Goal: Task Accomplishment & Management: Complete application form

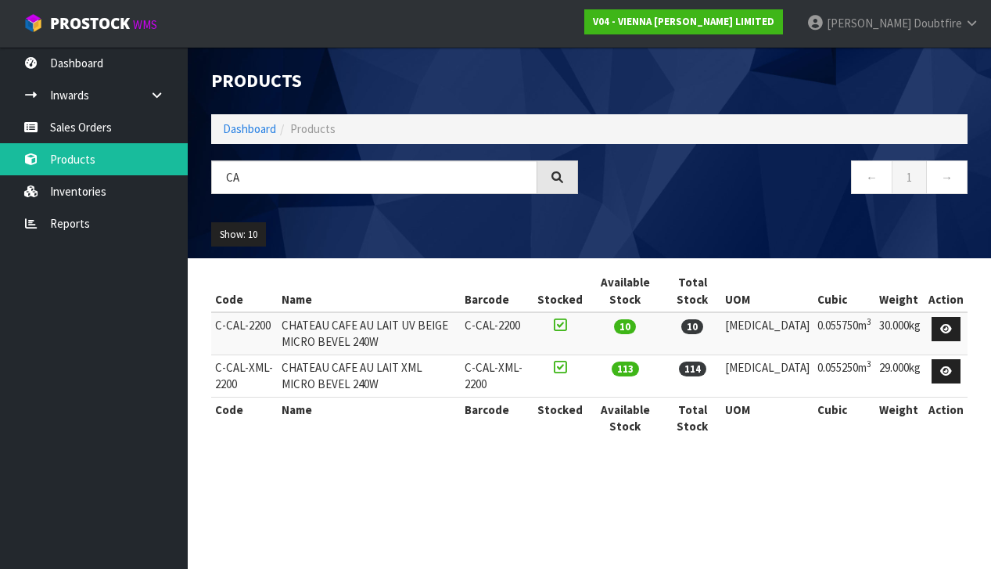
type input "C"
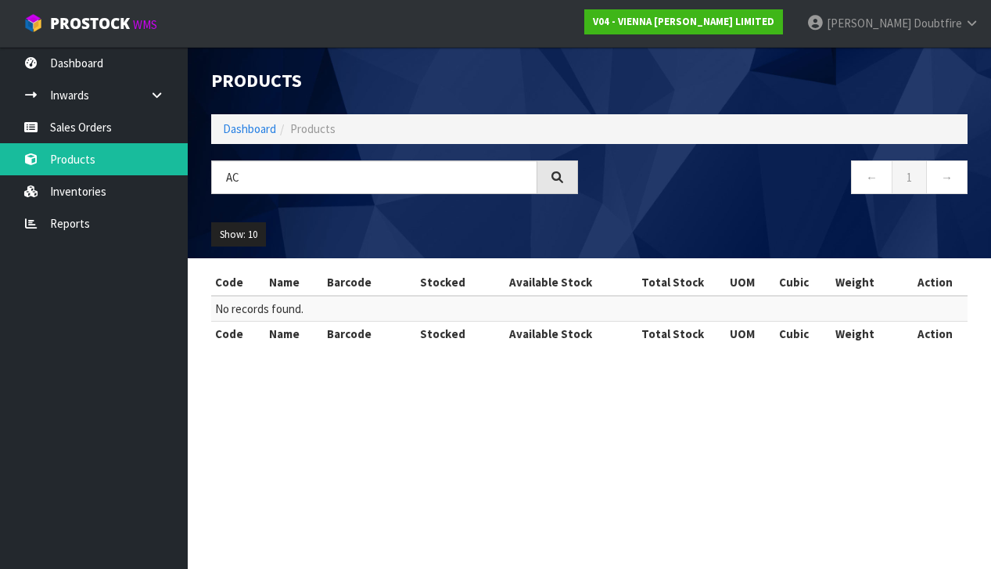
type input "A"
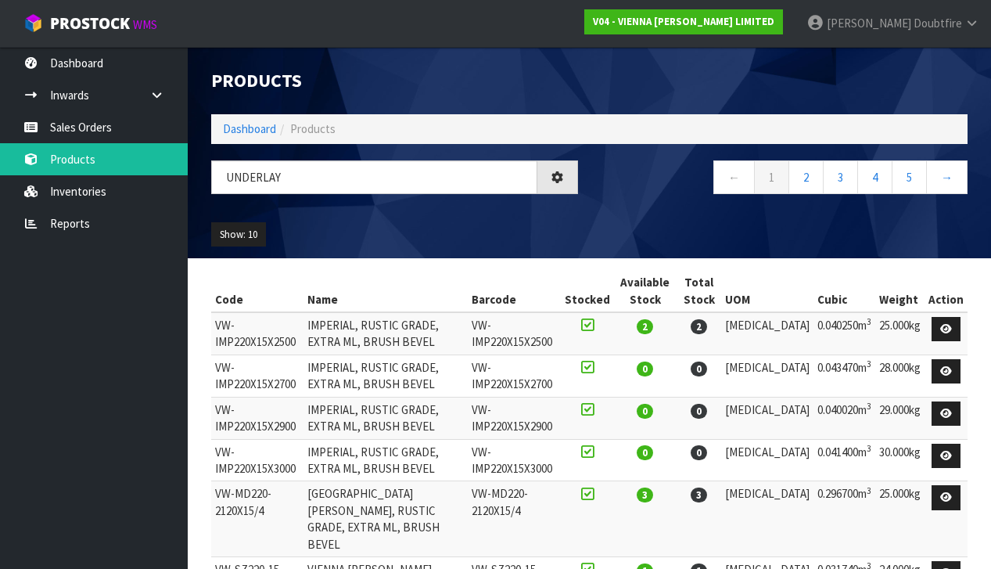
type input "UNDERLAY"
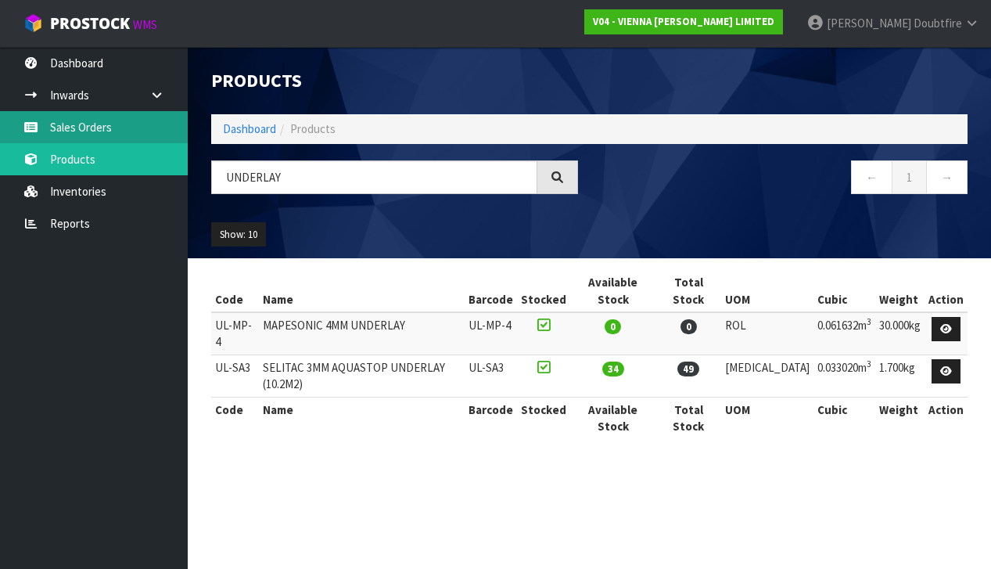
click at [89, 129] on link "Sales Orders" at bounding box center [94, 127] width 188 height 32
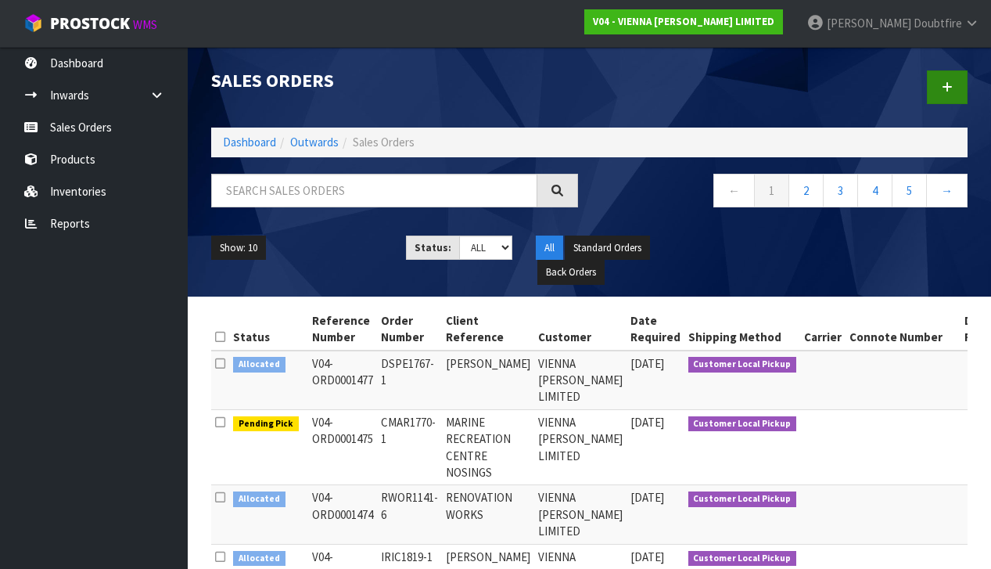
click at [952, 84] on icon at bounding box center [947, 87] width 11 height 12
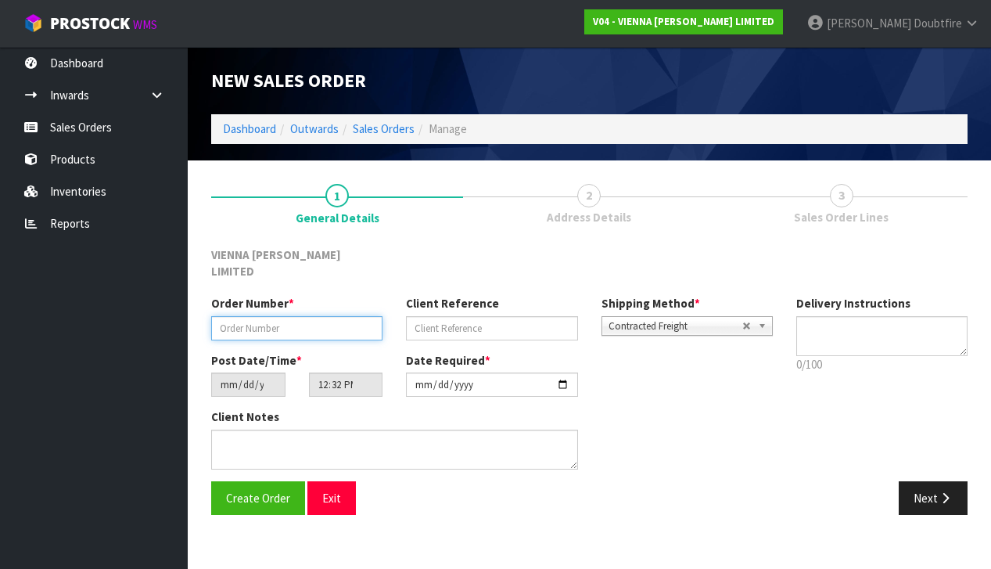
click at [260, 316] on input "text" at bounding box center [296, 328] width 171 height 24
type input "G"
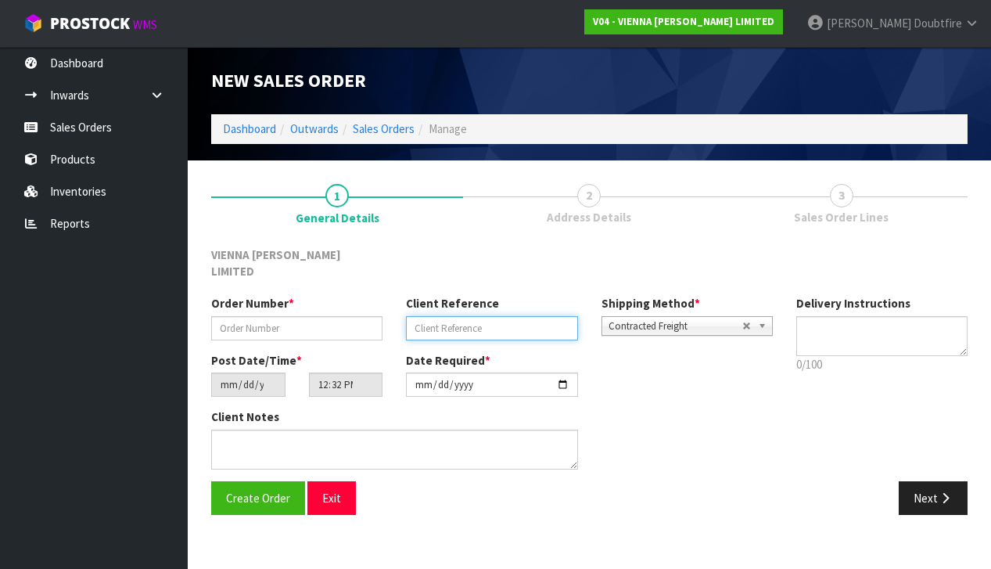
click at [453, 316] on input "text" at bounding box center [491, 328] width 171 height 24
type input "[PERSON_NAME]"
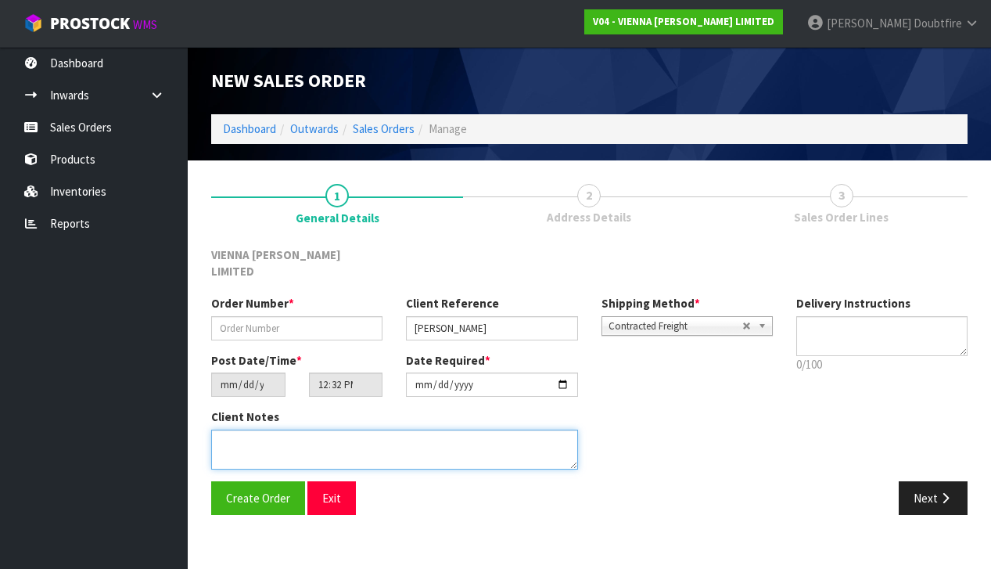
click at [317, 429] on textarea at bounding box center [394, 449] width 367 height 40
type textarea "[PERSON_NAME]"
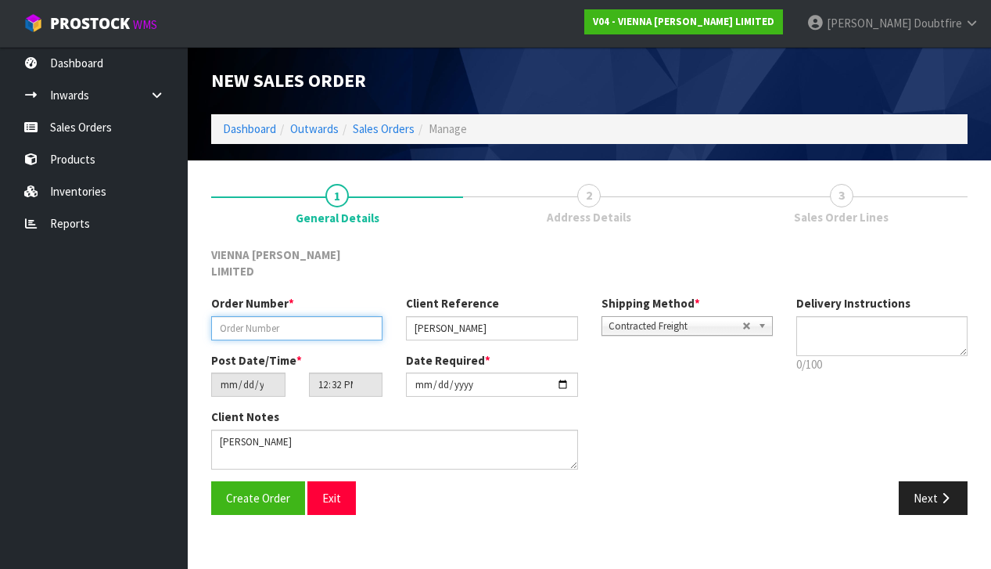
click at [249, 316] on input "text" at bounding box center [296, 328] width 171 height 24
paste input "AGRO1007-9"
type input "AGRO1007-9 NOSING"
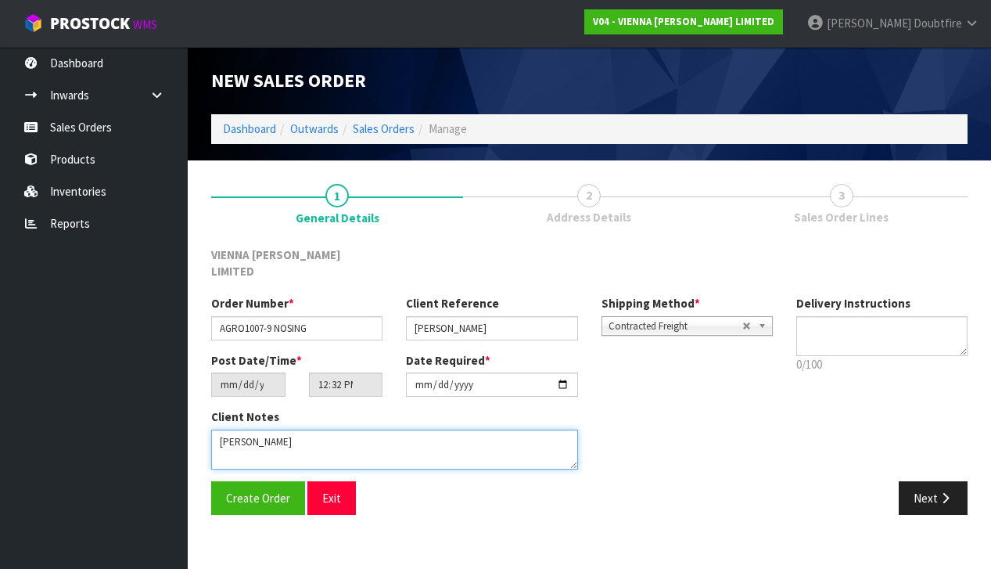
drag, startPoint x: 328, startPoint y: 426, endPoint x: 110, endPoint y: 338, distance: 235.4
click at [328, 429] on textarea at bounding box center [394, 449] width 367 height 40
type textarea "[PERSON_NAME]"
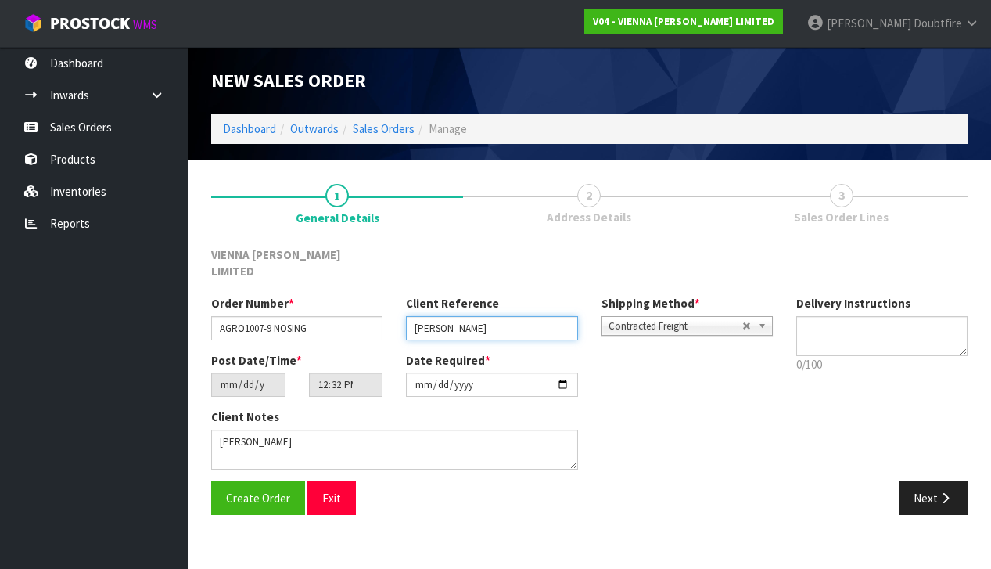
click at [506, 316] on input "[PERSON_NAME]" at bounding box center [491, 328] width 171 height 24
type input "[PERSON_NAME]"
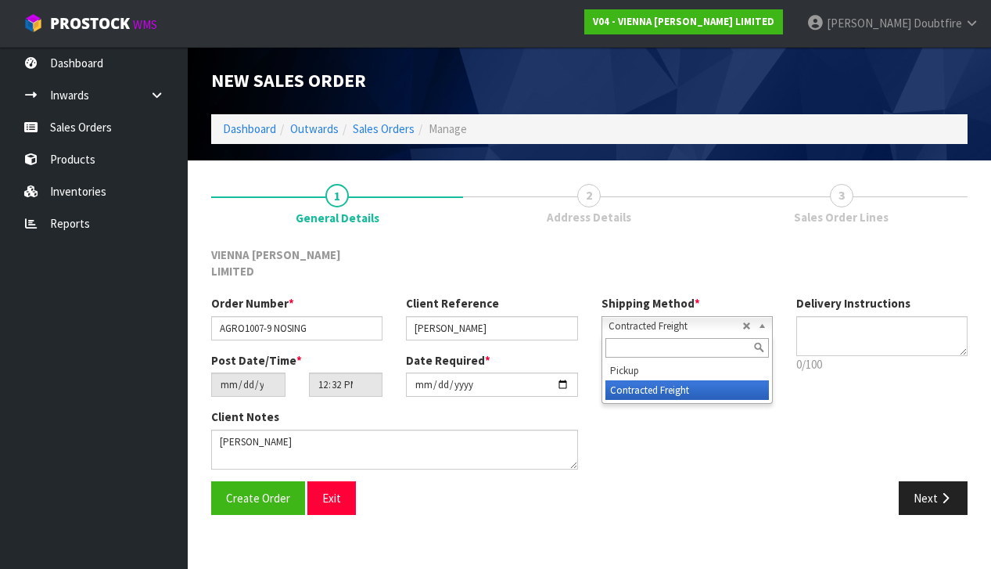
click at [696, 317] on span "Contracted Freight" at bounding box center [675, 326] width 134 height 19
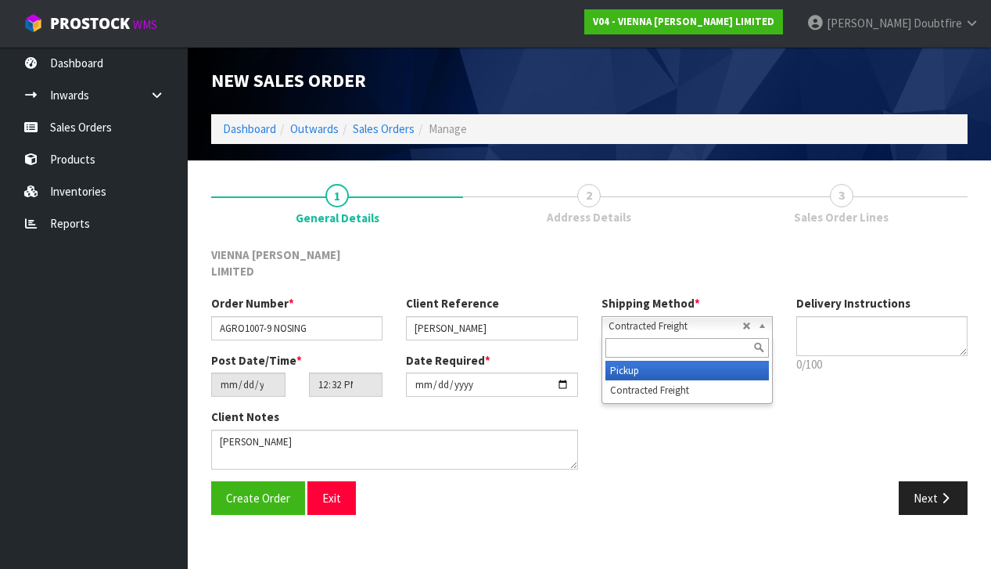
click at [638, 361] on li "Pickup" at bounding box center [686, 371] width 163 height 20
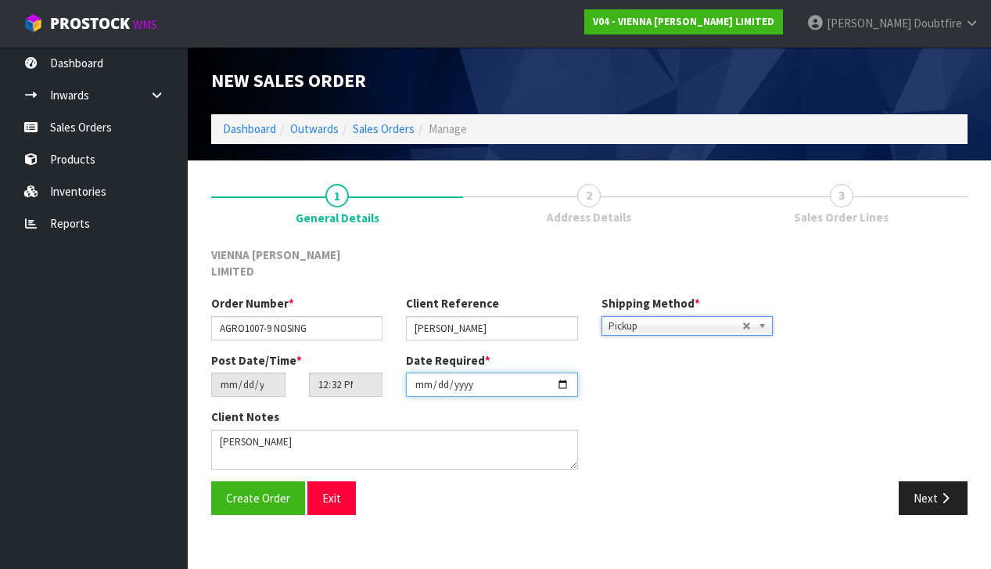
click at [422, 378] on input "[DATE]" at bounding box center [491, 384] width 171 height 24
type input "[DATE]"
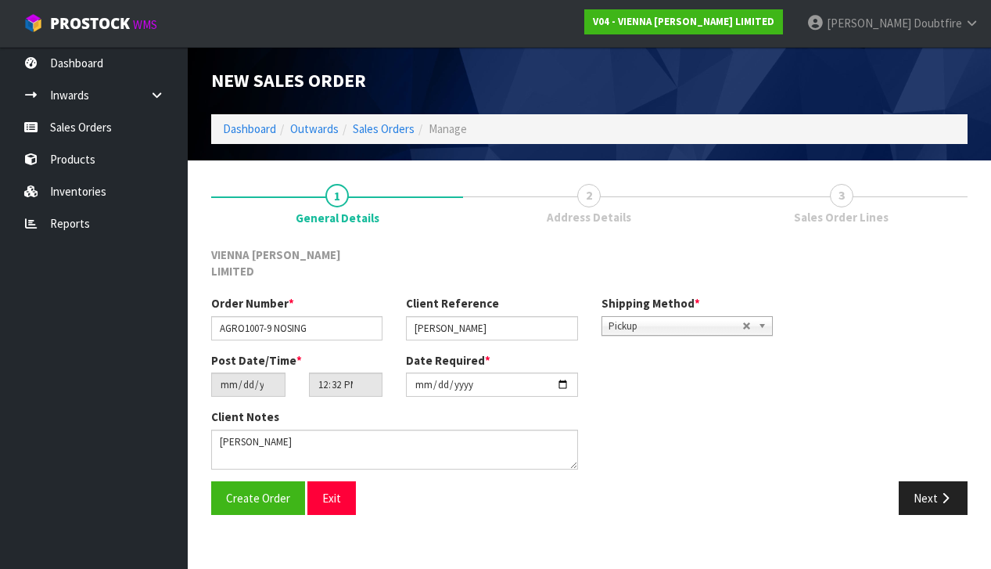
click at [375, 408] on div "Client Notes" at bounding box center [394, 438] width 367 height 60
click at [241, 485] on button "Create Order" at bounding box center [258, 498] width 94 height 34
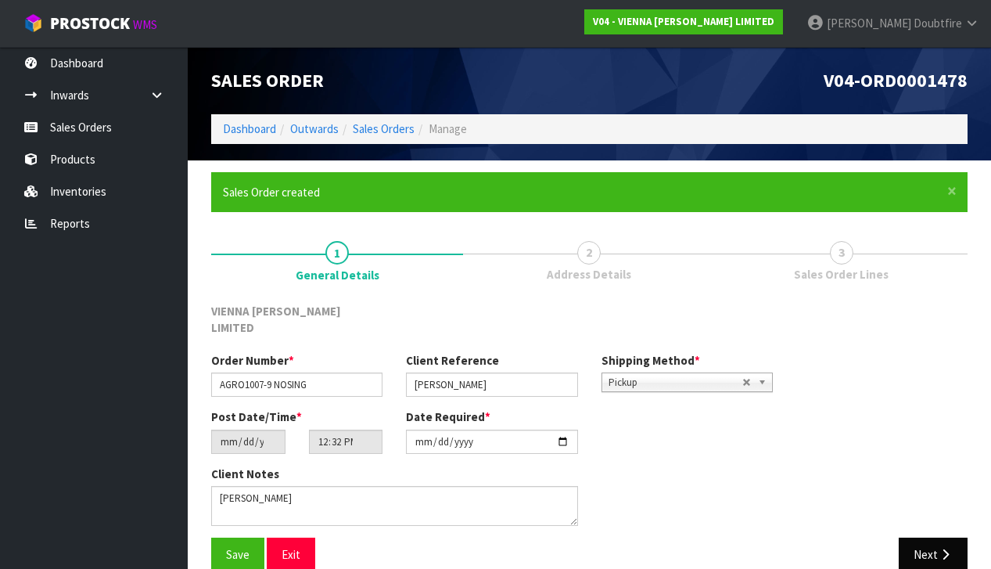
click at [937, 537] on button "Next" at bounding box center [933, 554] width 69 height 34
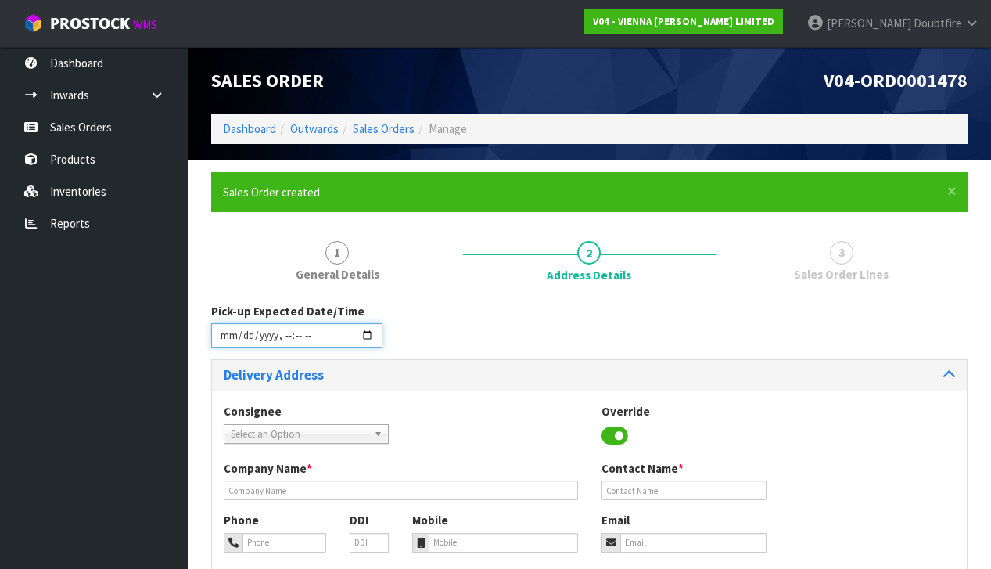
drag, startPoint x: 224, startPoint y: 347, endPoint x: 216, endPoint y: 349, distance: 8.0
click at [224, 347] on input "datetime-local" at bounding box center [296, 335] width 171 height 24
click at [364, 385] on div "Delivery Address" at bounding box center [589, 375] width 755 height 30
click at [225, 345] on input "datetime-local" at bounding box center [296, 335] width 171 height 24
type input "[DATE]T12:34"
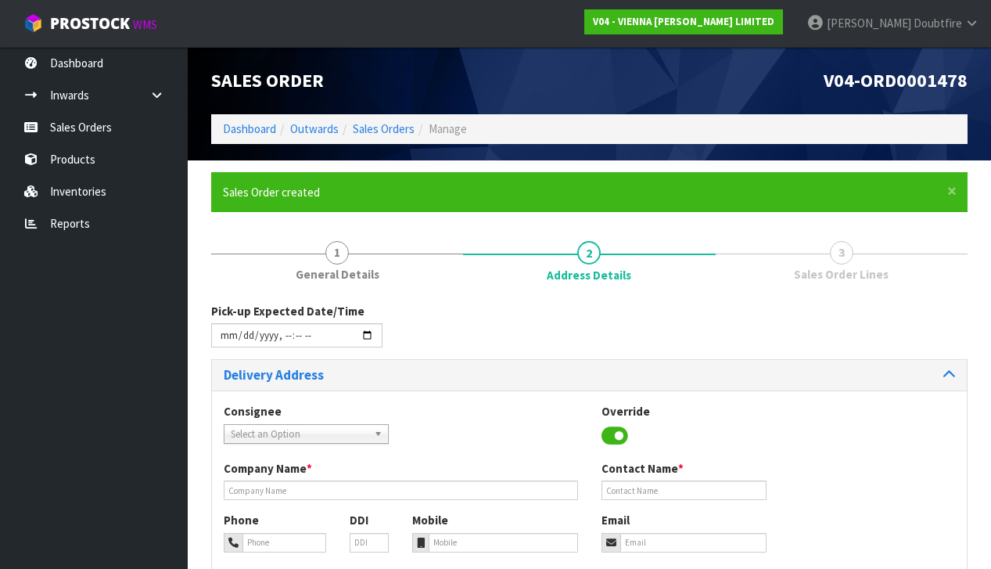
click at [526, 407] on div "Consignee 000001.BAY MECHANICS - BAY MECHANICS 000001A - BRAKE & TRANSMISSION N…" at bounding box center [589, 431] width 755 height 57
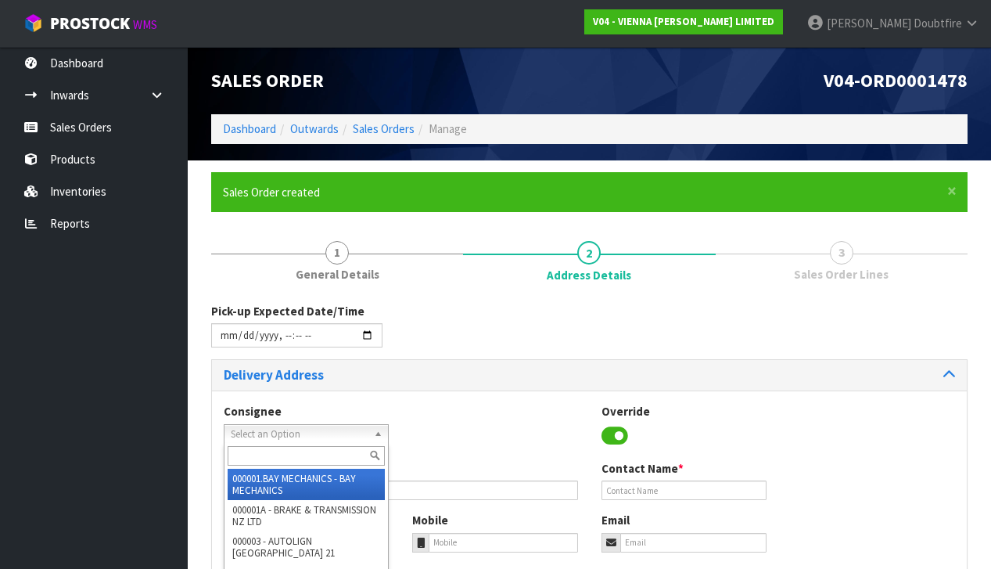
click at [259, 434] on span "Select an Option" at bounding box center [299, 434] width 137 height 19
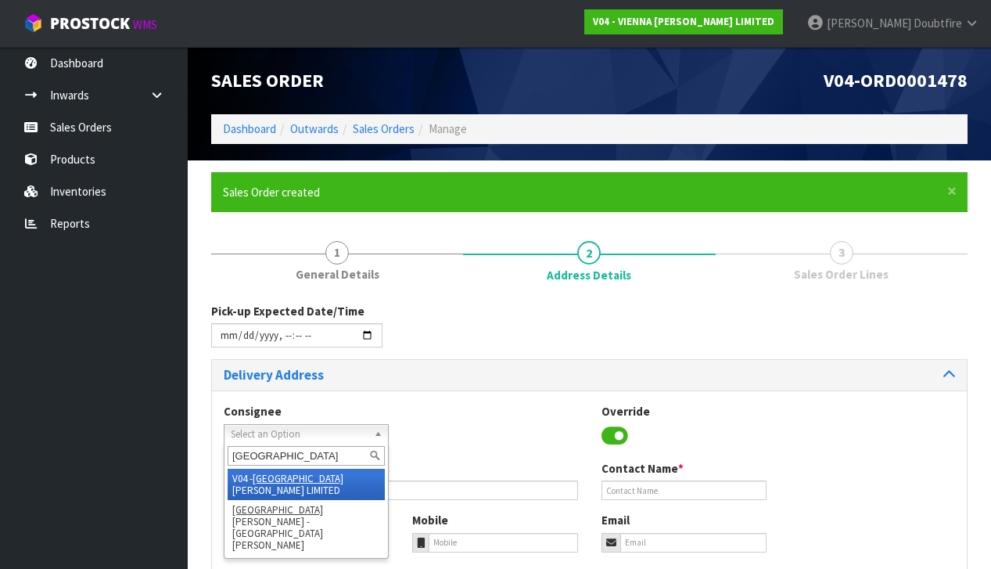
type input "[GEOGRAPHIC_DATA]"
click at [295, 476] on li "V04 - VIENNA [PERSON_NAME] LIMITED" at bounding box center [306, 483] width 157 height 31
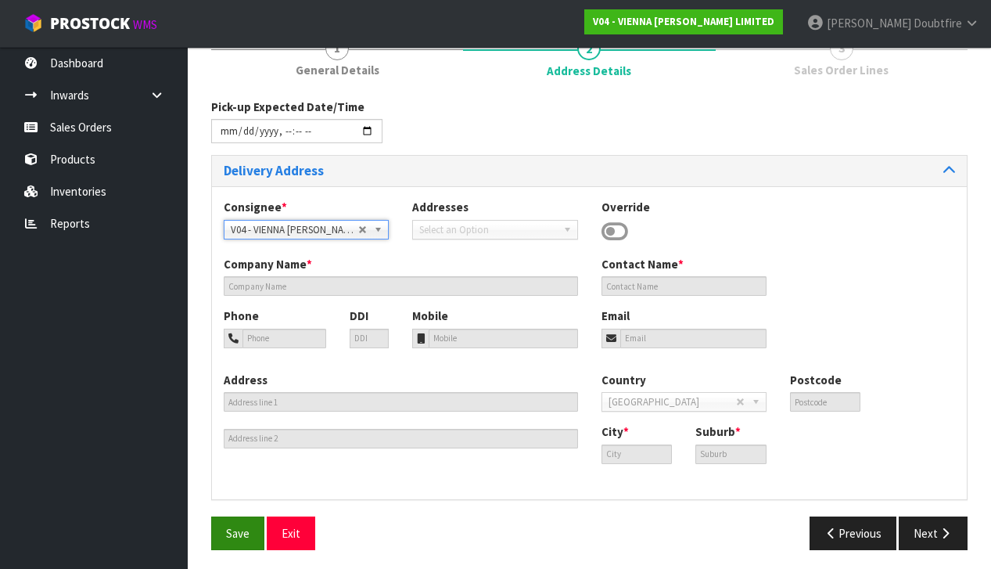
type input "VIENNA [PERSON_NAME] LIMITED"
type input "[PERSON_NAME]"
type input "[PHONE_NUMBER]"
type input "[PERSON_NAME][EMAIL_ADDRESS][DOMAIN_NAME]"
type input "2 ROXBURGH ST"
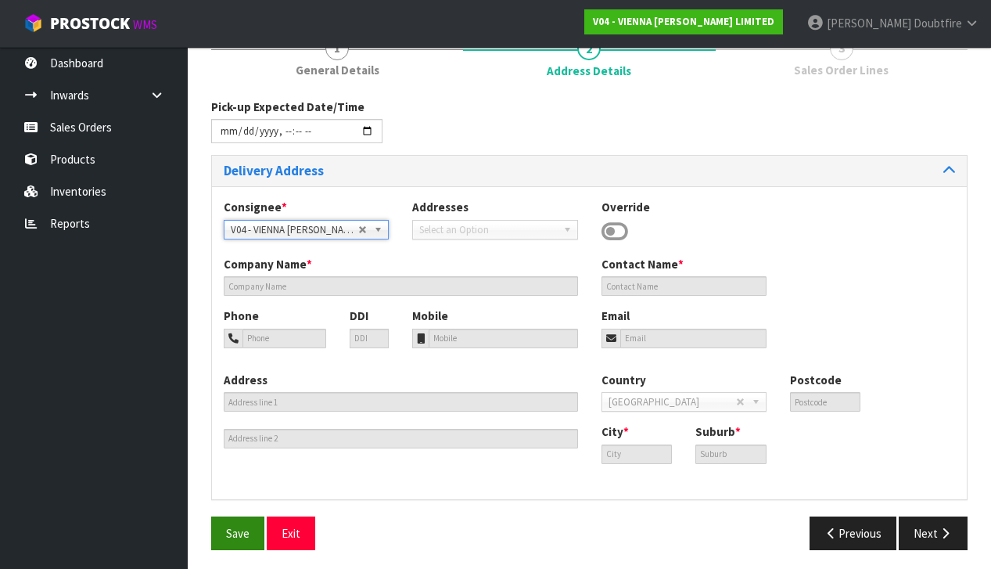
type input "1023"
type input "[GEOGRAPHIC_DATA]"
type input "NEWMARKET"
click at [245, 520] on button "Save" at bounding box center [237, 533] width 53 height 34
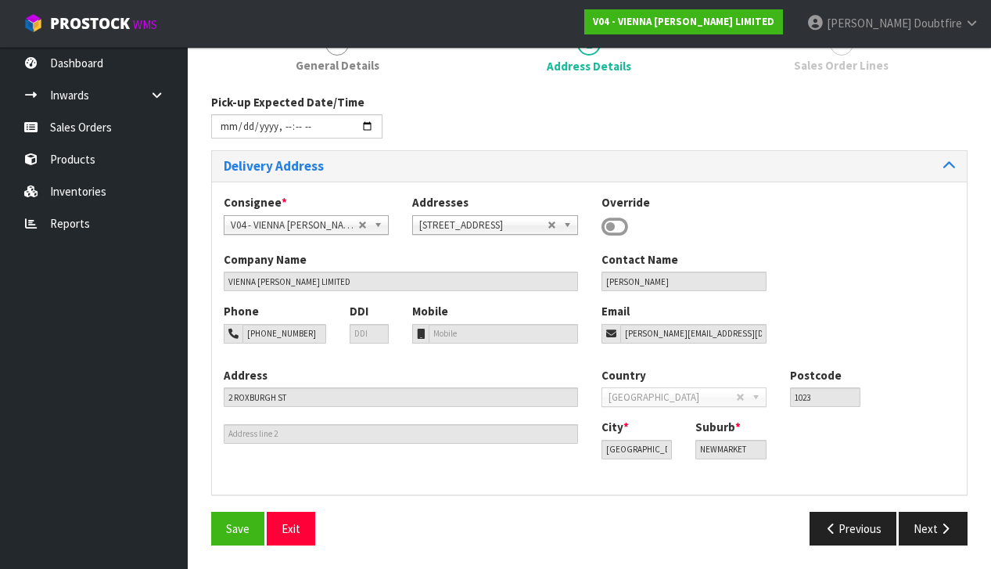
type input "[DATE]T12:34"
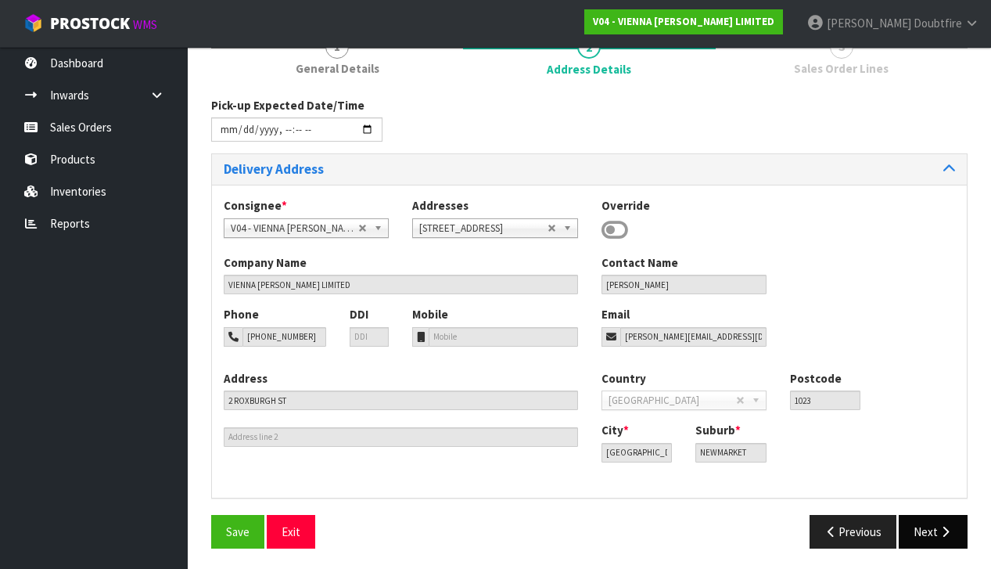
scroll to position [204, 0]
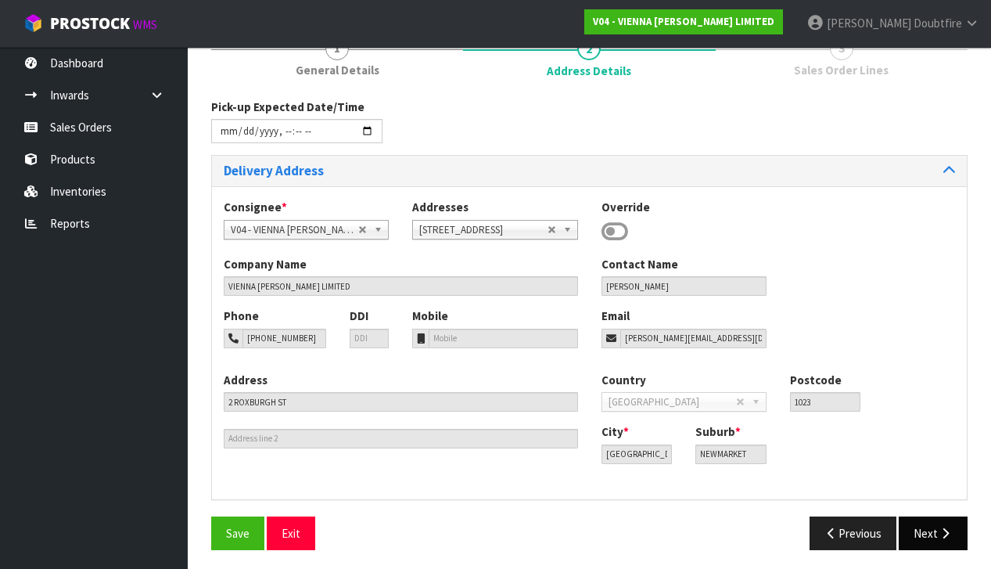
click at [915, 522] on button "Next" at bounding box center [933, 533] width 69 height 34
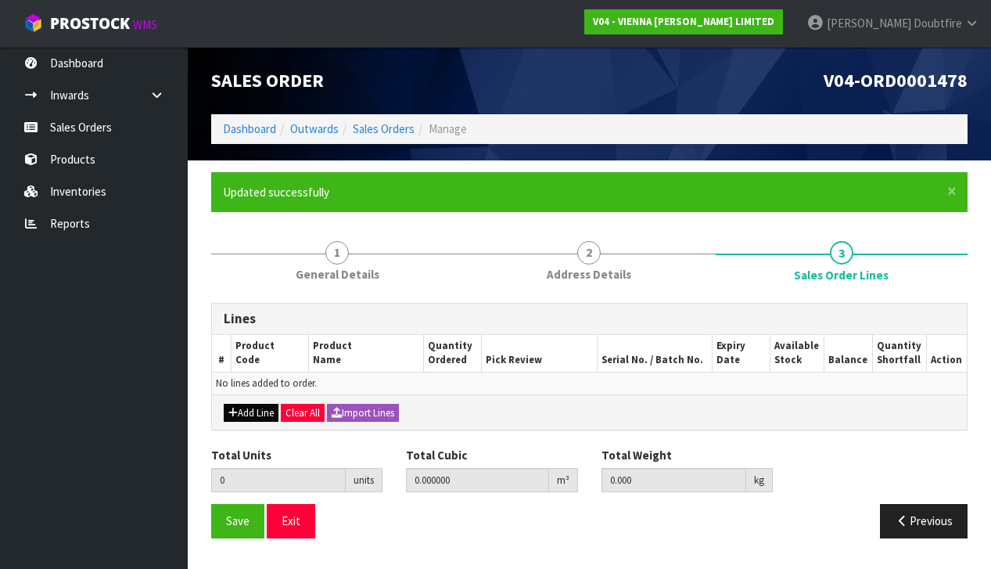
click at [251, 411] on button "Add Line" at bounding box center [251, 413] width 55 height 19
type input "0"
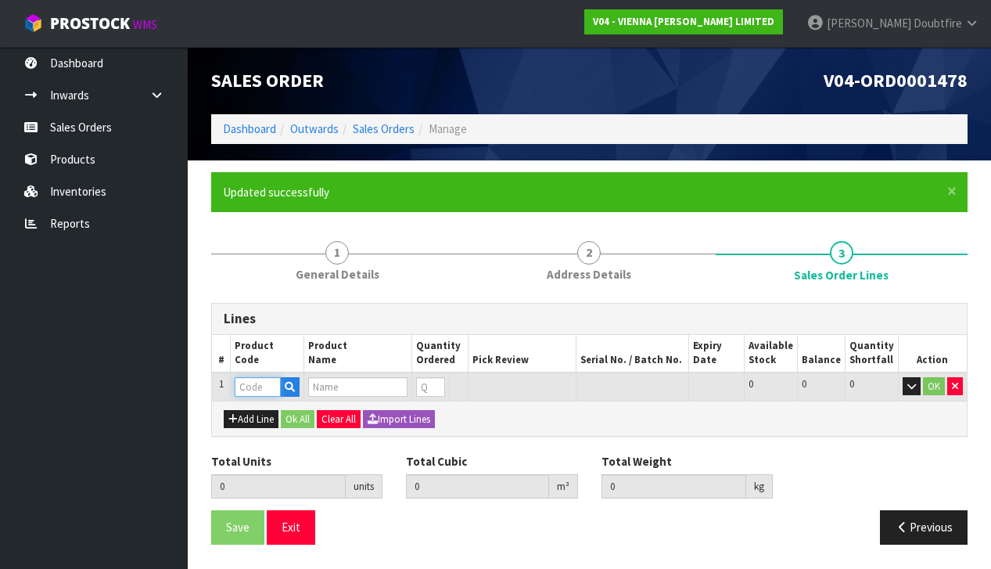
click at [253, 379] on input "text" at bounding box center [258, 387] width 46 height 20
type input "C-CAL"
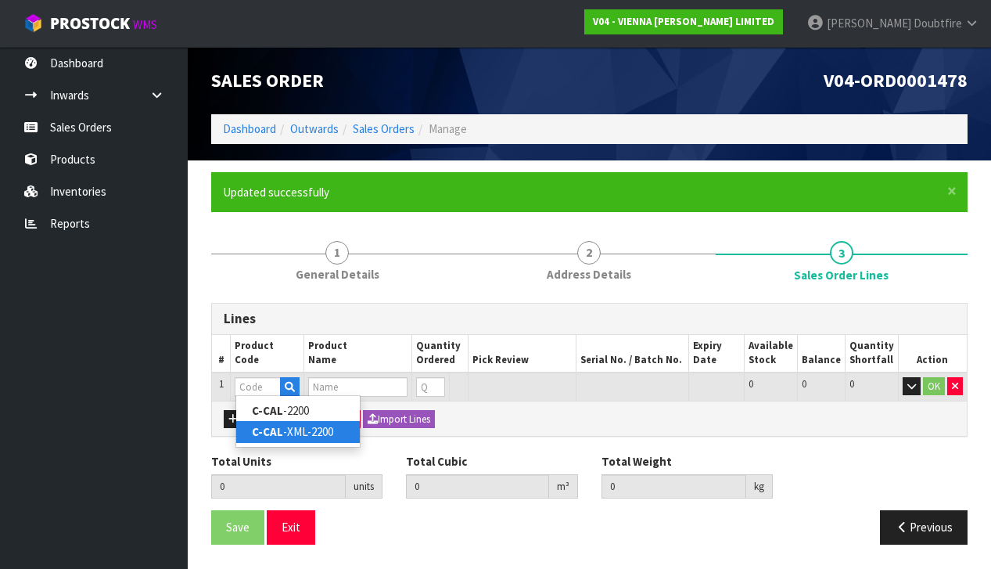
click at [312, 432] on link "C-CAL -XML-2200" at bounding box center [298, 431] width 124 height 21
type input "C-CAL-XML-2200"
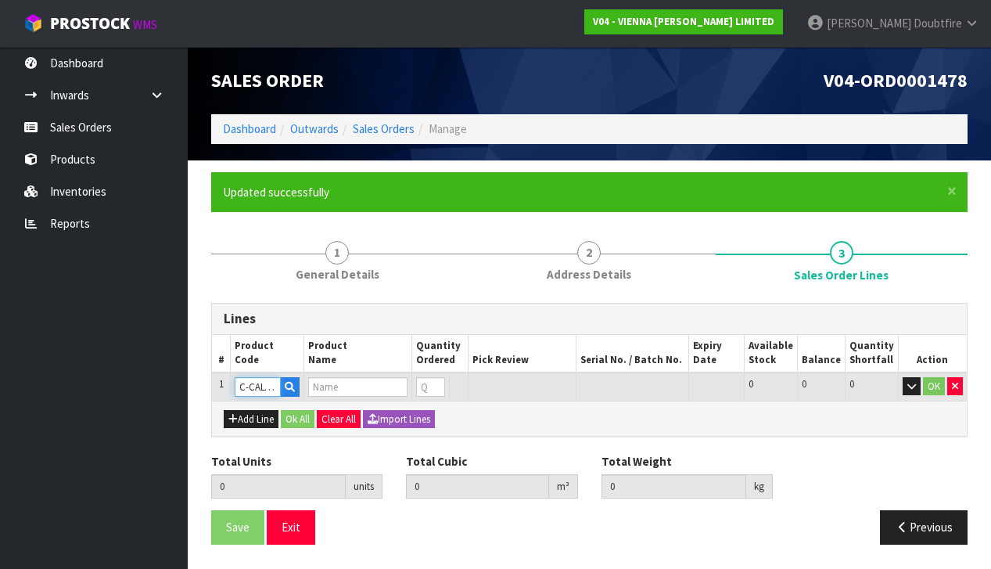
type input "0.000000"
type input "0.000"
type input "CHATEAU CAFE AU LAIT XML MICRO BEVEL 240W"
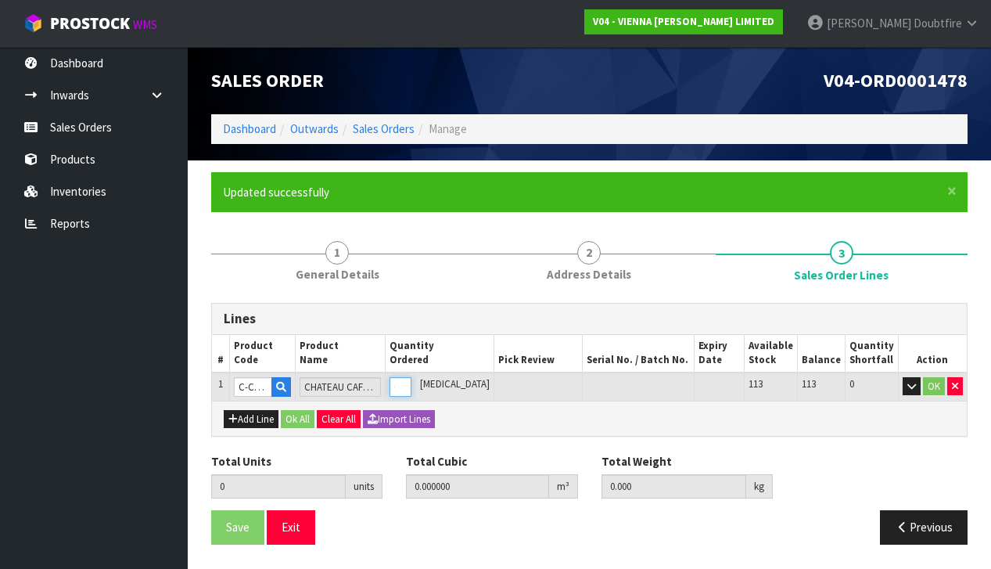
type input "1"
type input "0.05525"
type input "29"
click at [411, 380] on input "1" at bounding box center [400, 387] width 22 height 20
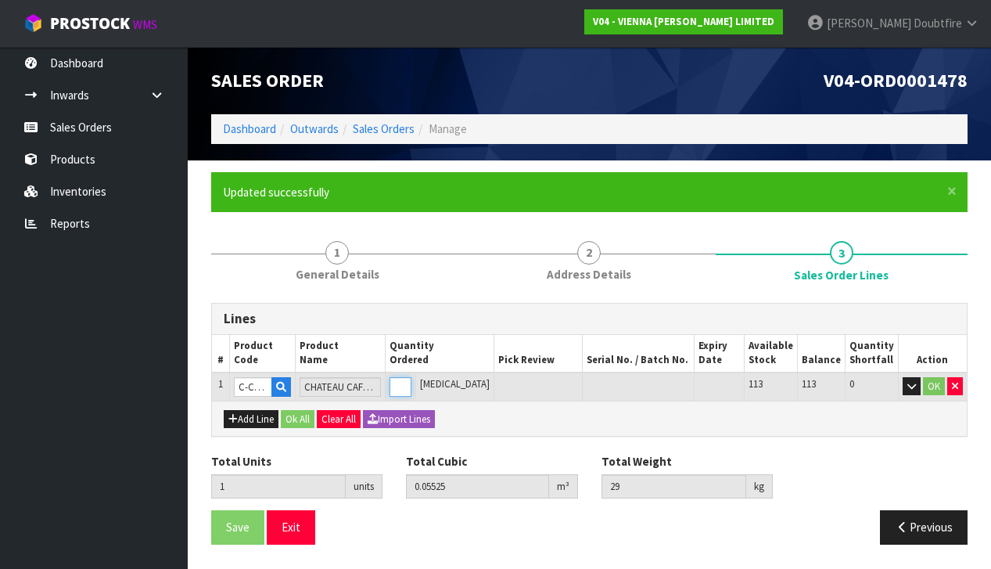
type input "2"
type input "0.1105"
type input "58"
click at [403, 380] on input "2" at bounding box center [392, 387] width 20 height 20
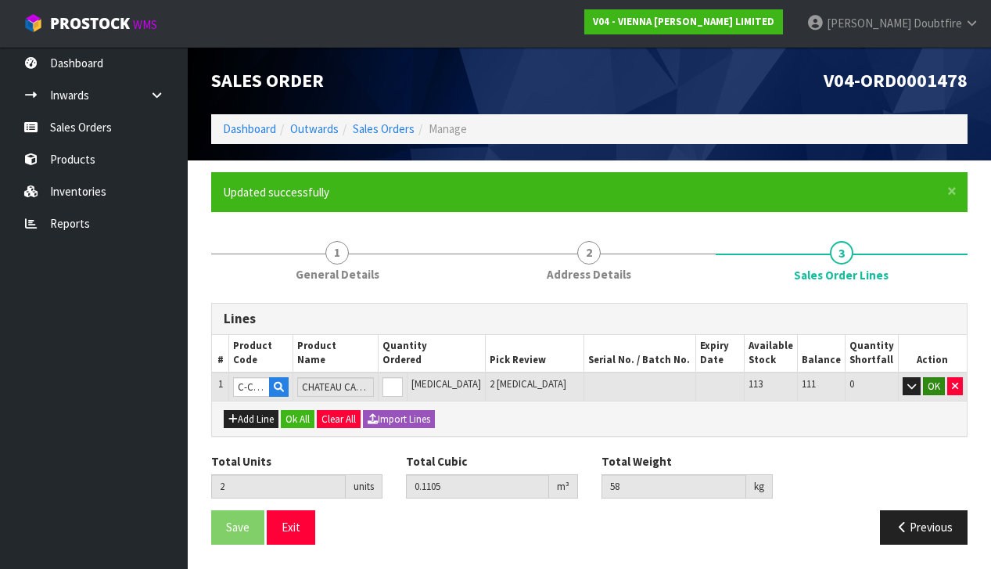
click at [928, 386] on button "OK" at bounding box center [934, 386] width 22 height 19
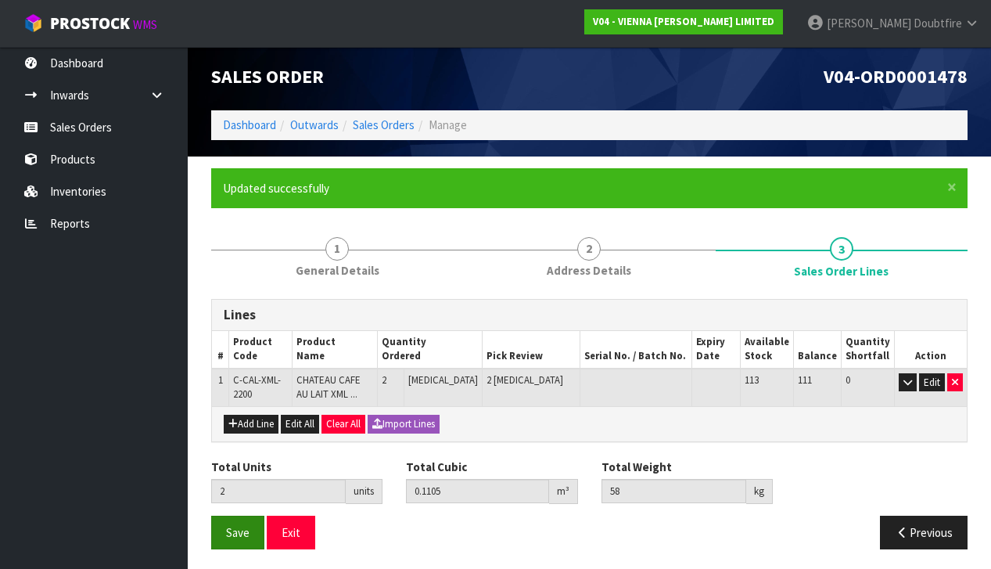
scroll to position [3, 0]
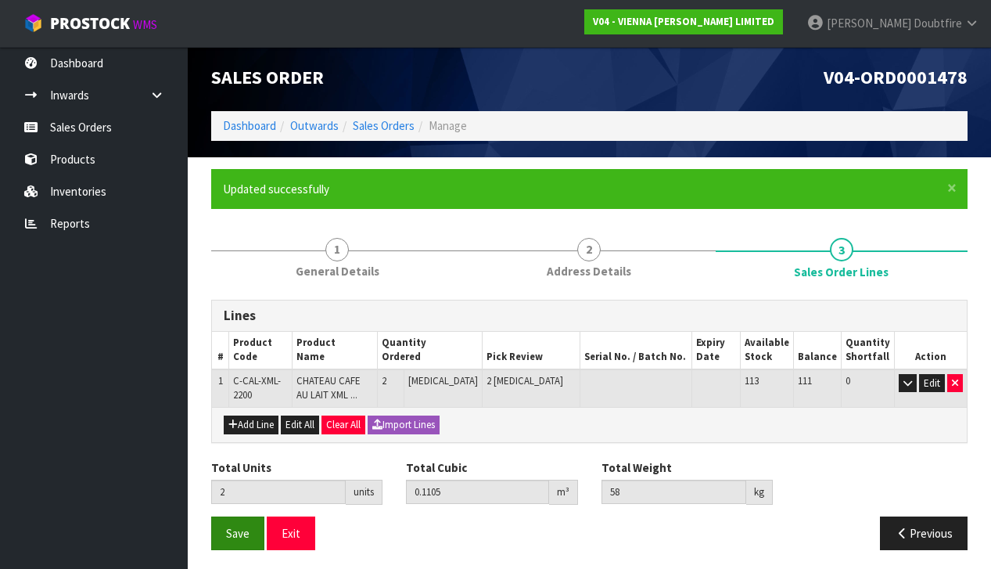
click at [242, 538] on button "Save" at bounding box center [237, 533] width 53 height 34
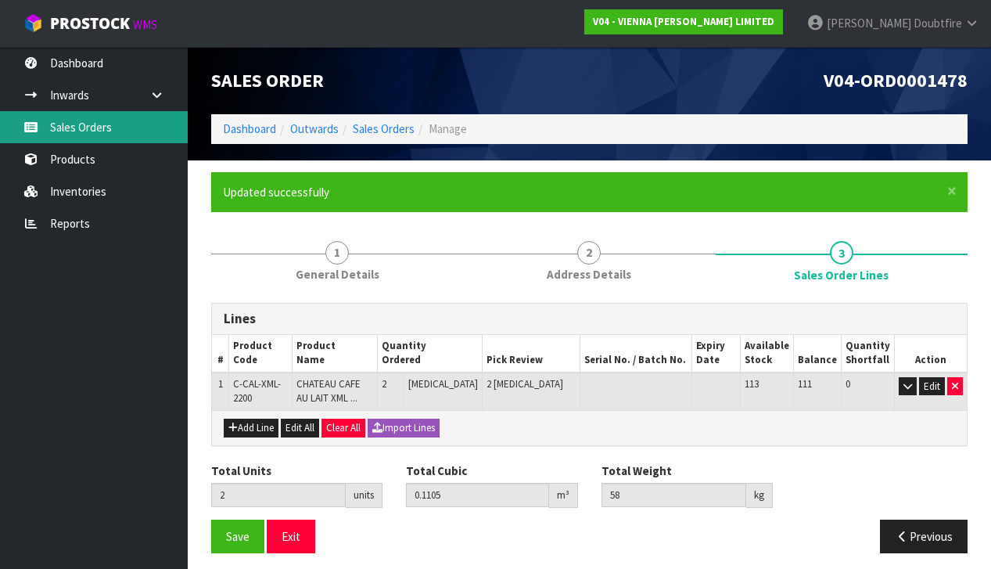
scroll to position [0, 0]
click at [67, 123] on link "Sales Orders" at bounding box center [94, 127] width 188 height 32
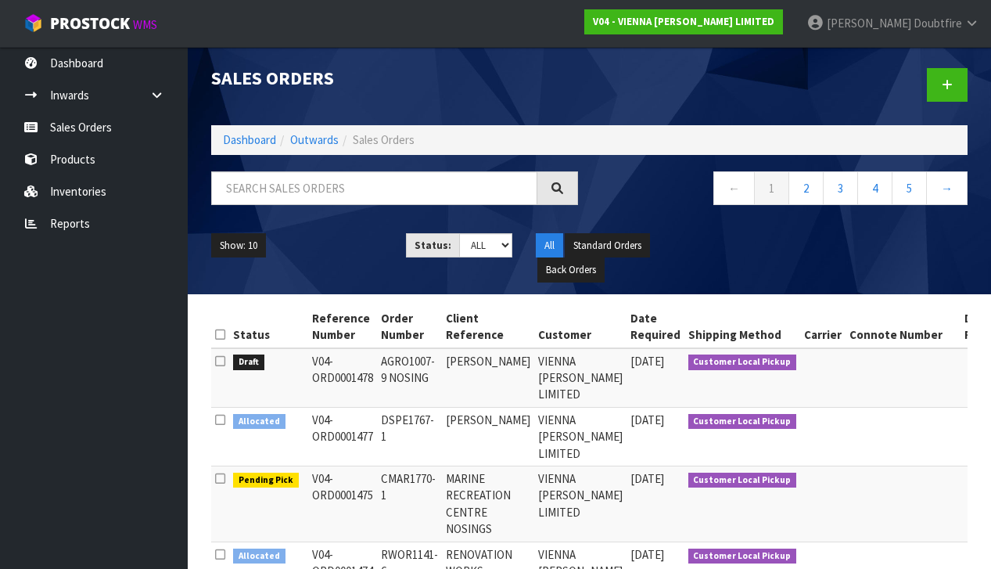
scroll to position [0, 95]
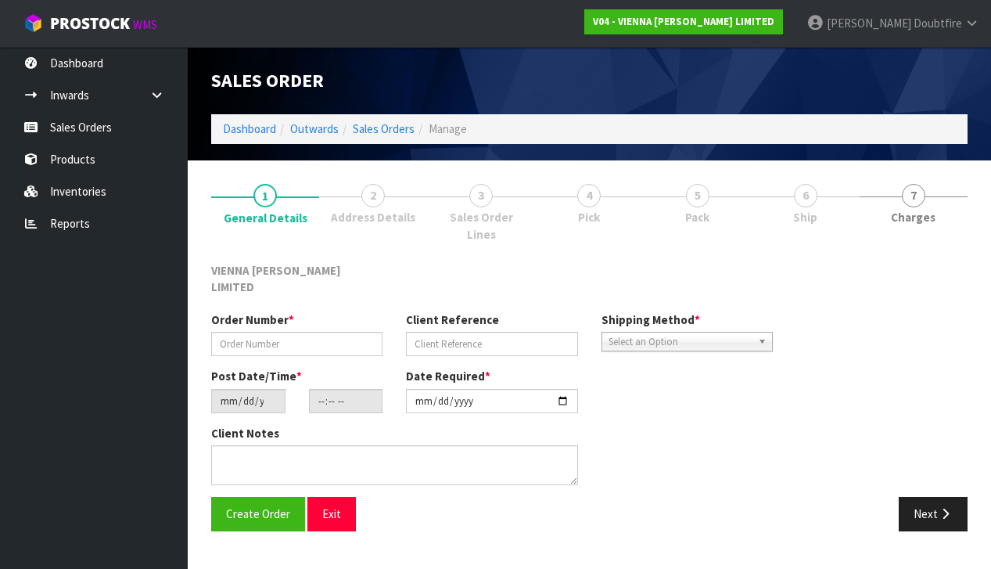
type input "AGRO1007-9 NOSING"
type input "[PERSON_NAME]"
type input "[DATE]"
type input "12:32:00.000"
type input "[DATE]"
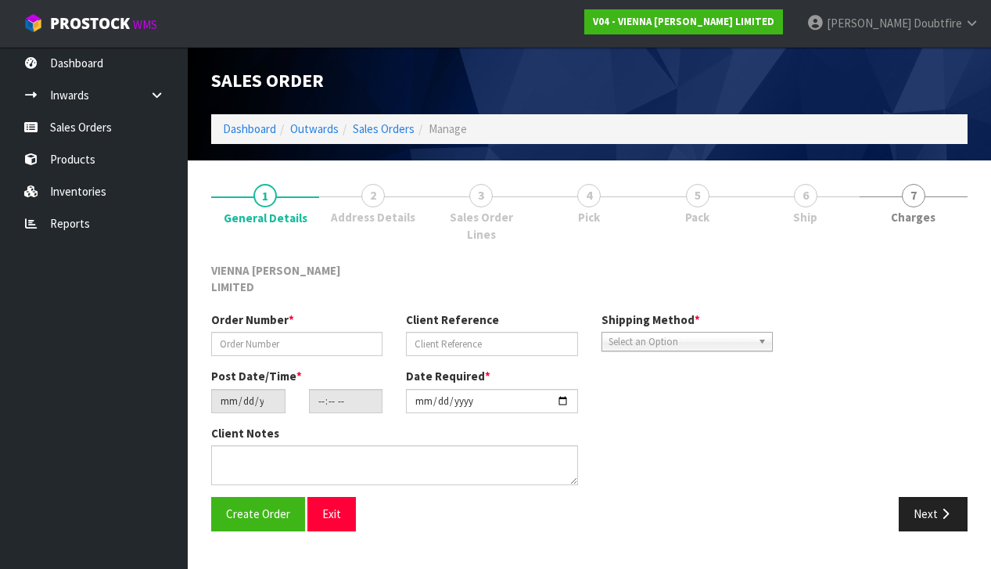
type textarea "[PERSON_NAME]"
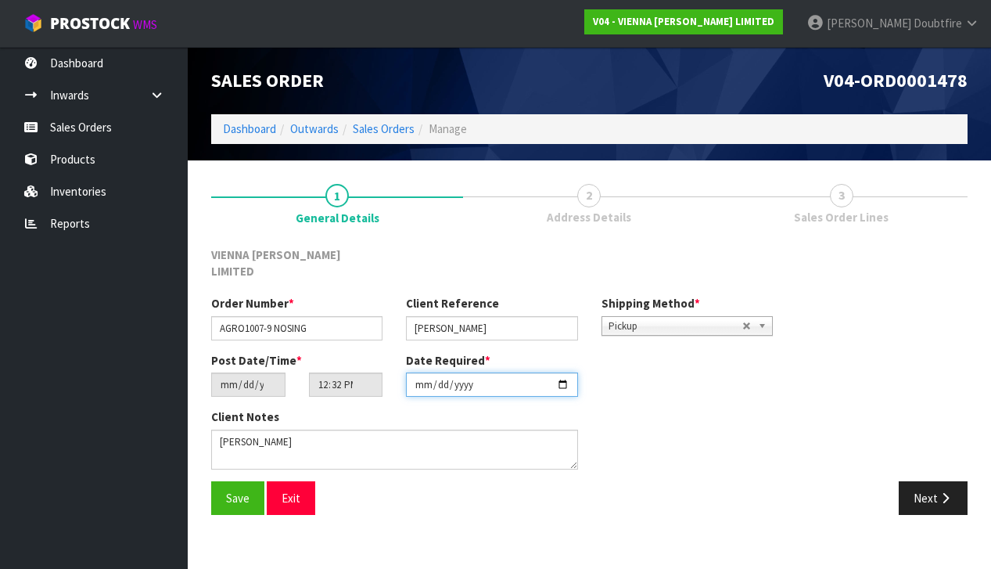
click at [424, 375] on input "[DATE]" at bounding box center [491, 384] width 171 height 24
type input "[DATE]"
click at [236, 490] on span "Save" at bounding box center [237, 497] width 23 height 15
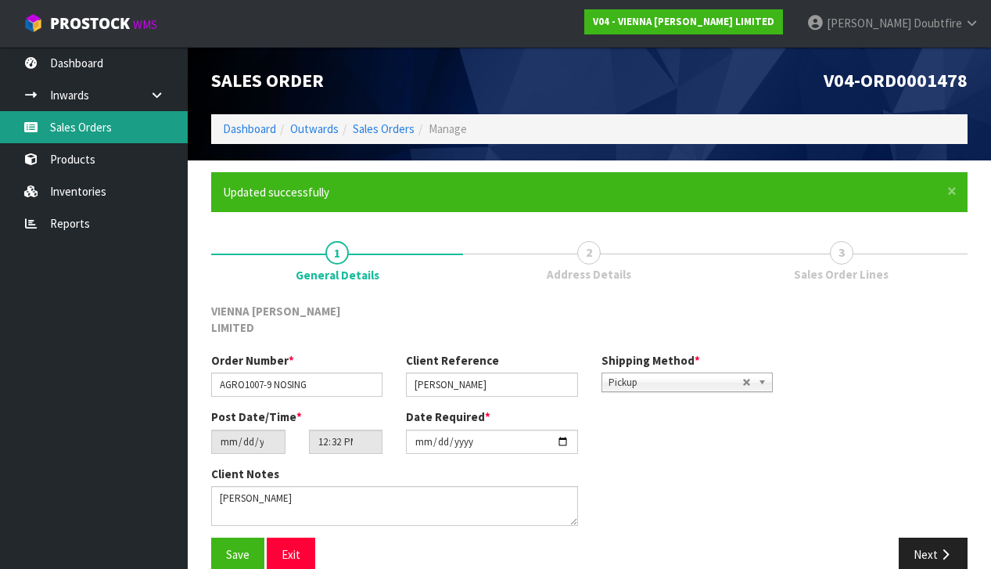
click at [97, 133] on link "Sales Orders" at bounding box center [94, 127] width 188 height 32
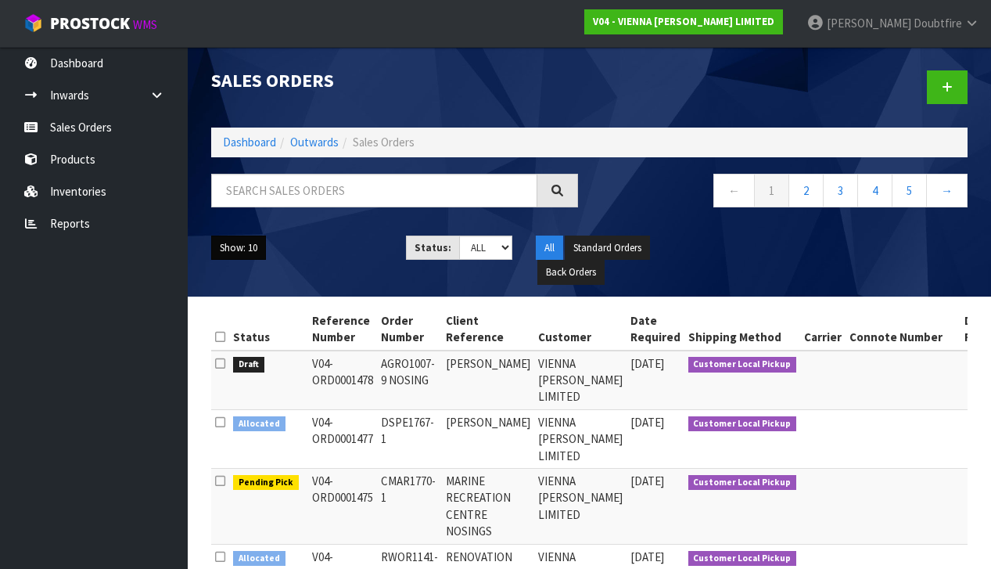
click at [257, 251] on button "Show: 10" at bounding box center [238, 247] width 55 height 25
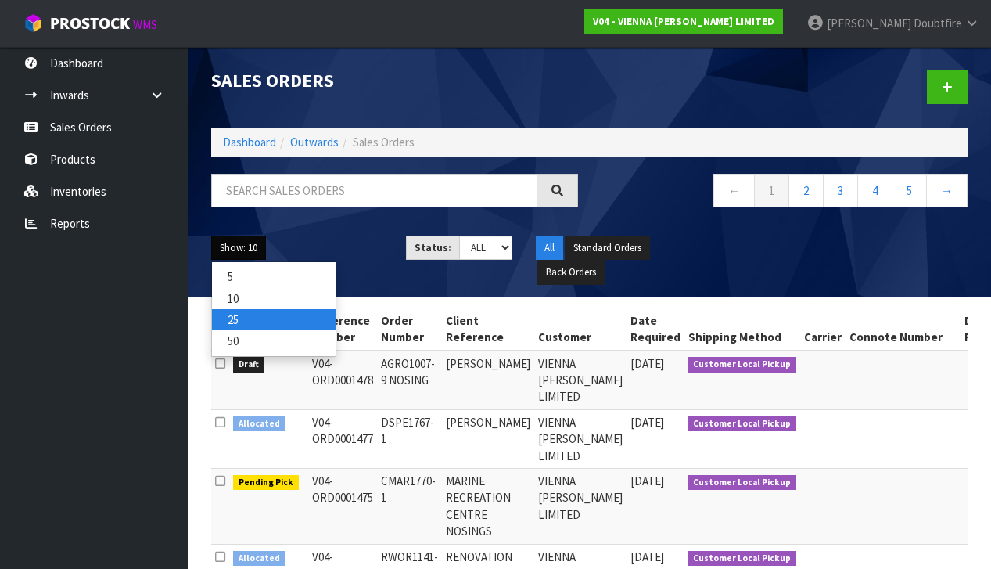
click at [242, 321] on link "25" at bounding box center [274, 319] width 124 height 21
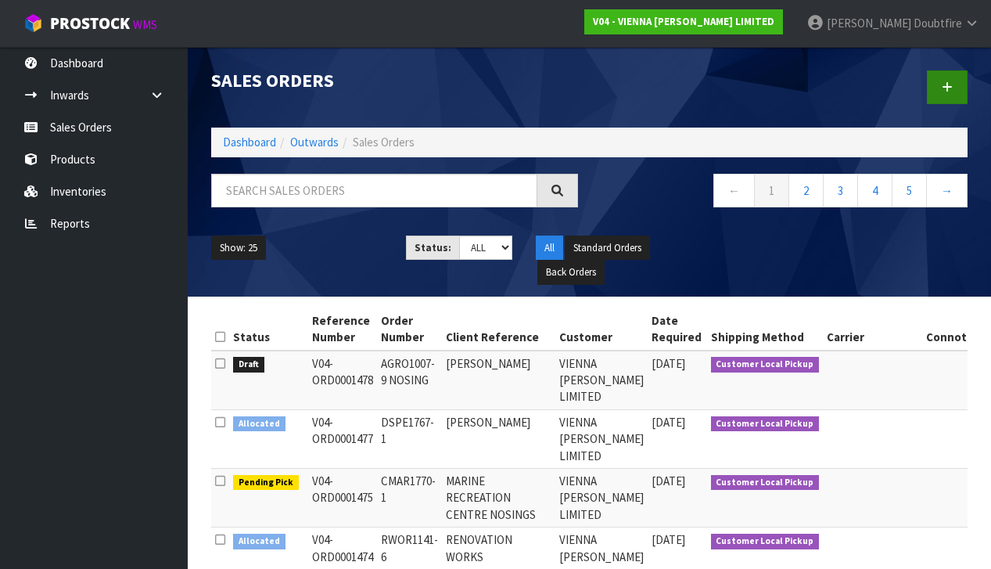
click at [950, 91] on icon at bounding box center [947, 87] width 11 height 12
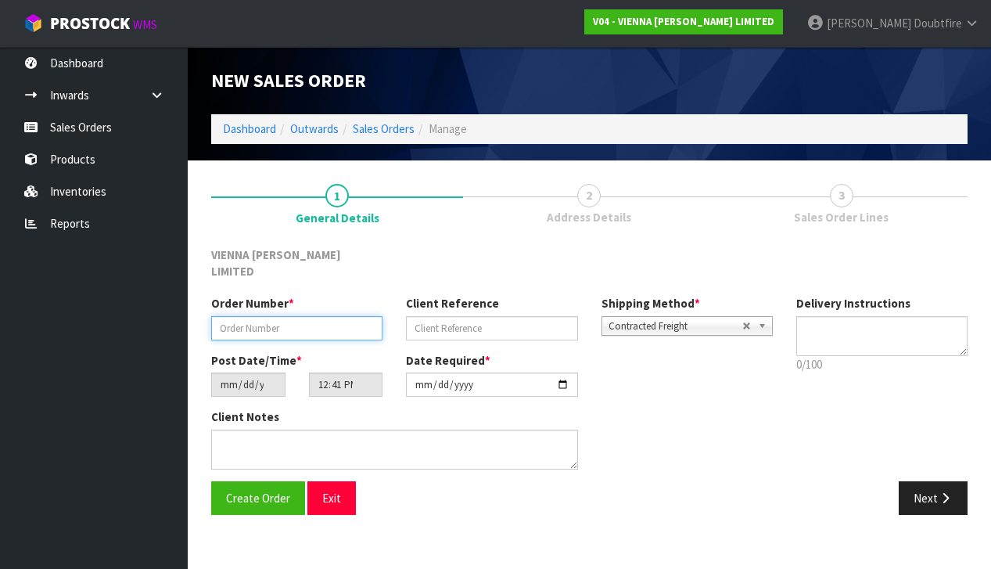
click at [244, 316] on input "text" at bounding box center [296, 328] width 171 height 24
paste input "AGRO1007-9"
type input "AGRO1007-9"
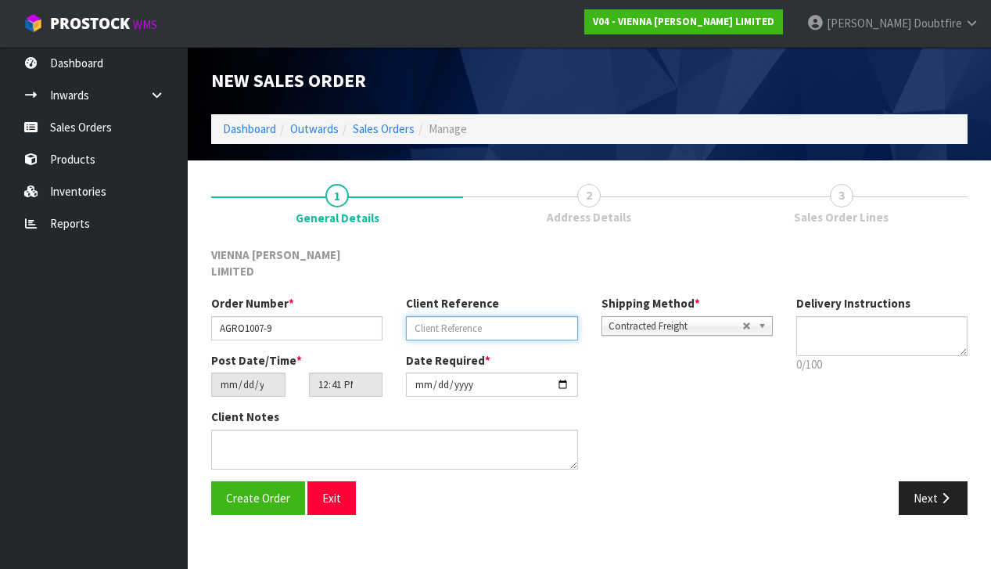
click at [425, 316] on input "text" at bounding box center [491, 328] width 171 height 24
type input "[PERSON_NAME][GEOGRAPHIC_DATA]"
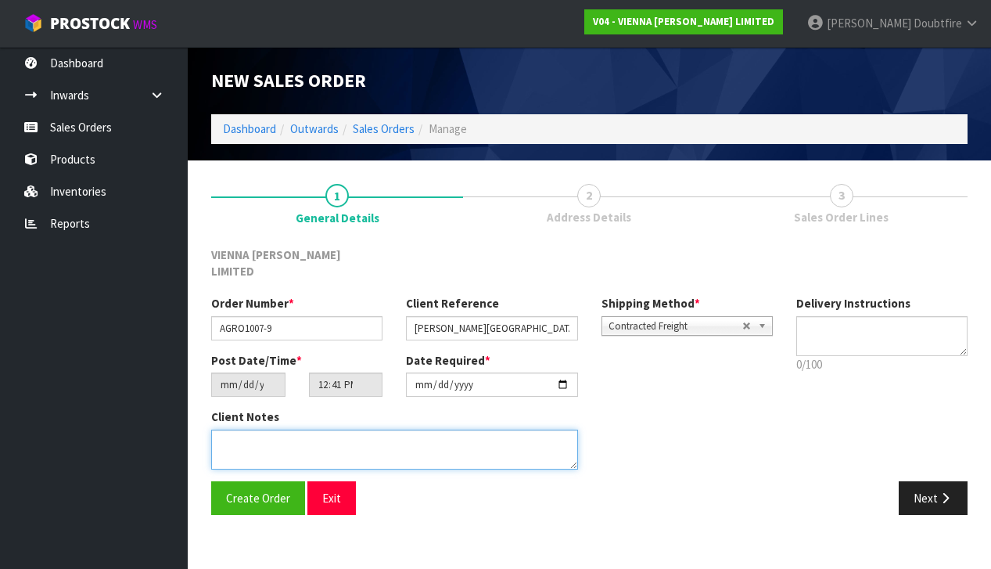
drag, startPoint x: 285, startPoint y: 422, endPoint x: 210, endPoint y: 418, distance: 75.2
click at [286, 429] on textarea at bounding box center [394, 449] width 367 height 40
type textarea "[PERSON_NAME][GEOGRAPHIC_DATA]"
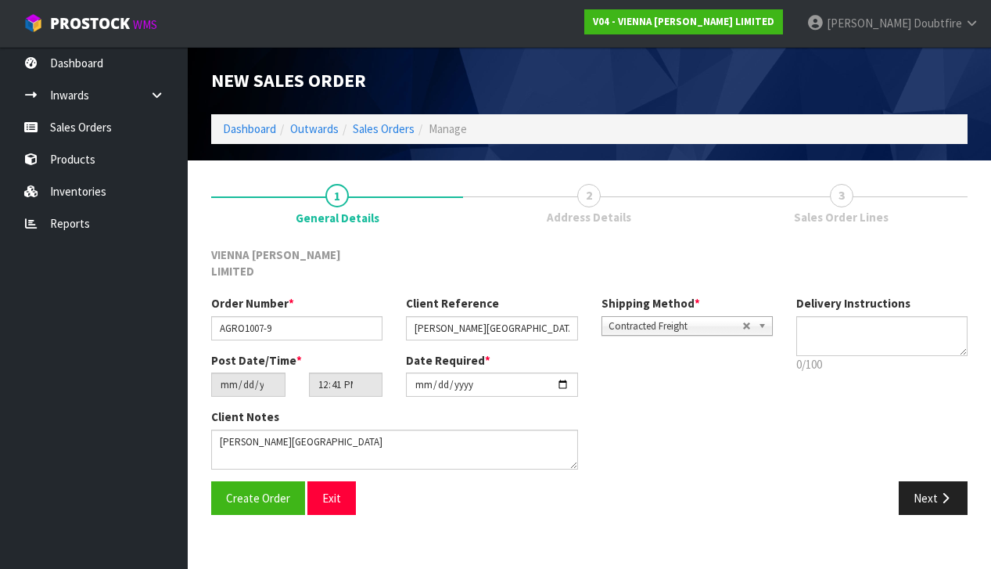
click at [668, 317] on span "Contracted Freight" at bounding box center [675, 326] width 134 height 19
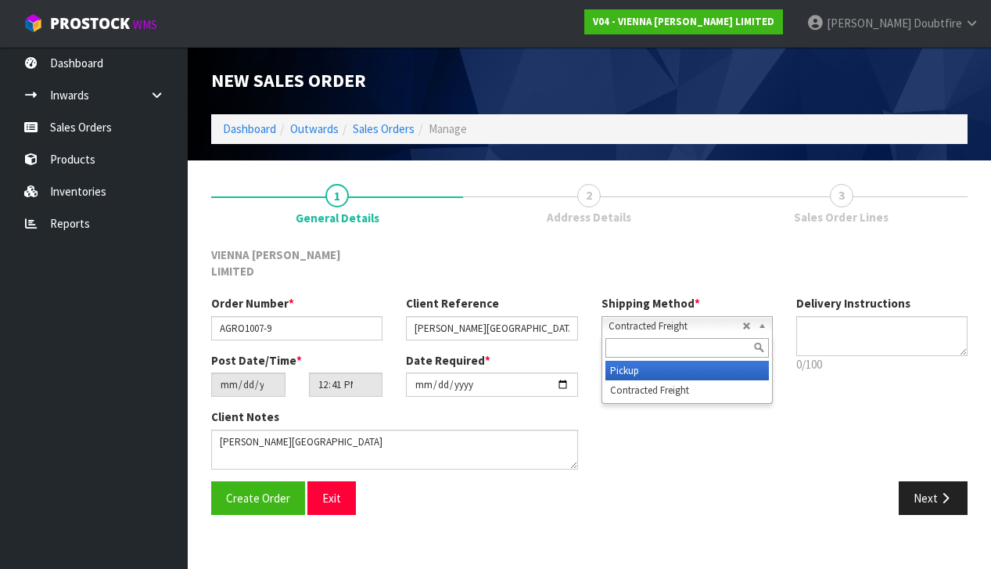
click at [636, 361] on li "Pickup" at bounding box center [686, 371] width 163 height 20
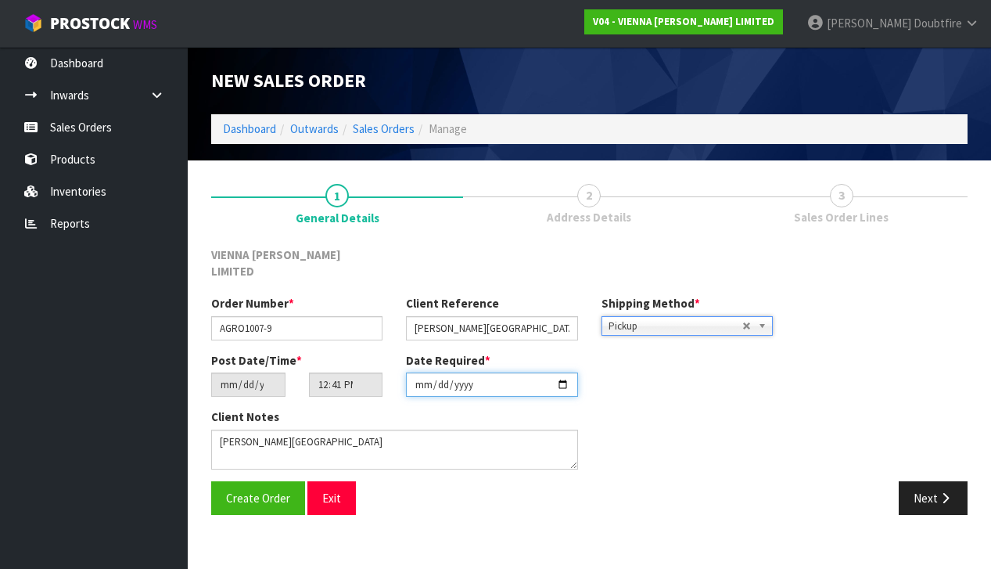
click at [425, 379] on input "[DATE]" at bounding box center [491, 384] width 171 height 24
type input "[DATE]"
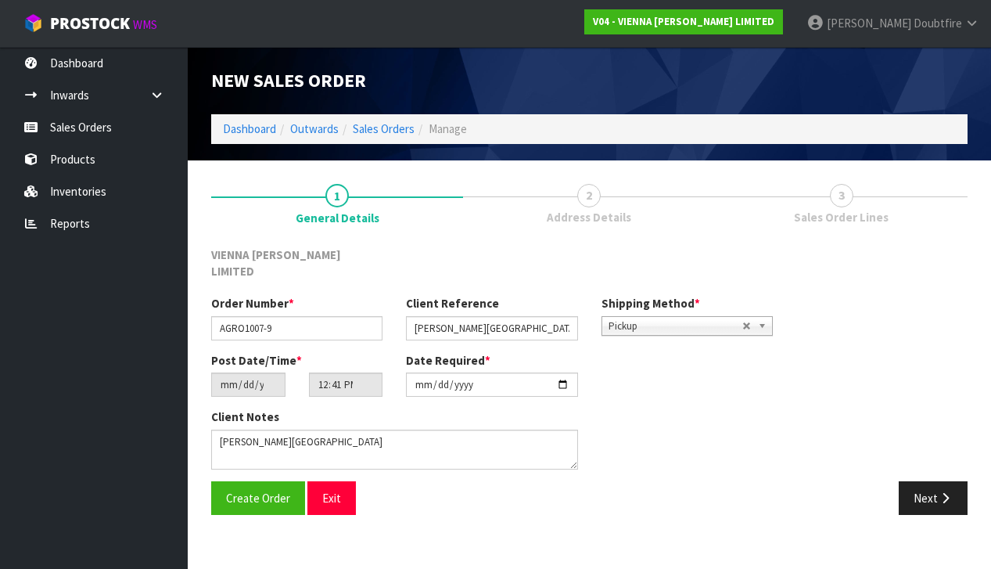
click at [373, 497] on div "Create Order Exit Next" at bounding box center [589, 503] width 780 height 45
click at [422, 378] on input "[DATE]" at bounding box center [491, 384] width 171 height 24
click at [443, 375] on input "[DATE]" at bounding box center [491, 384] width 171 height 24
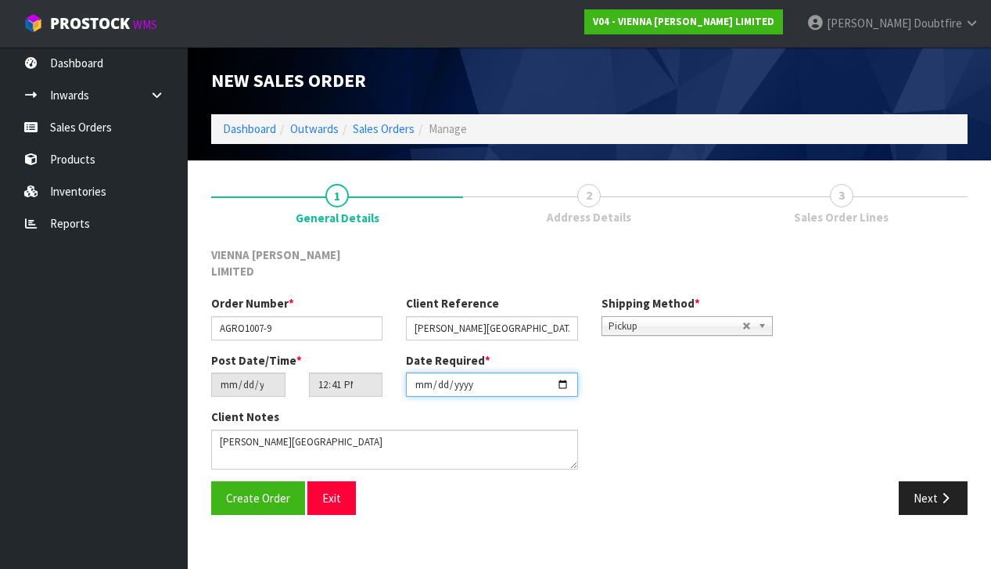
scroll to position [0, 0]
click at [442, 375] on input "[DATE]" at bounding box center [491, 384] width 171 height 24
click at [422, 380] on input "[DATE]" at bounding box center [491, 384] width 171 height 24
click at [375, 506] on section "1 General Details 2 Address Details 3 Sales Order Lines VIENNA [PERSON_NAME] LI…" at bounding box center [589, 349] width 803 height 378
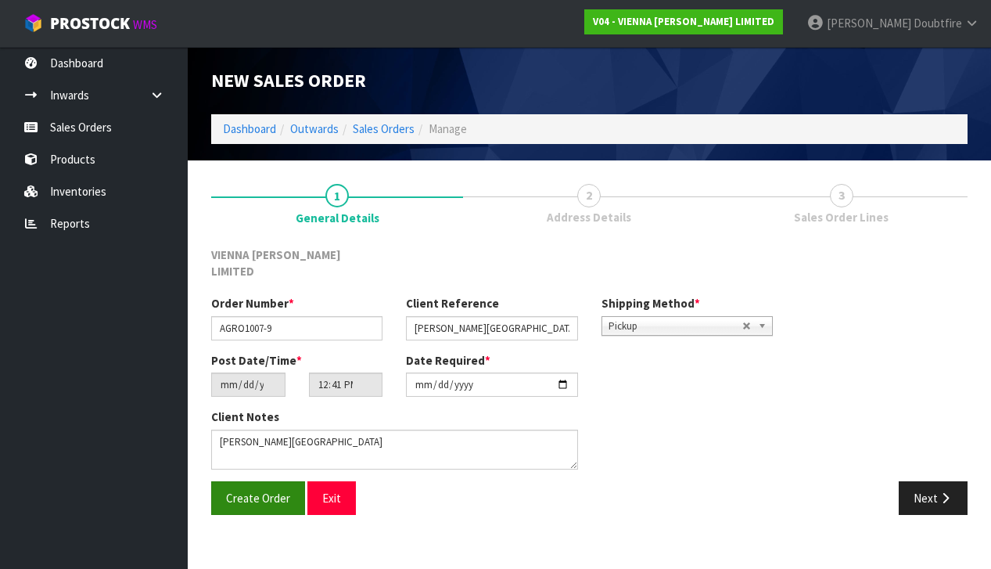
click at [253, 490] on span "Create Order" at bounding box center [258, 497] width 64 height 15
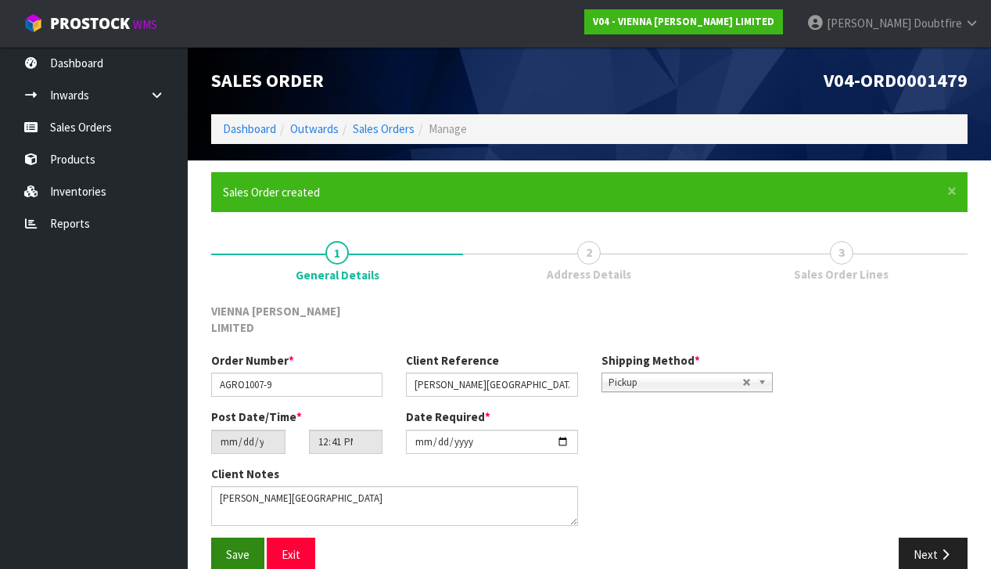
drag, startPoint x: 249, startPoint y: 535, endPoint x: 240, endPoint y: 535, distance: 8.6
click at [249, 547] on span "Save" at bounding box center [237, 554] width 23 height 15
click at [927, 537] on button "Next" at bounding box center [933, 554] width 69 height 34
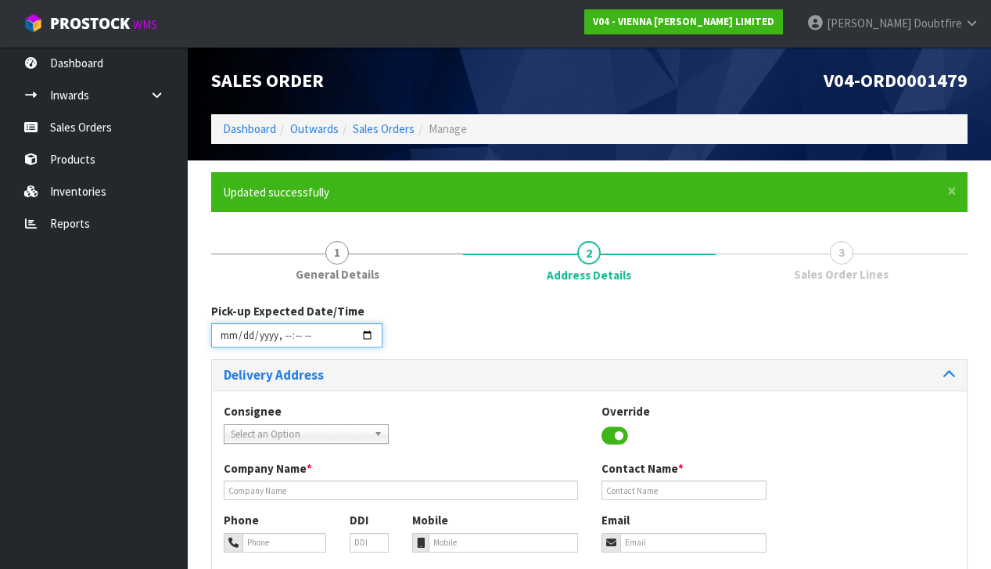
click at [224, 346] on input "datetime-local" at bounding box center [296, 335] width 171 height 24
type input "[DATE]T12:47"
click at [442, 418] on div "Consignee 000001.BAY MECHANICS - BAY MECHANICS 000001A - BRAKE & TRANSMISSION N…" at bounding box center [589, 431] width 755 height 57
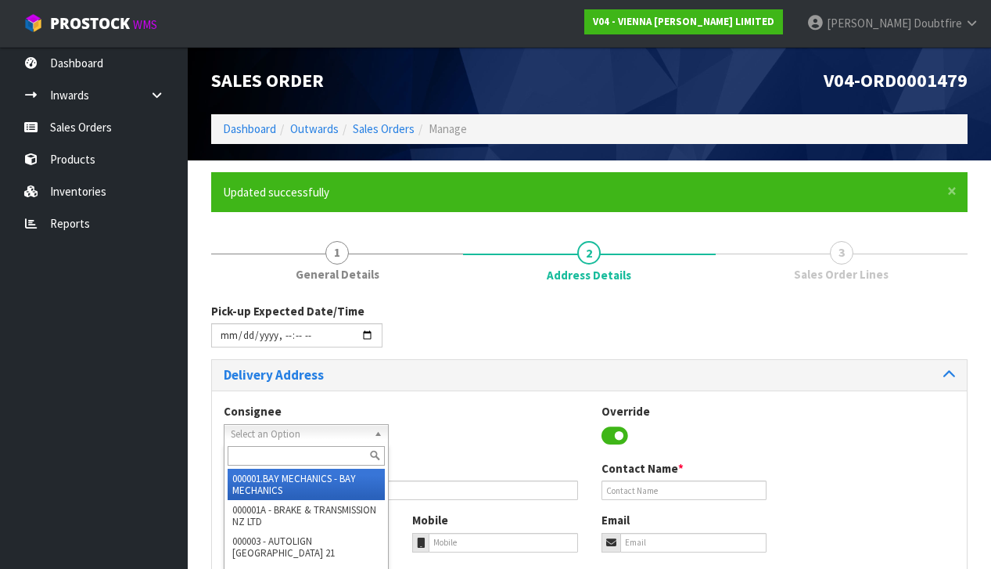
click at [308, 432] on span "Select an Option" at bounding box center [299, 434] width 137 height 19
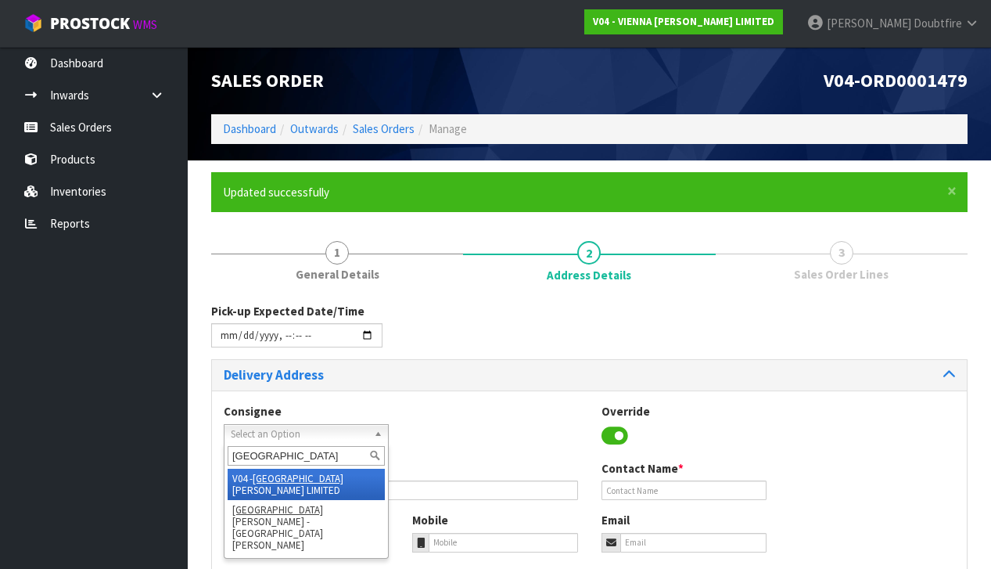
type input "[GEOGRAPHIC_DATA]"
click at [302, 477] on li "V04 - VIENNA [PERSON_NAME] LIMITED" at bounding box center [306, 483] width 157 height 31
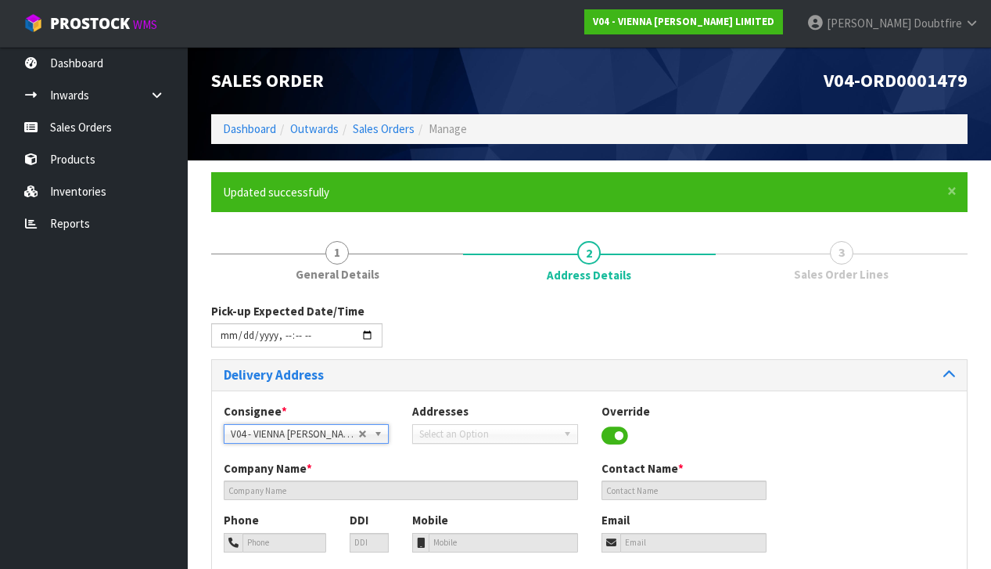
type input "VIENNA [PERSON_NAME] LIMITED"
type input "[PERSON_NAME]"
type input "[PHONE_NUMBER]"
type input "[PERSON_NAME][EMAIL_ADDRESS][DOMAIN_NAME]"
type input "2 ROXBURGH ST"
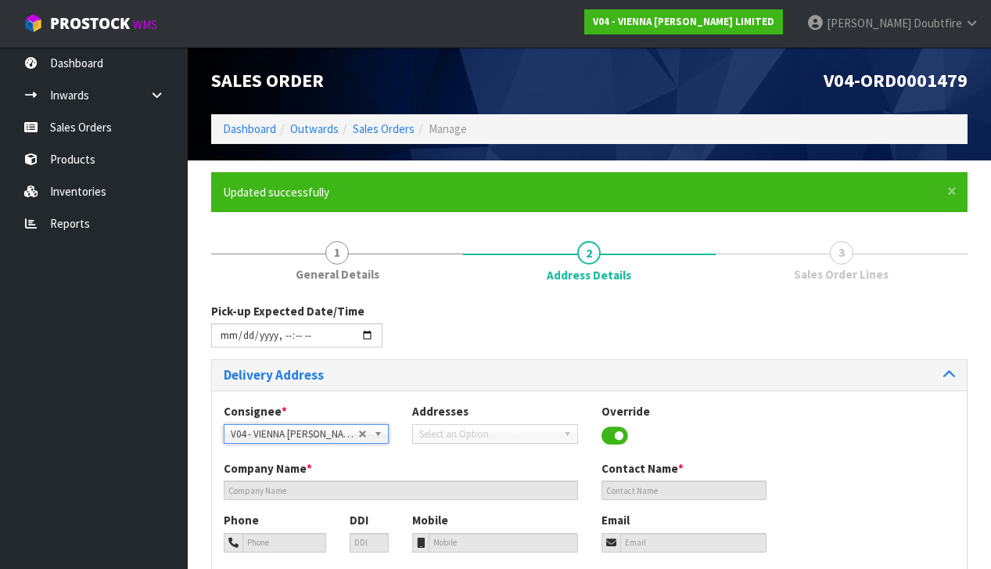
type input "1023"
type input "[GEOGRAPHIC_DATA]"
type input "NEWMARKET"
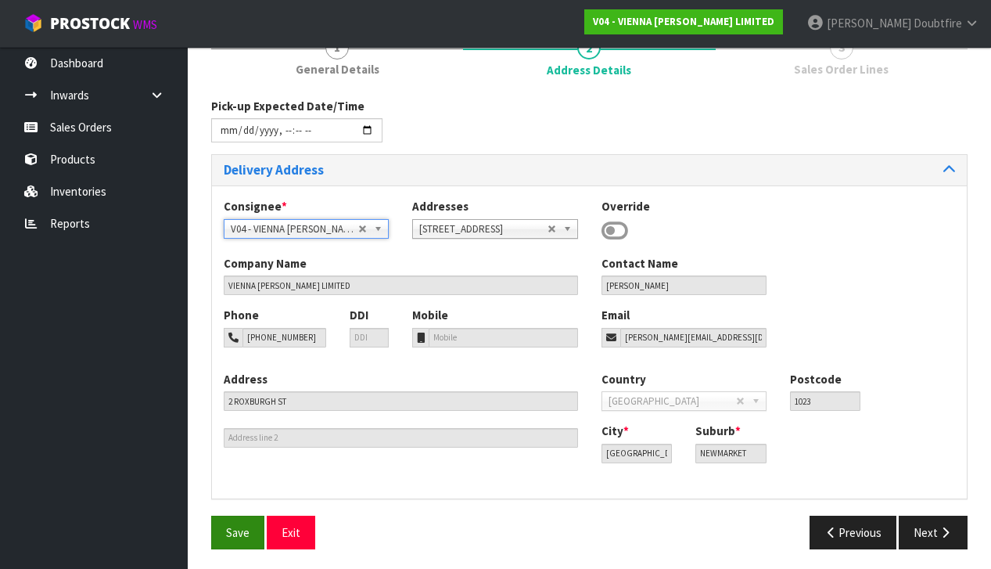
scroll to position [204, 0]
click at [241, 533] on span "Save" at bounding box center [237, 533] width 23 height 15
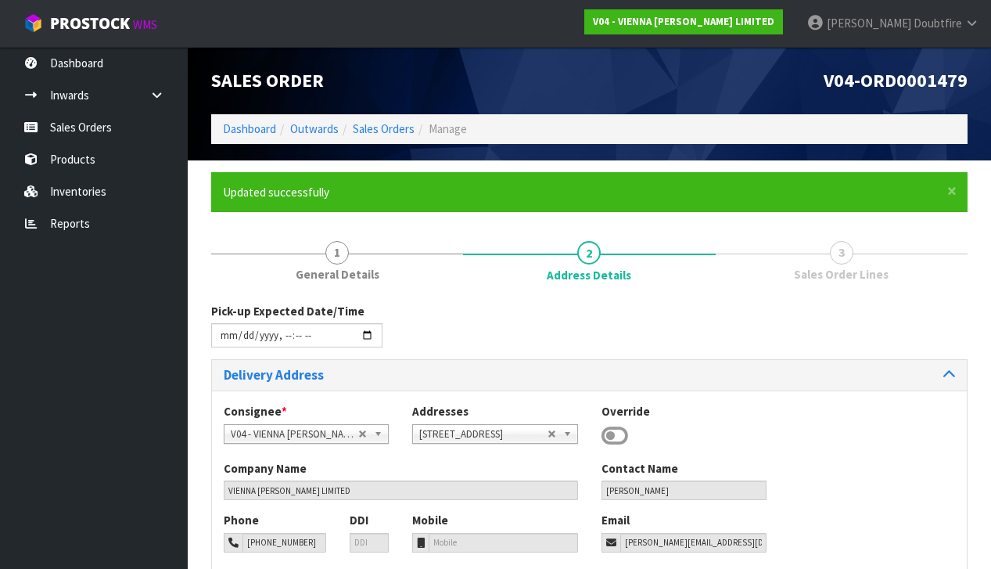
type input "[DATE]T12:47"
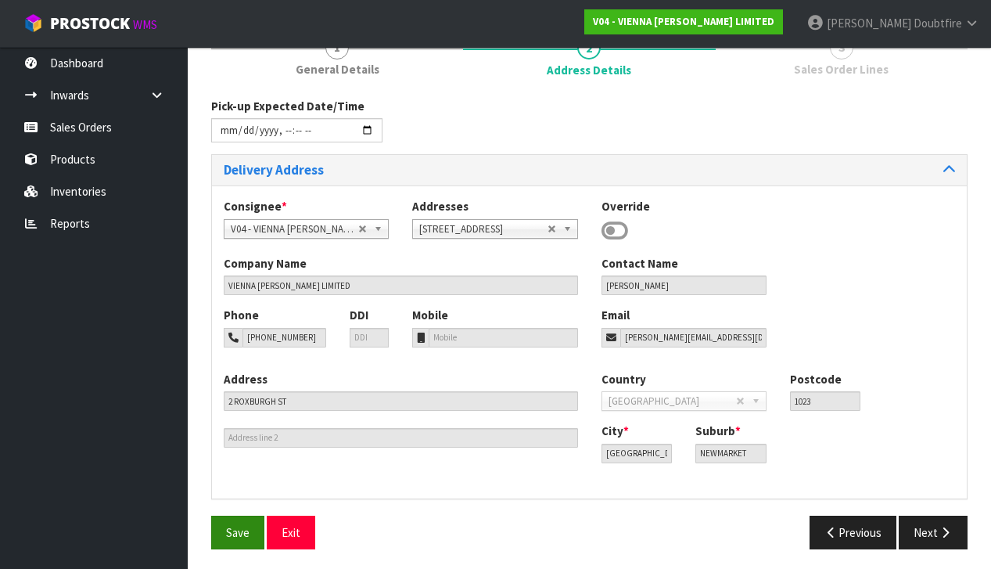
scroll to position [204, 0]
click at [234, 529] on span "Save" at bounding box center [237, 533] width 23 height 15
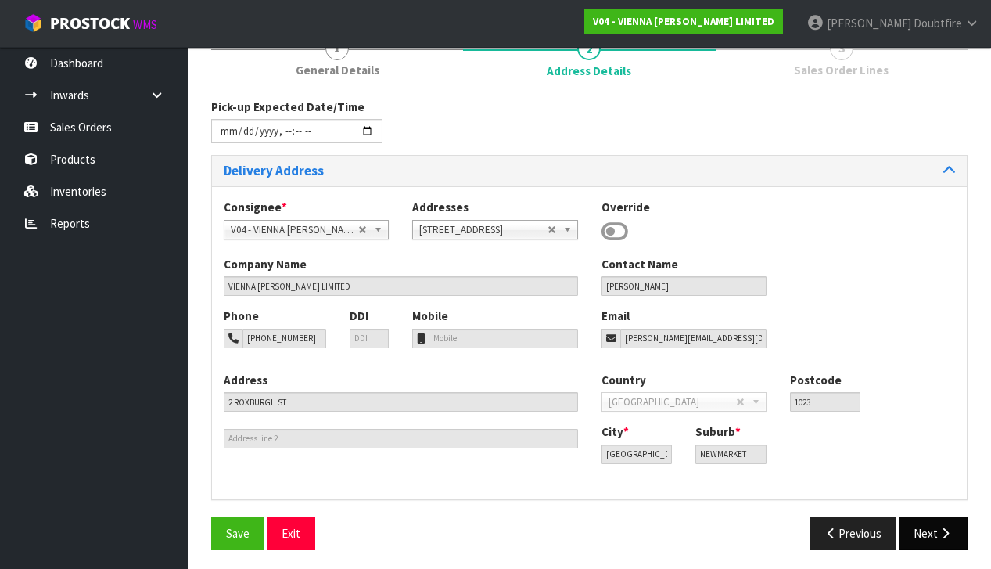
click at [918, 526] on button "Next" at bounding box center [933, 533] width 69 height 34
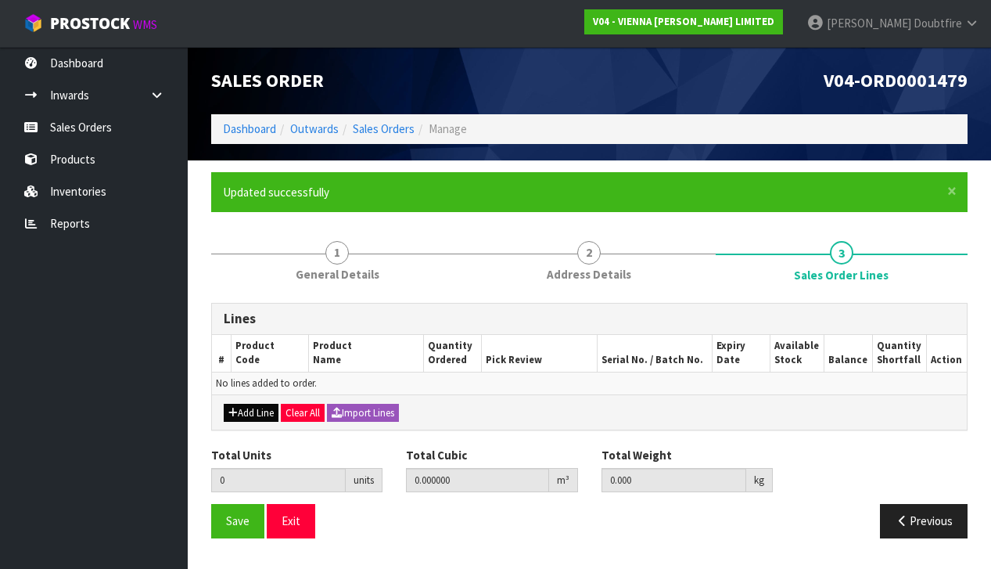
click at [242, 411] on button "Add Line" at bounding box center [251, 413] width 55 height 19
type input "0"
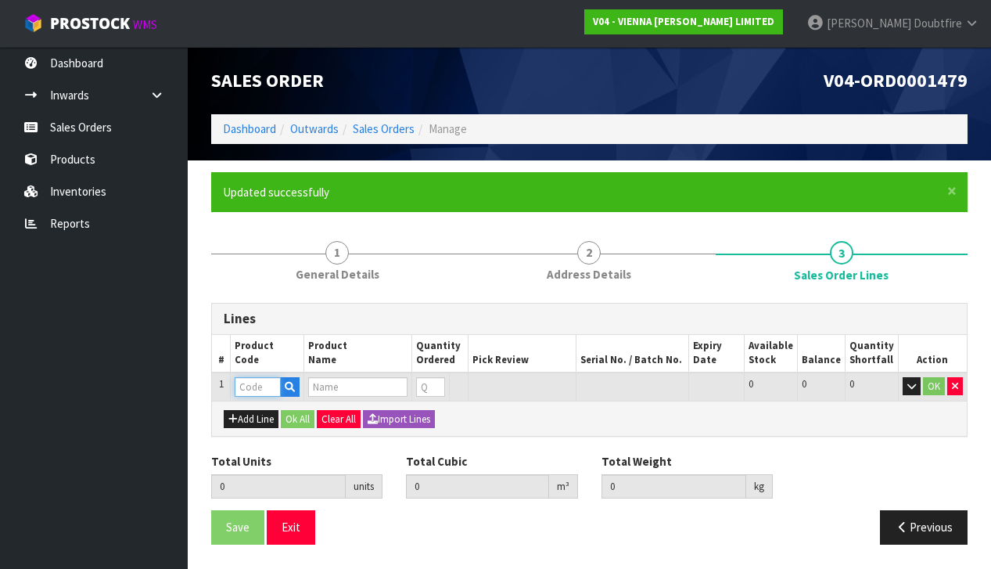
click at [242, 386] on input "text" at bounding box center [258, 387] width 46 height 20
type input "CH"
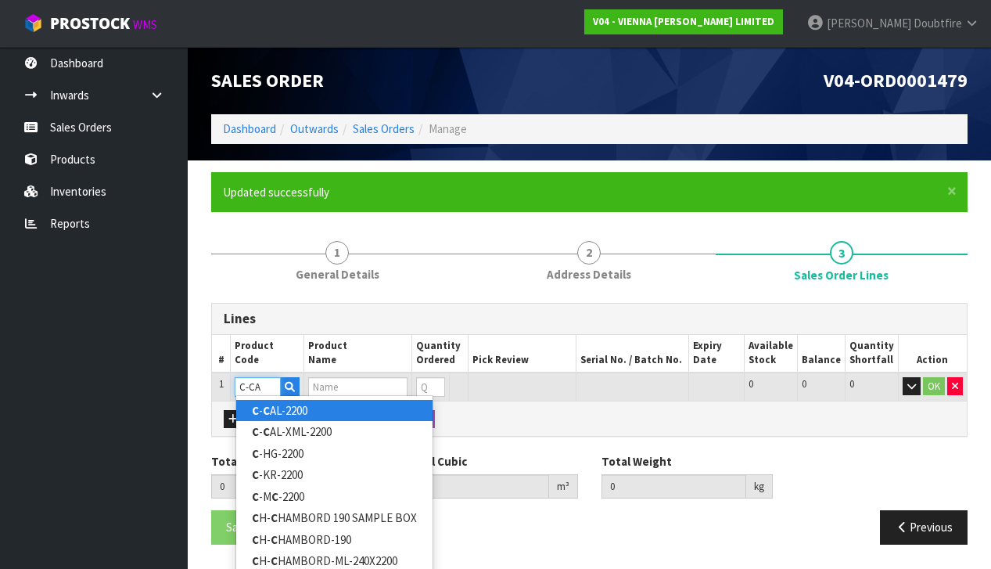
type input "C-CAL"
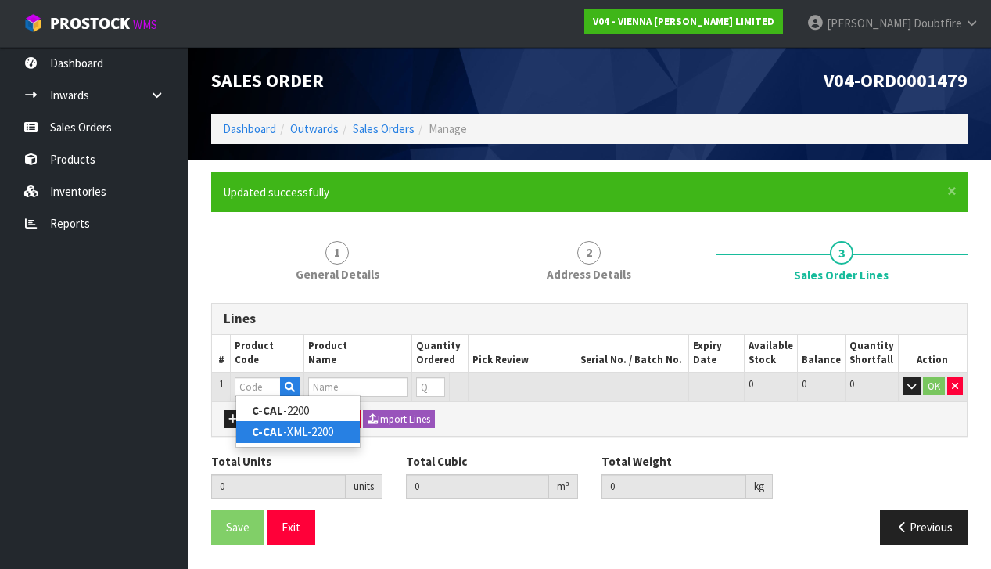
click at [302, 439] on link "C-CAL -XML-2200" at bounding box center [298, 431] width 124 height 21
type input "C-CAL-XML-2200"
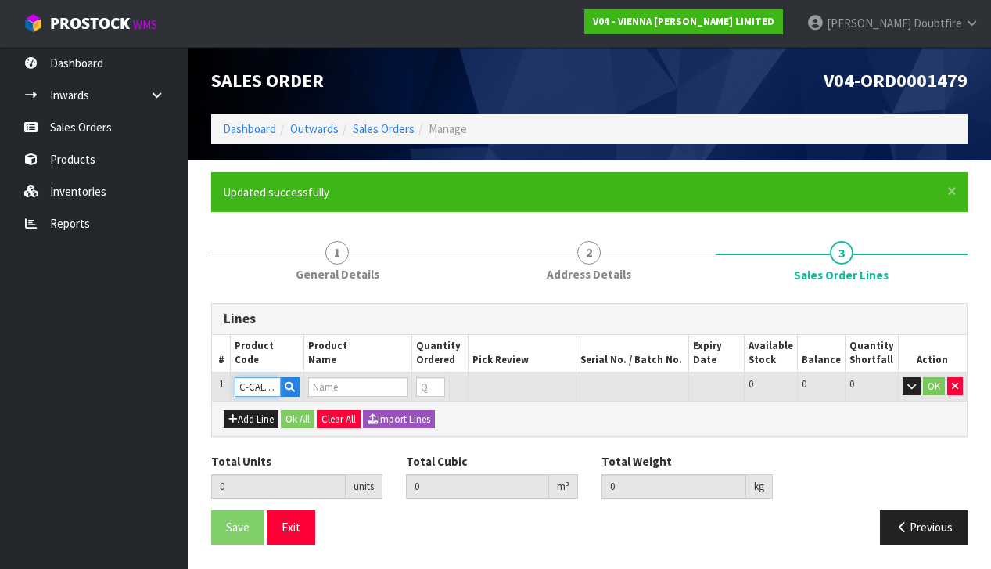
type input "0.000000"
type input "0.000"
type input "CHATEAU CAFE AU LAIT XML MICRO BEVEL 240W"
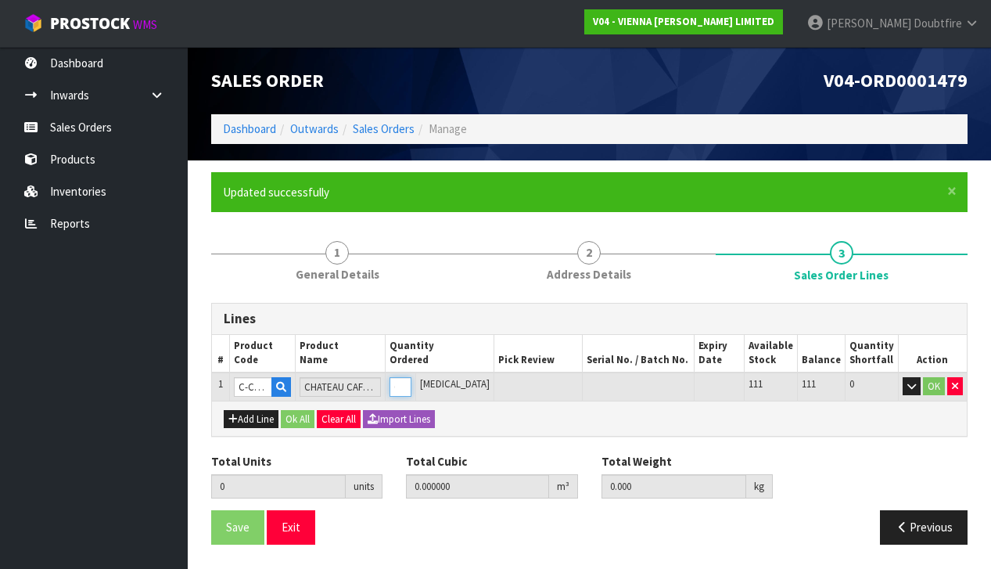
type input "1"
type input "0.05525"
type input "29"
click at [403, 379] on input "1" at bounding box center [392, 387] width 20 height 20
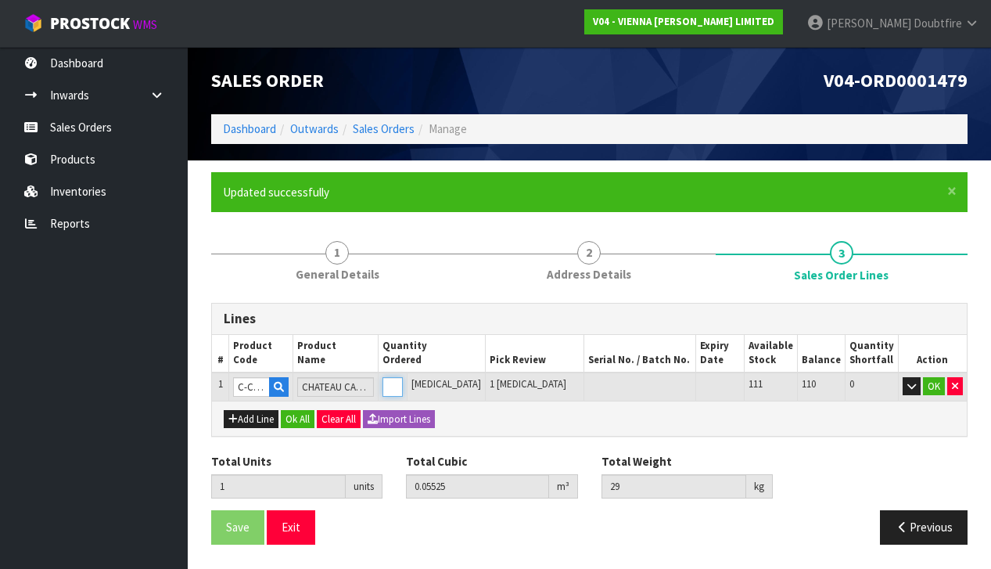
type input "0"
type input "3"
type input "0.16575"
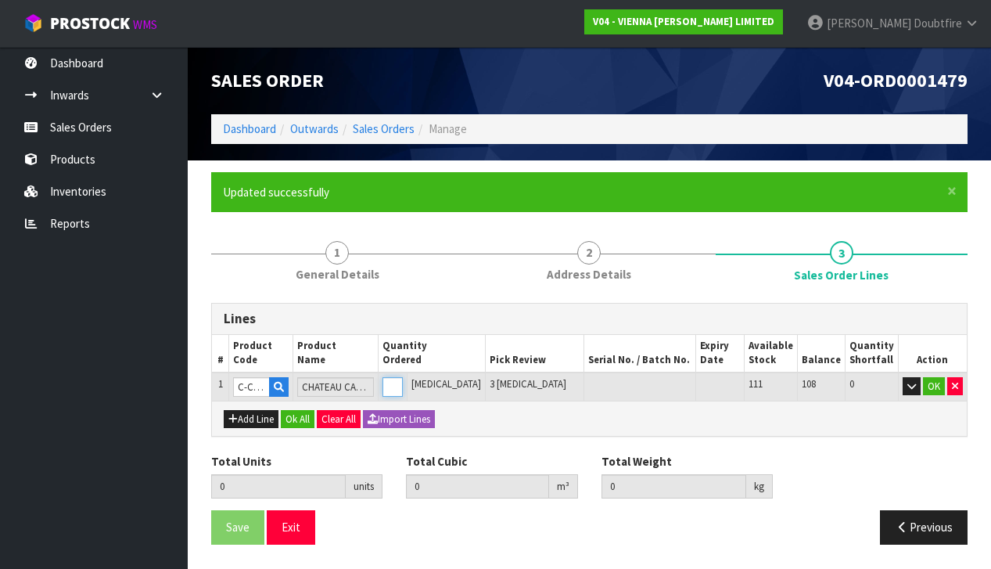
type input "87"
type input "3"
type input "31"
type input "1.71275"
type input "899"
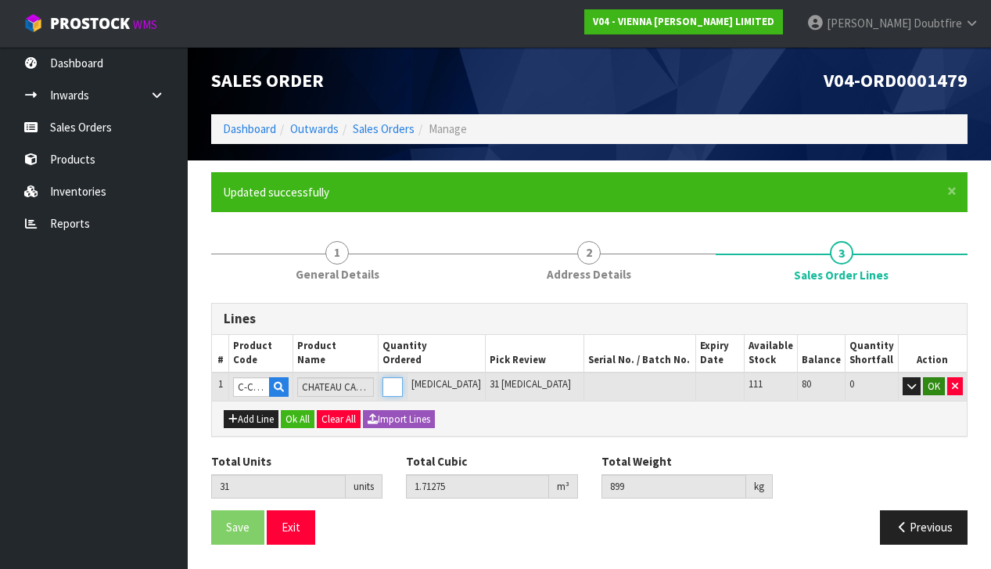
type input "31"
click at [934, 386] on button "OK" at bounding box center [934, 386] width 22 height 19
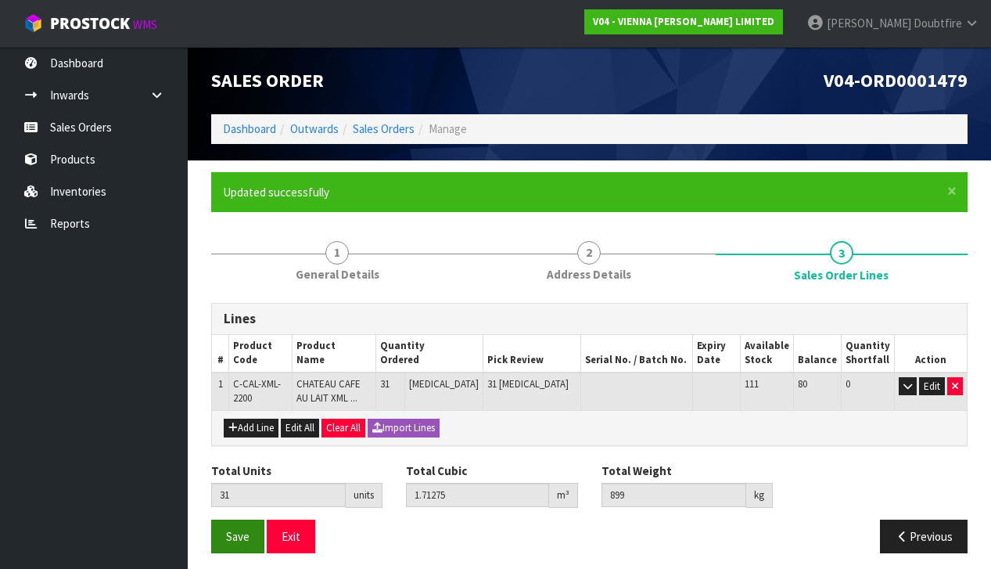
click at [237, 532] on span "Save" at bounding box center [237, 536] width 23 height 15
click at [230, 533] on span "Save" at bounding box center [237, 536] width 23 height 15
click at [249, 422] on button "Add Line" at bounding box center [251, 427] width 55 height 19
type input "0"
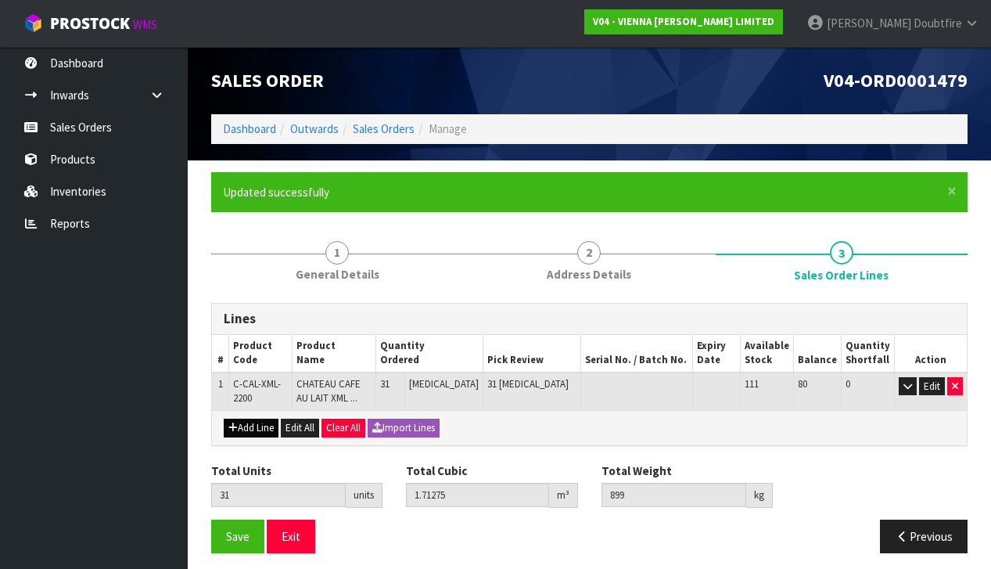
type input "0"
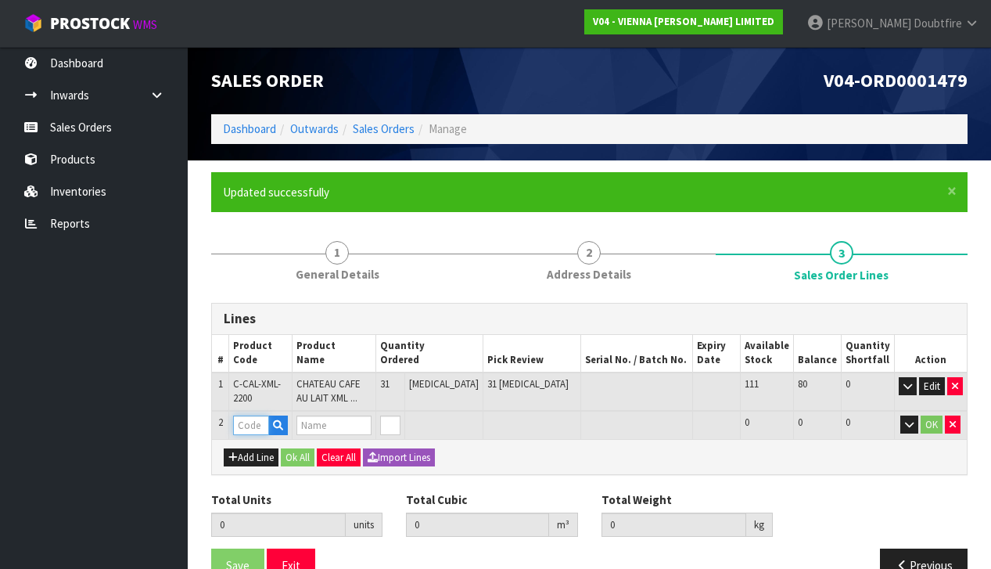
click at [252, 418] on input "text" at bounding box center [251, 425] width 36 height 20
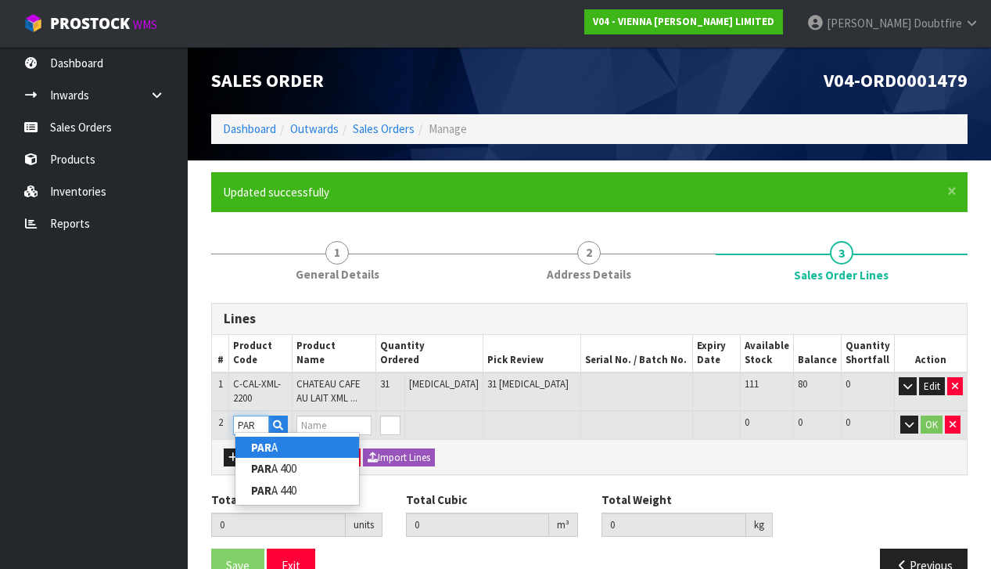
type input "PARA"
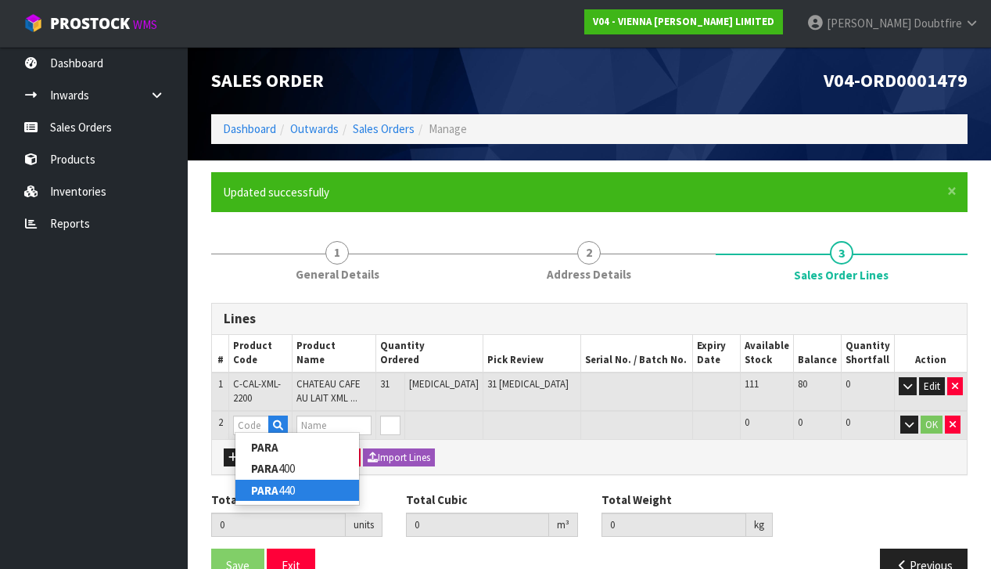
click at [289, 488] on link "PARA 440" at bounding box center [297, 489] width 124 height 21
type input "PARA 440"
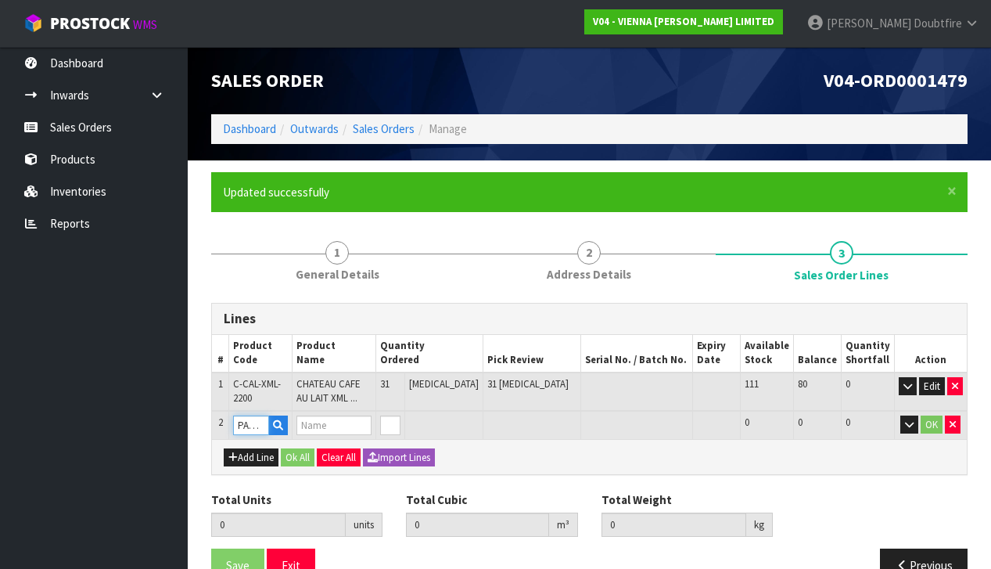
type input "31"
type input "1.71275"
type input "899"
type input "PARABOND 440"
type input "1"
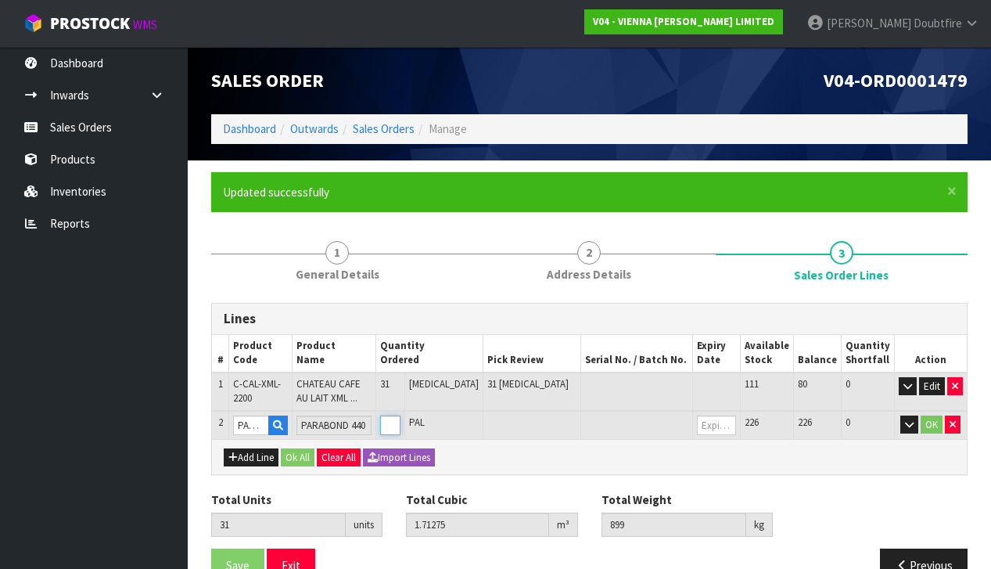
type input "32"
type input "1.73345"
type input "914.8"
click at [400, 417] on input "1" at bounding box center [390, 425] width 20 height 20
type input "2"
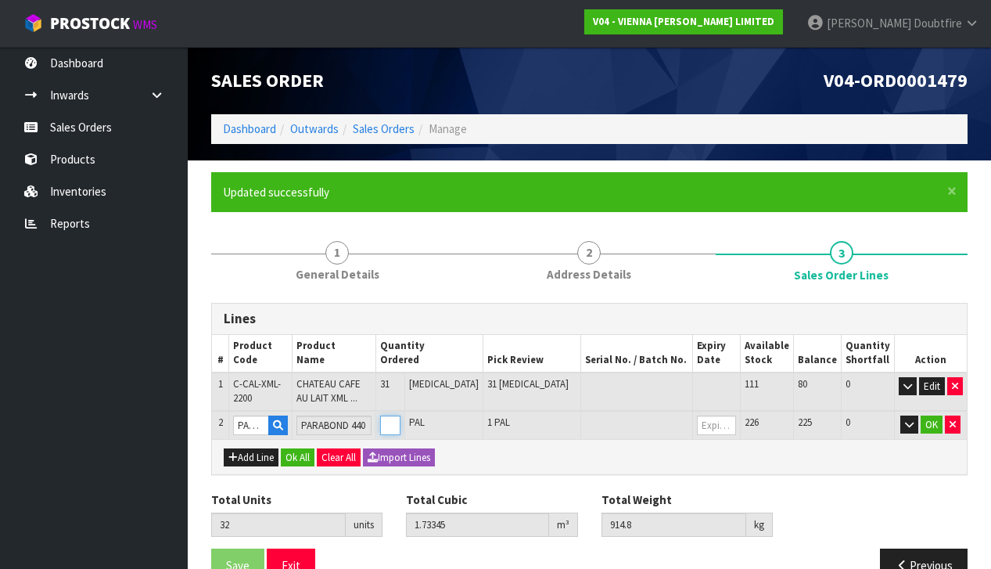
type input "33"
type input "1.75415"
type input "930.6"
click at [400, 416] on input "2" at bounding box center [390, 425] width 20 height 20
type input "0"
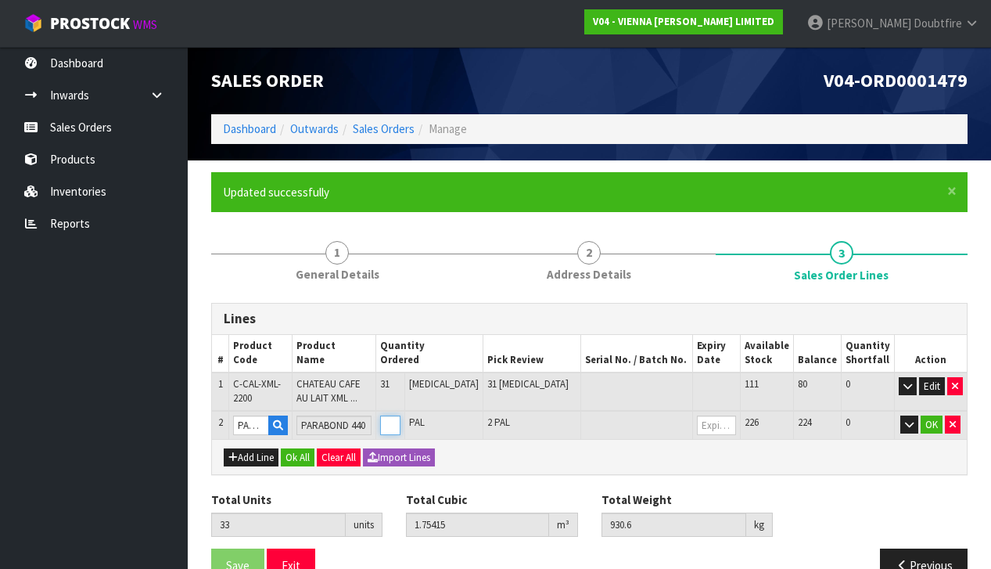
type input "0"
type input "39"
type input "1.87835"
type input "1025.4"
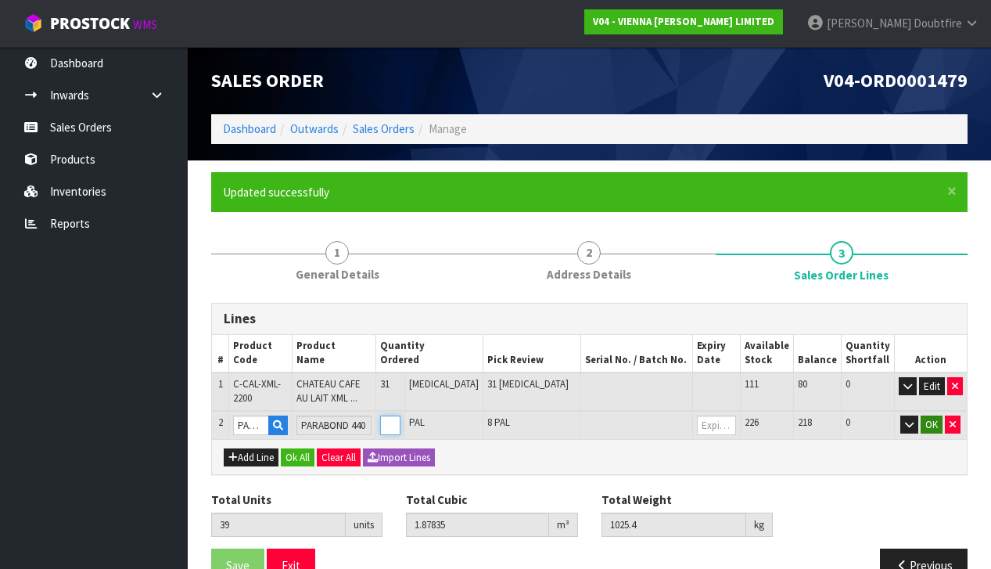
type input "8"
click at [934, 424] on button "OK" at bounding box center [931, 424] width 22 height 19
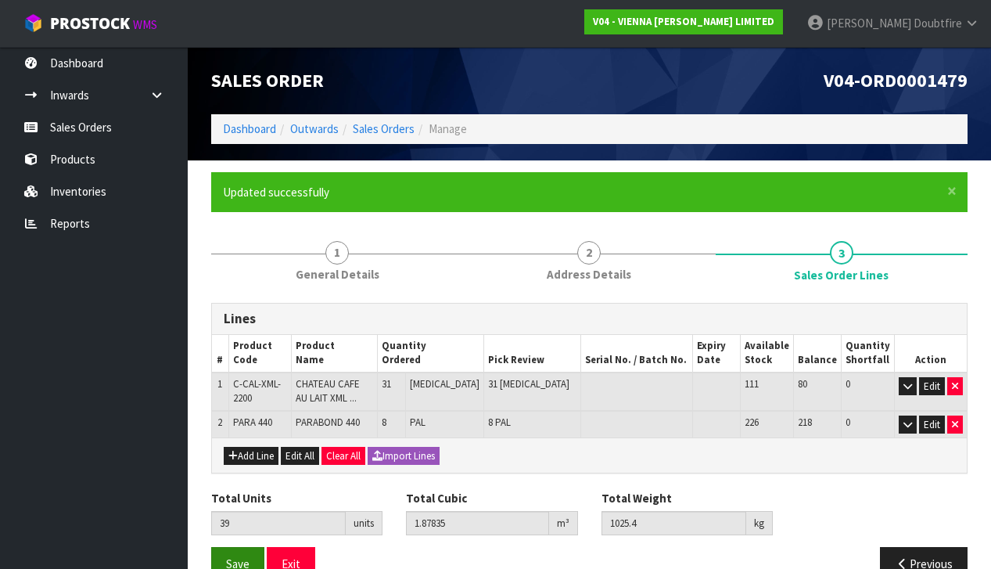
click at [239, 561] on span "Save" at bounding box center [237, 563] width 23 height 15
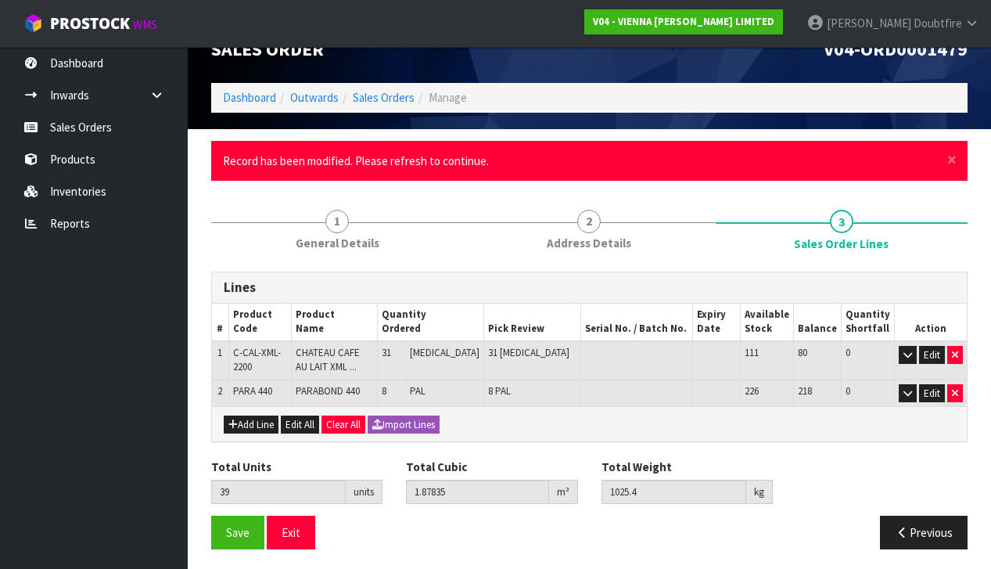
scroll to position [30, 0]
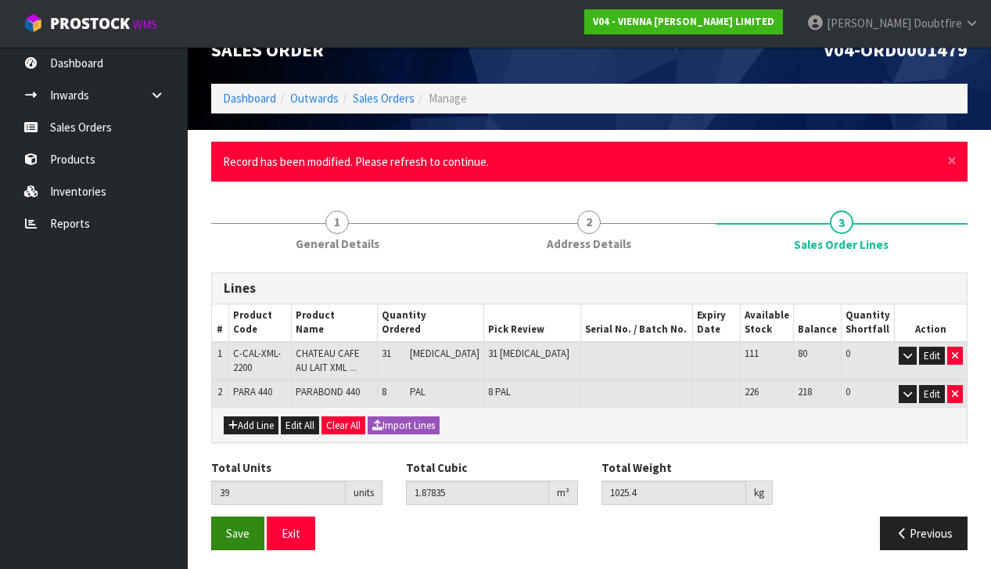
click at [238, 533] on span "Save" at bounding box center [237, 533] width 23 height 15
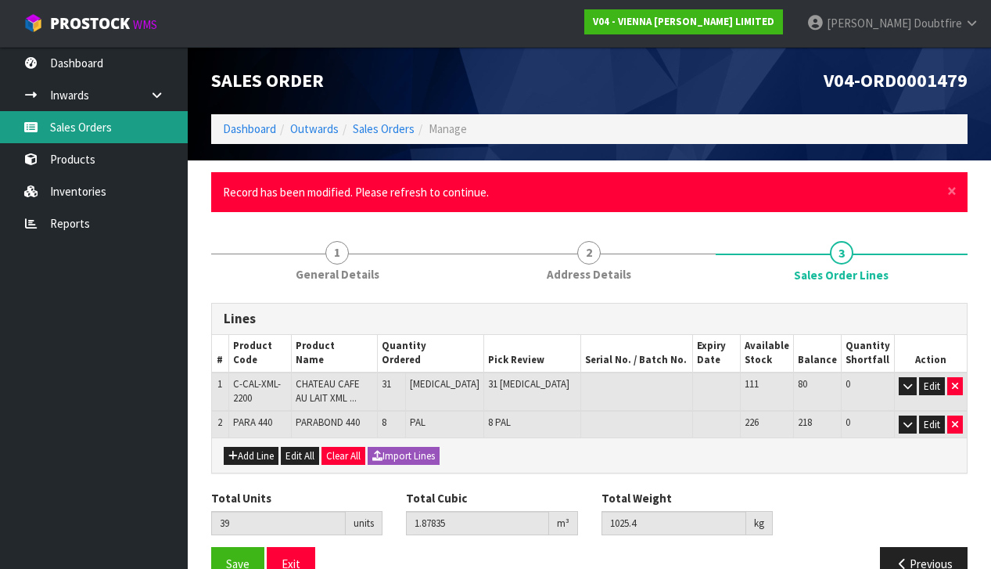
click at [81, 131] on link "Sales Orders" at bounding box center [94, 127] width 188 height 32
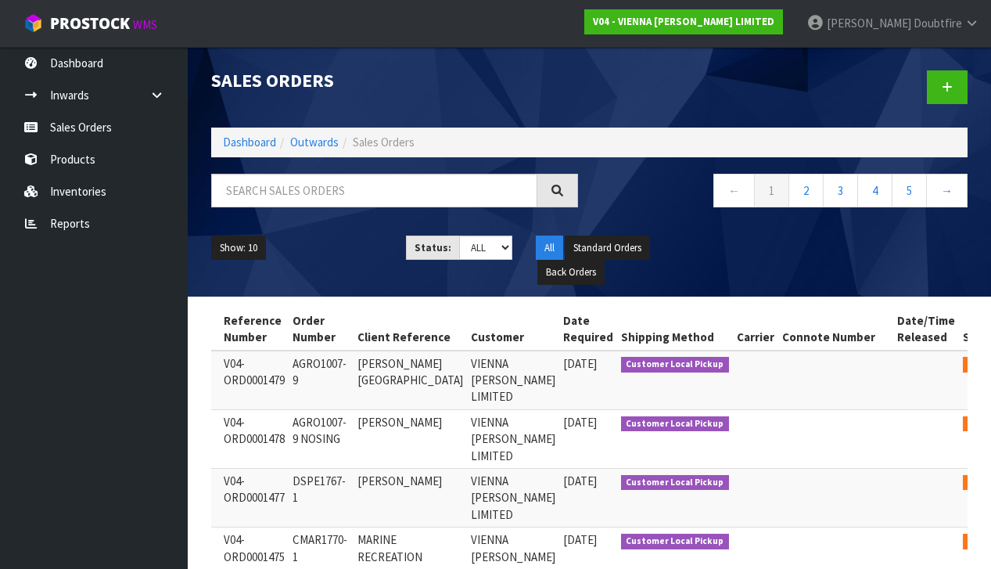
scroll to position [0, 99]
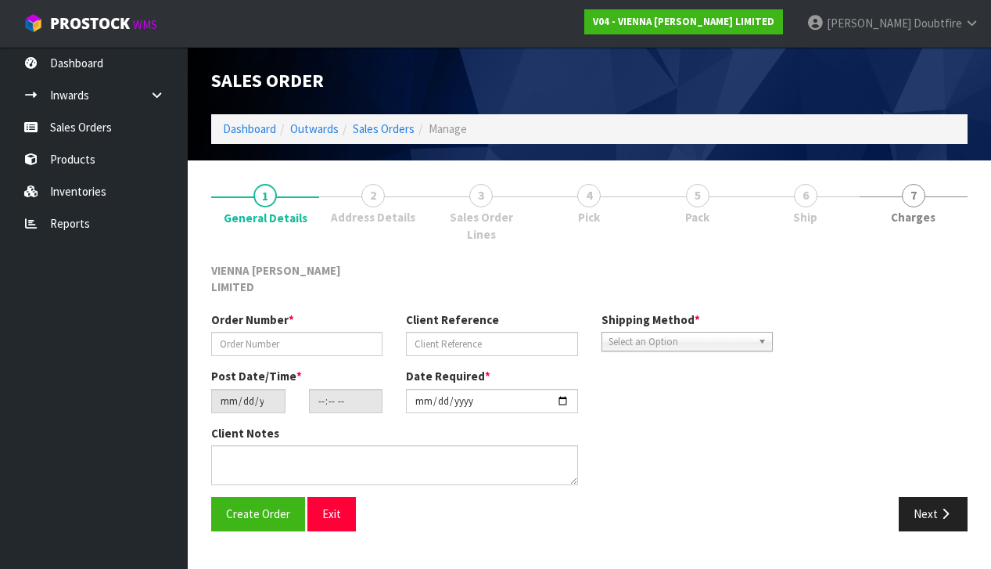
type input "AGRO1007-9"
type input "[PERSON_NAME][GEOGRAPHIC_DATA]"
type input "[DATE]"
type input "12:41:00.000"
type input "[DATE]"
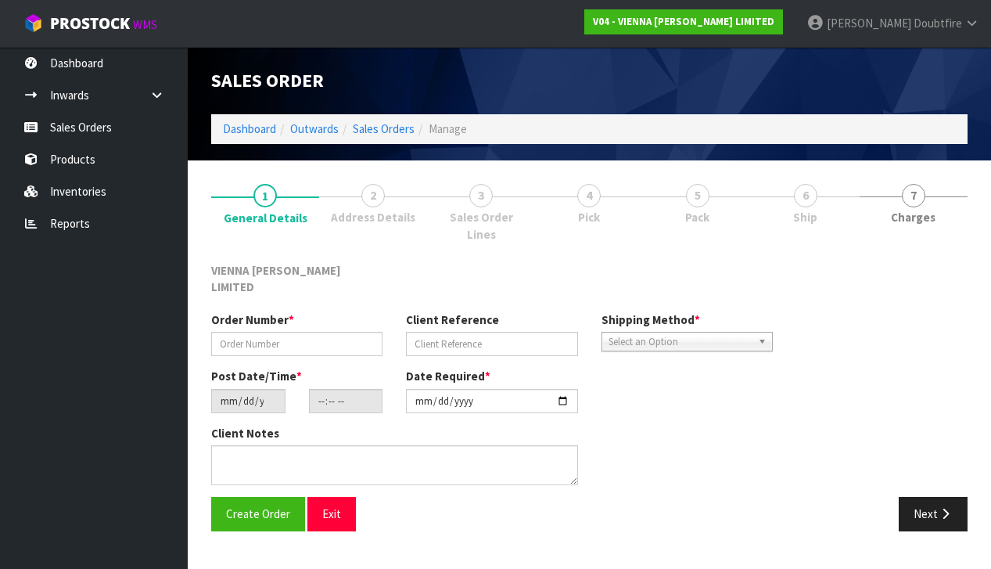
type textarea "[PERSON_NAME][GEOGRAPHIC_DATA]"
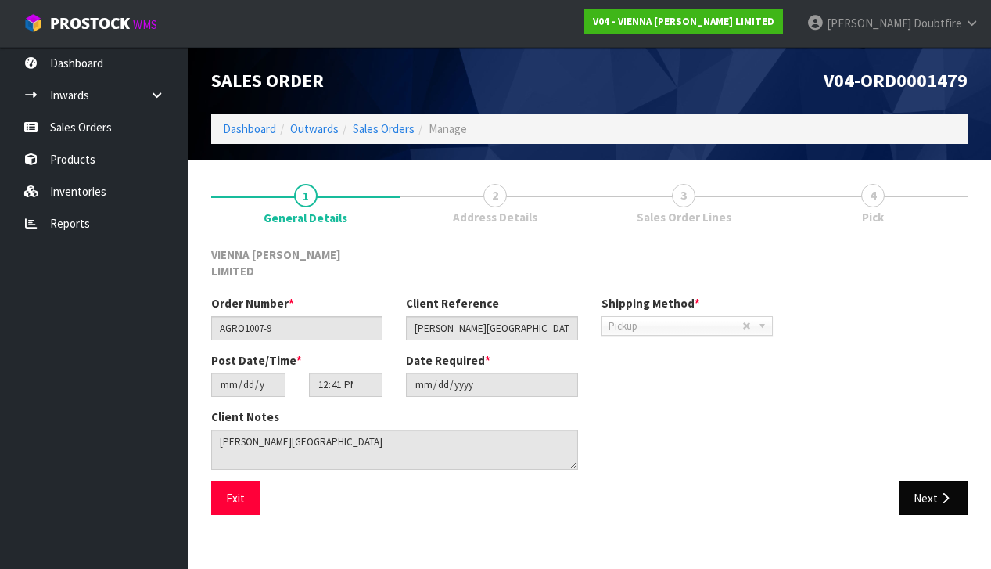
click at [933, 481] on button "Next" at bounding box center [933, 498] width 69 height 34
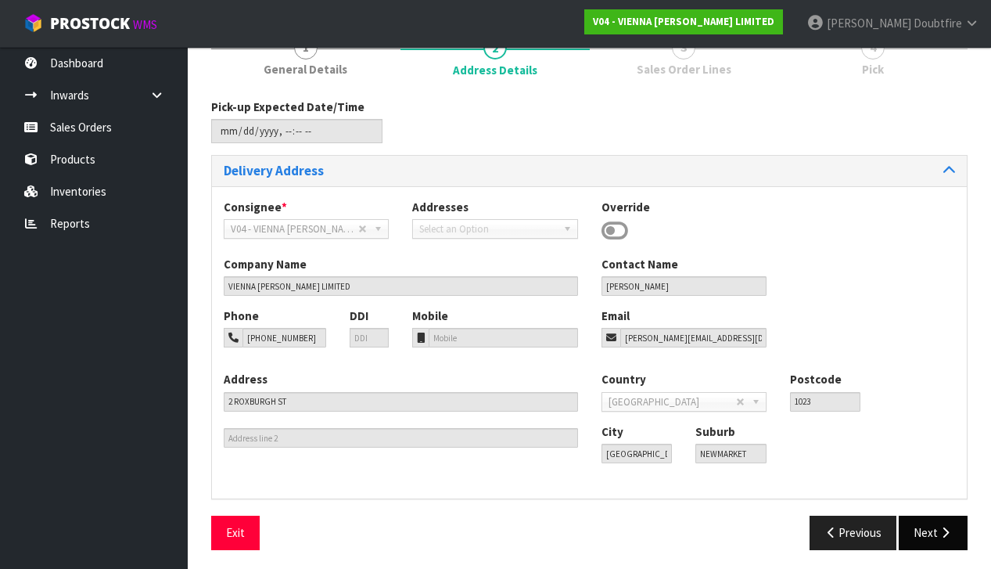
scroll to position [147, 0]
click at [936, 526] on button "Next" at bounding box center [933, 533] width 69 height 34
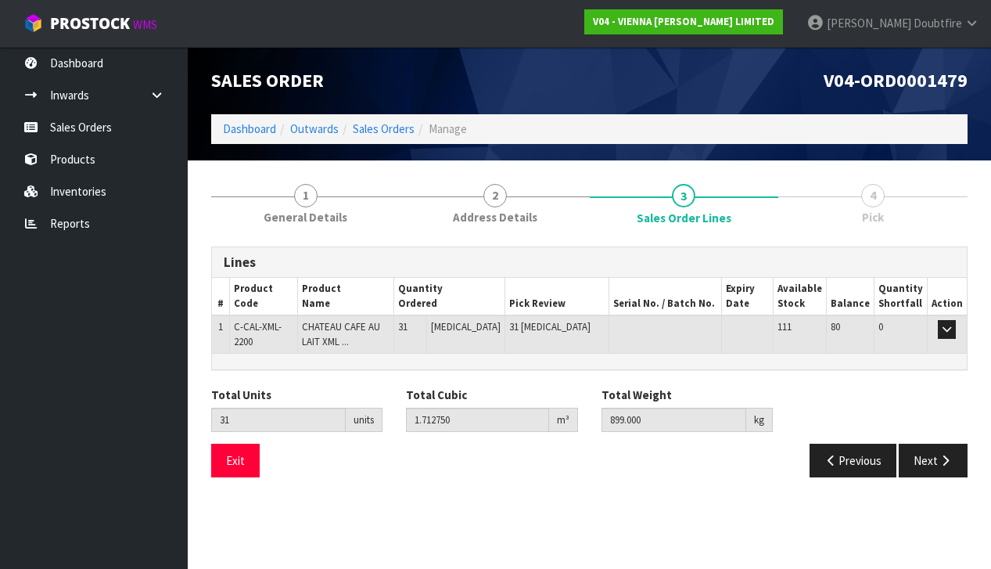
scroll to position [1, 0]
click at [942, 325] on button "button" at bounding box center [947, 329] width 18 height 19
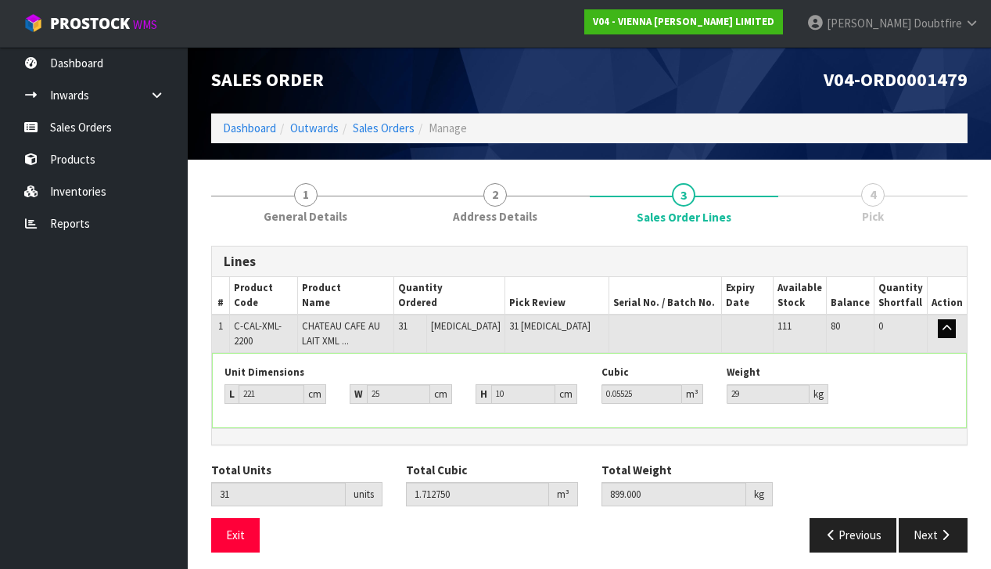
click at [946, 326] on icon "button" at bounding box center [946, 328] width 9 height 10
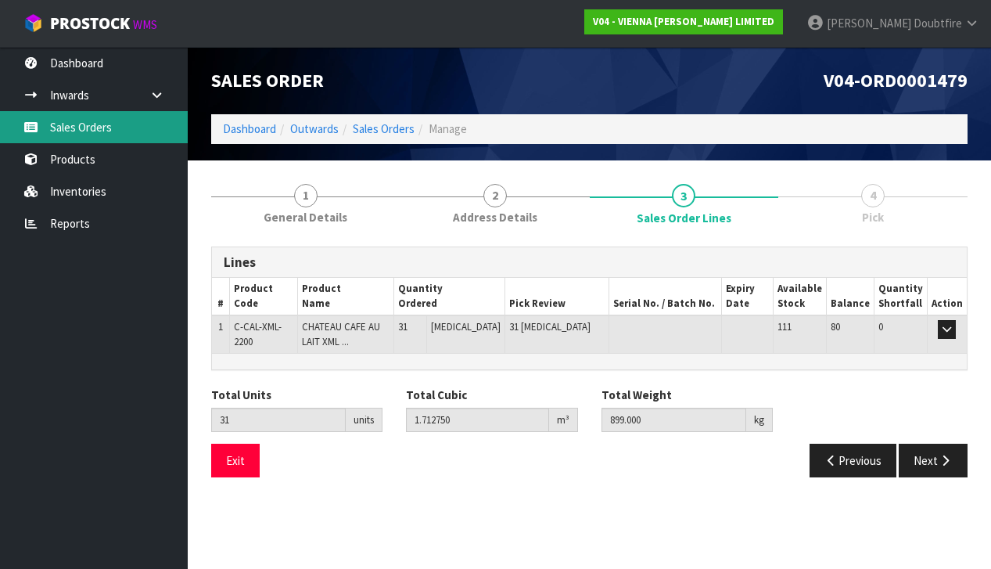
click at [92, 131] on link "Sales Orders" at bounding box center [94, 127] width 188 height 32
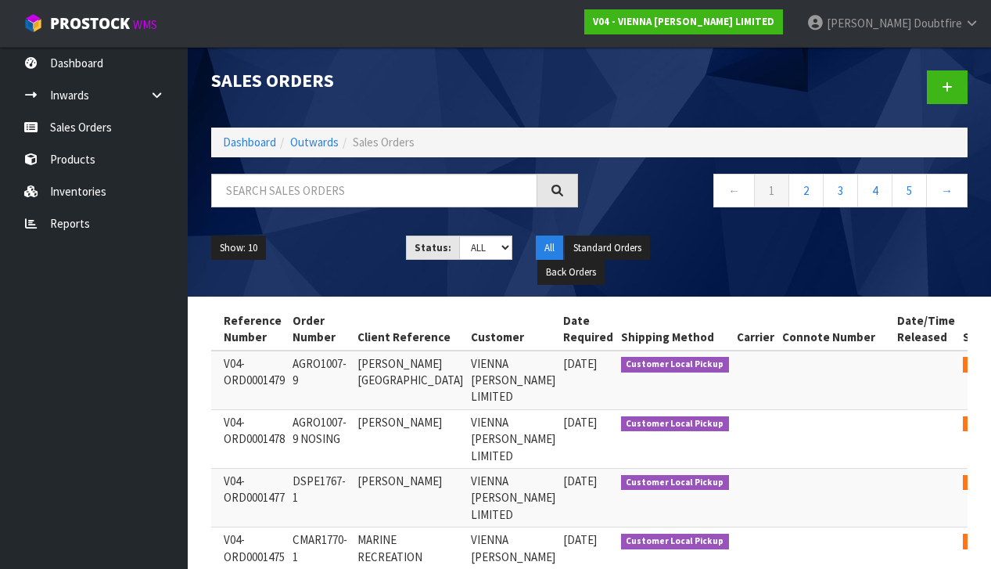
scroll to position [0, 99]
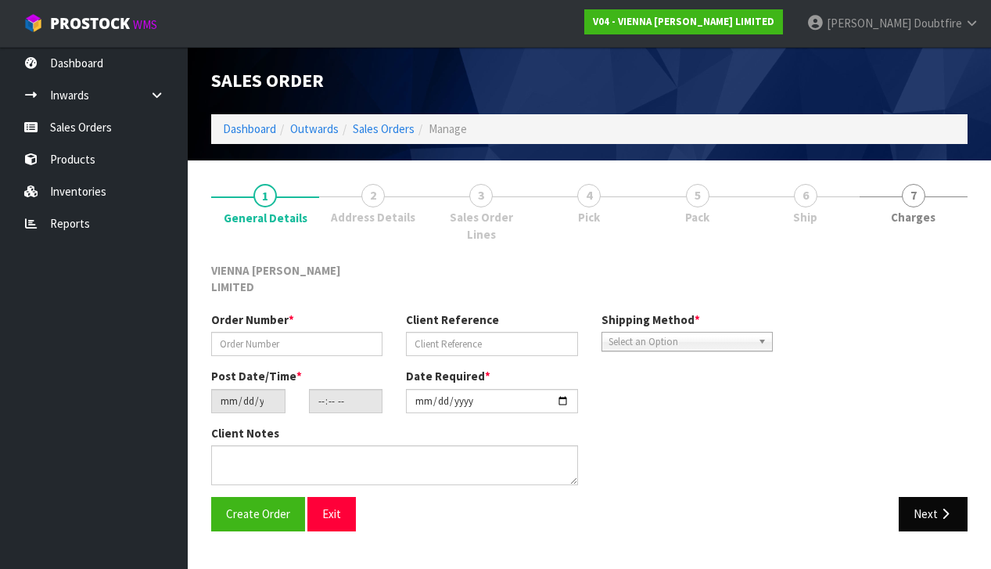
type input "AGRO1007-9"
type input "[PERSON_NAME][GEOGRAPHIC_DATA]"
type input "[DATE]"
type input "12:41:00.000"
type input "[DATE]"
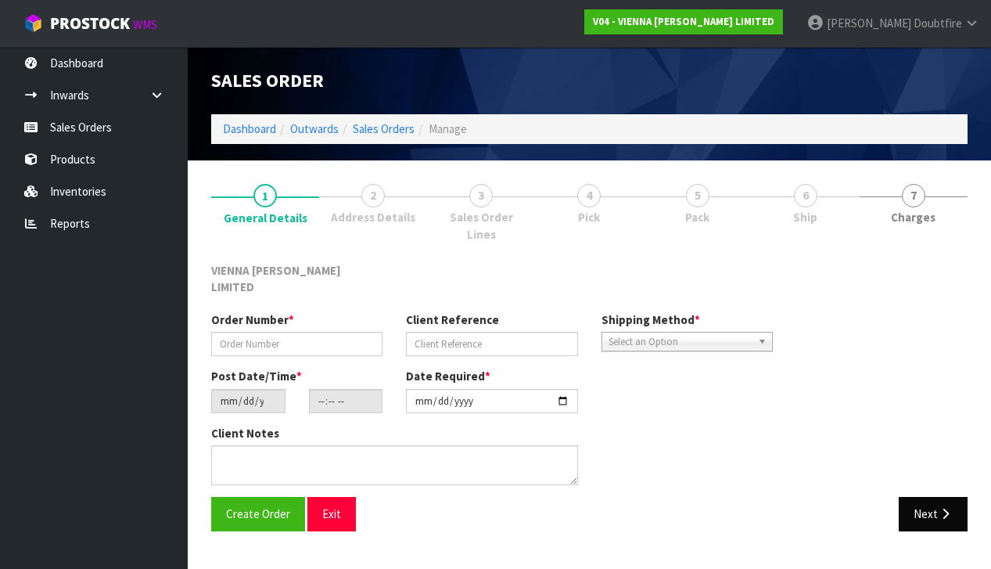
type textarea "[PERSON_NAME][GEOGRAPHIC_DATA]"
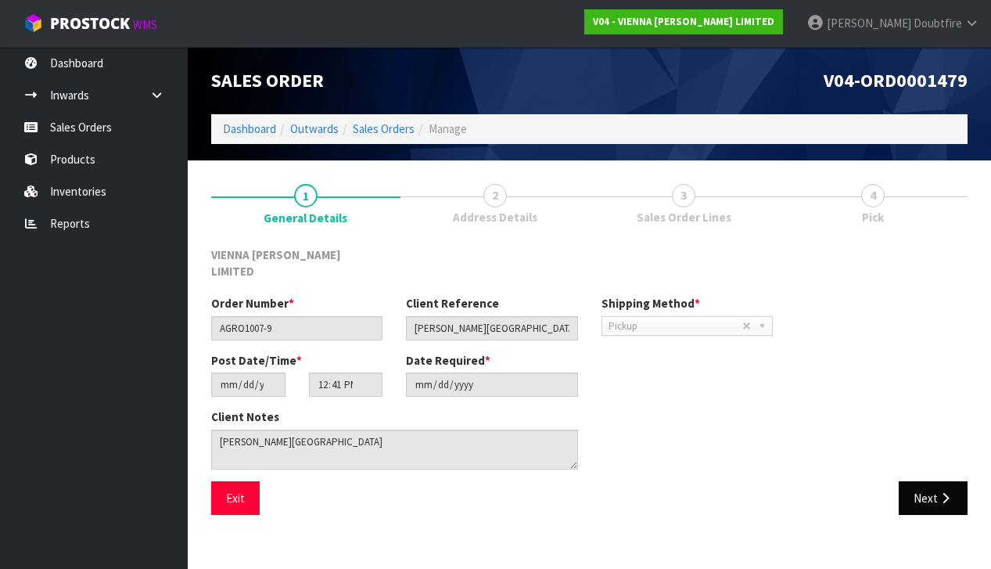
click at [940, 492] on icon "button" at bounding box center [945, 498] width 15 height 12
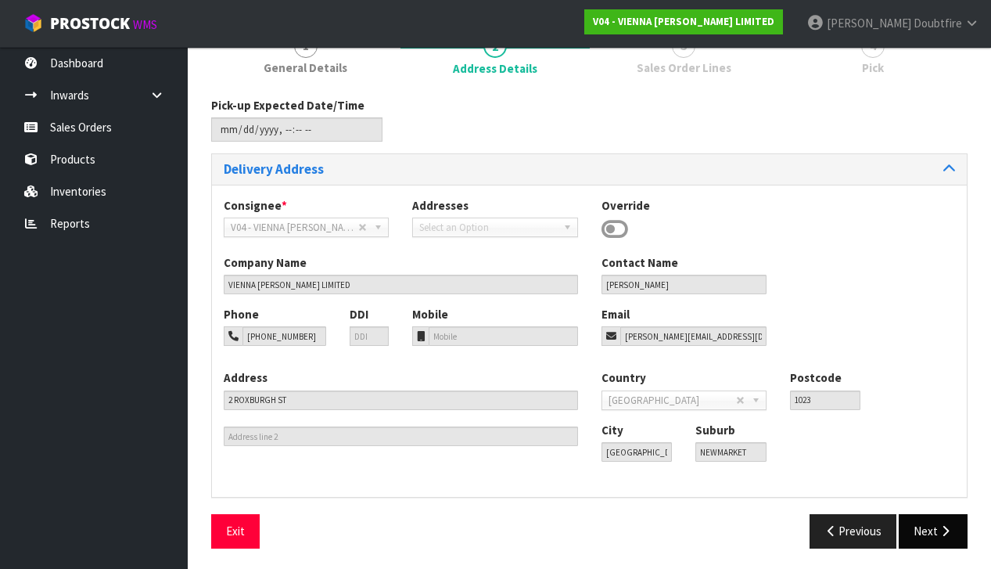
scroll to position [148, 0]
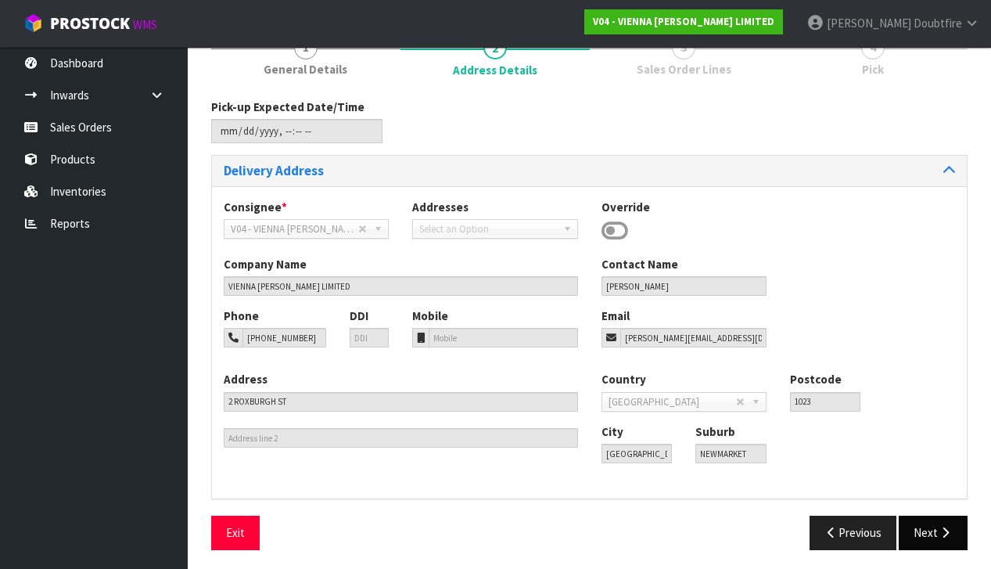
click at [929, 520] on button "Next" at bounding box center [933, 532] width 69 height 34
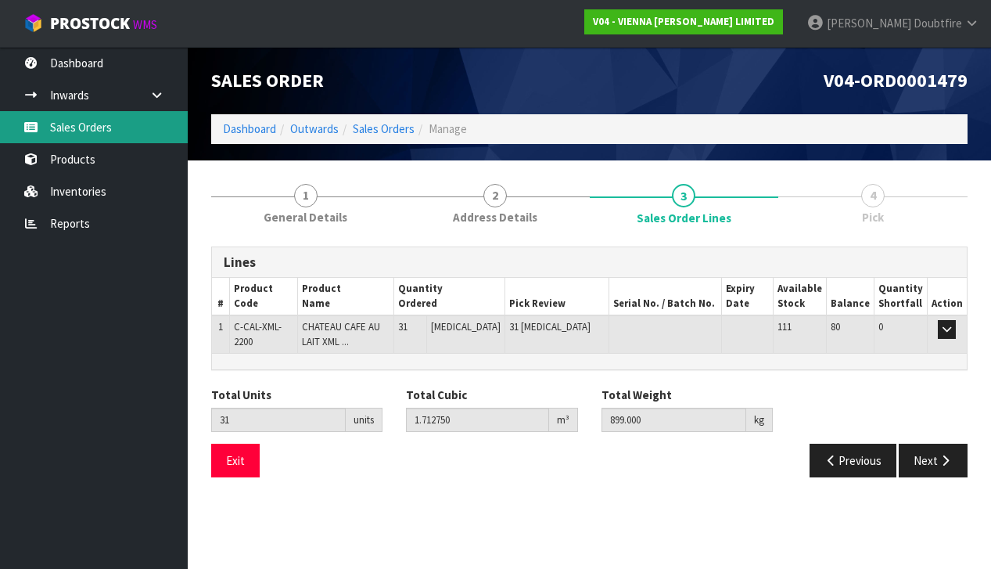
click at [93, 131] on link "Sales Orders" at bounding box center [94, 127] width 188 height 32
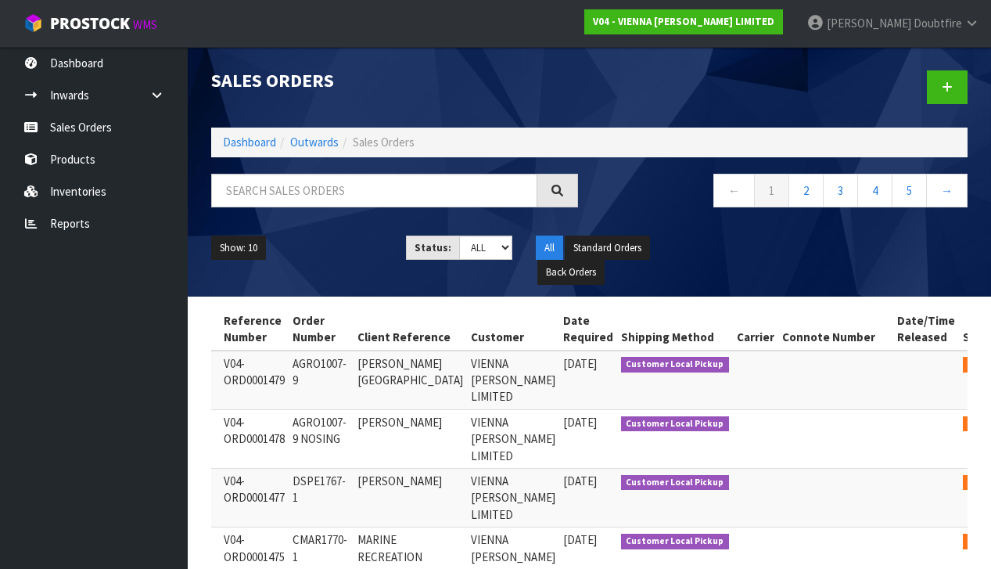
scroll to position [0, 99]
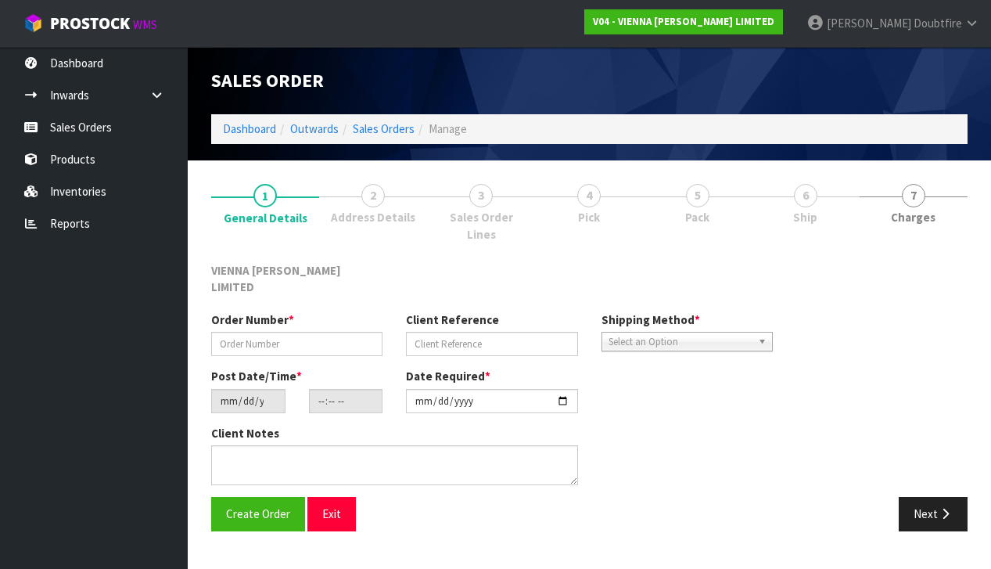
type input "AGRO1007-9"
type input "[PERSON_NAME][GEOGRAPHIC_DATA]"
type input "[DATE]"
type input "12:41:00.000"
type input "[DATE]"
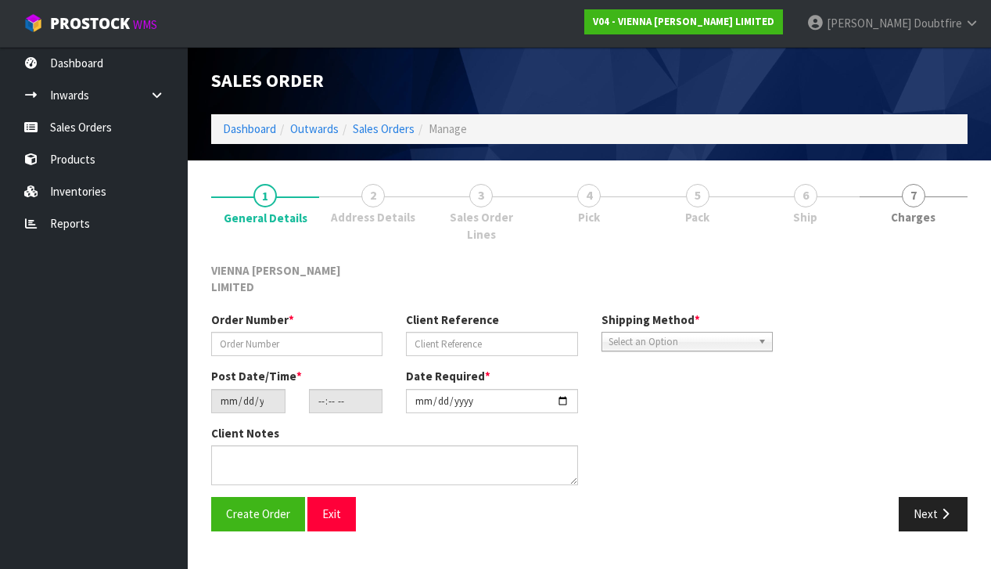
type textarea "[PERSON_NAME][GEOGRAPHIC_DATA]"
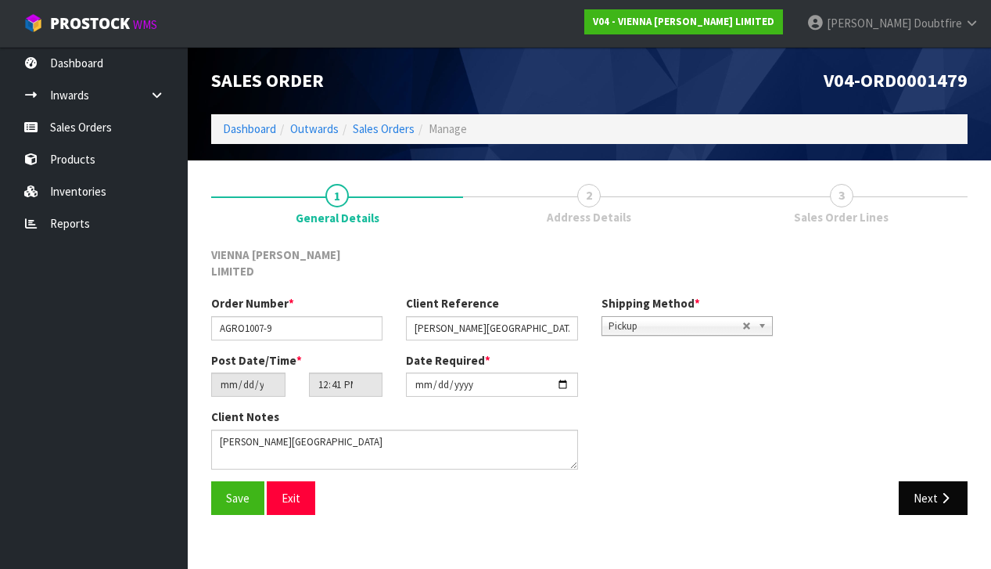
drag, startPoint x: 952, startPoint y: 481, endPoint x: 942, endPoint y: 481, distance: 10.2
click at [952, 481] on button "Next" at bounding box center [933, 498] width 69 height 34
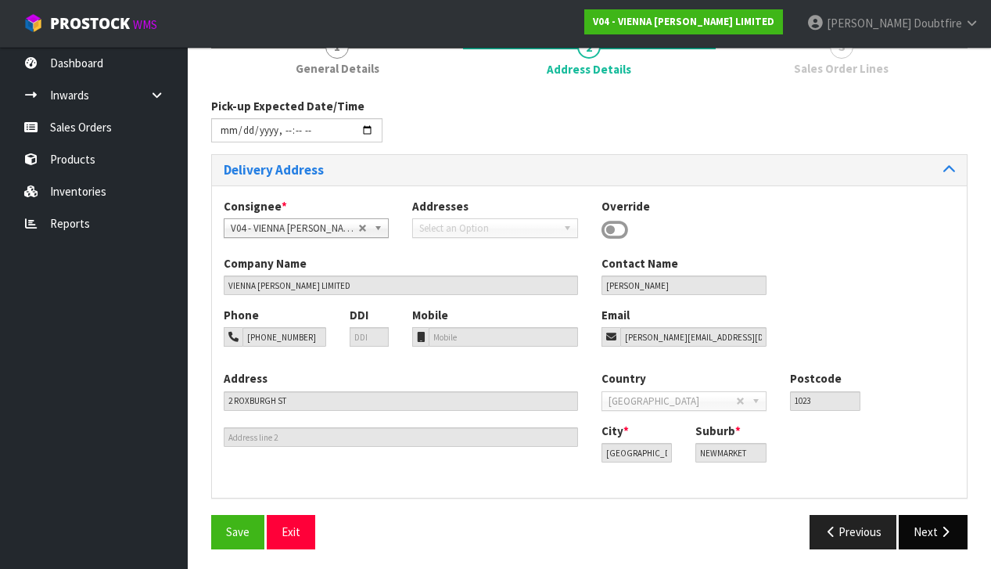
scroll to position [147, 0]
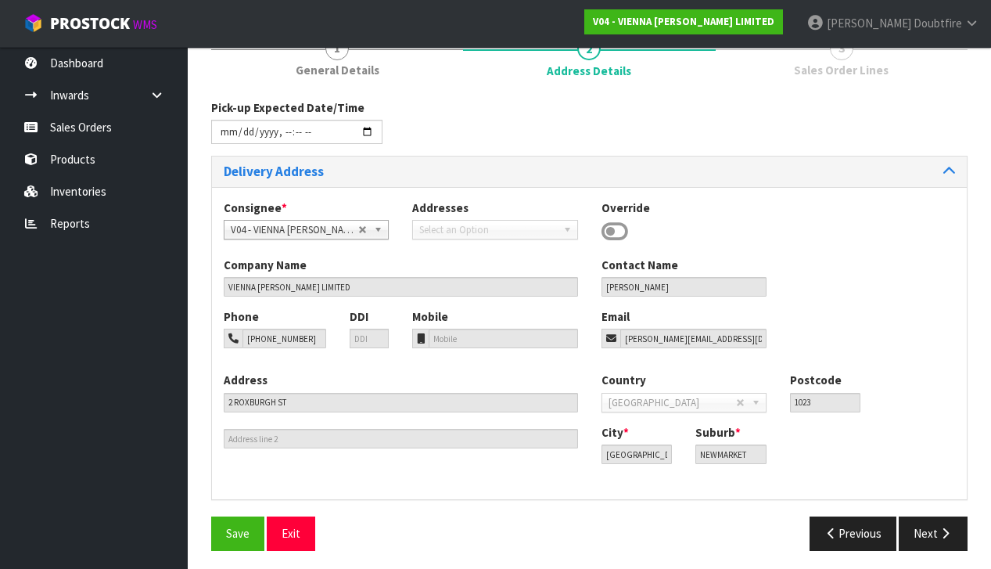
click at [950, 519] on button "Next" at bounding box center [933, 533] width 69 height 34
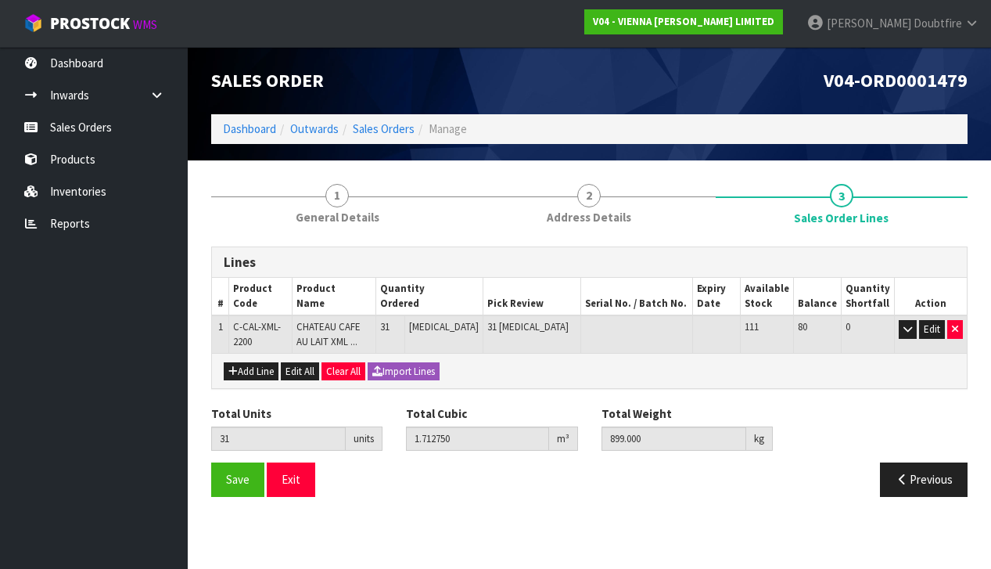
scroll to position [0, 0]
click at [246, 364] on button "Add Line" at bounding box center [251, 371] width 55 height 19
type input "0"
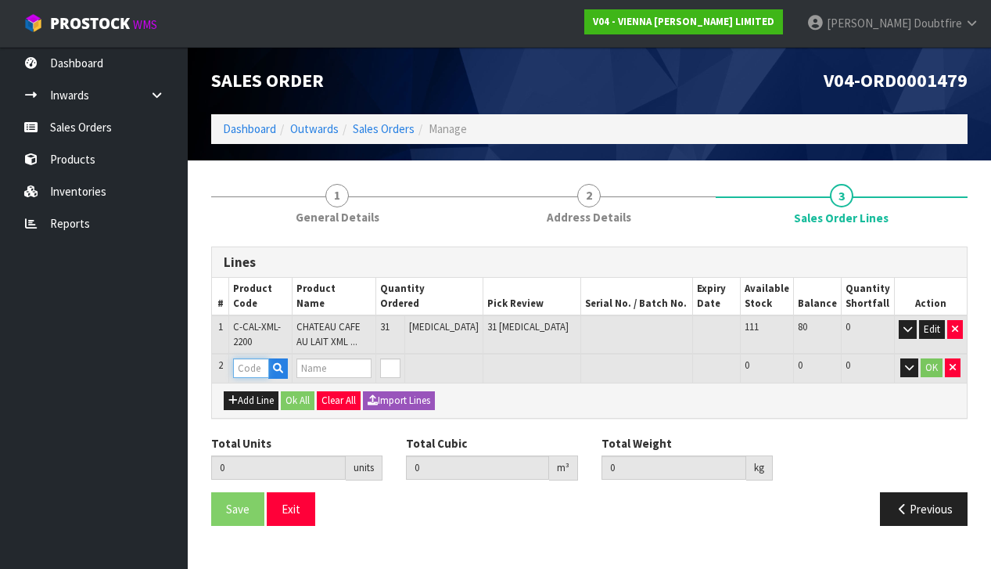
click at [257, 365] on input "text" at bounding box center [251, 368] width 36 height 20
type input "PARA"
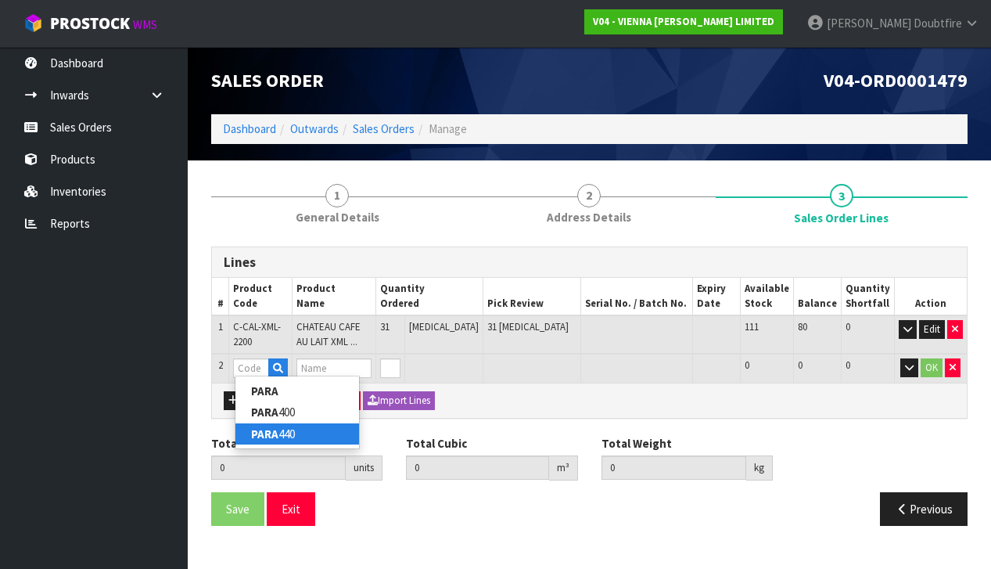
click at [297, 432] on link "PARA 440" at bounding box center [297, 433] width 124 height 21
type input "PARA 440"
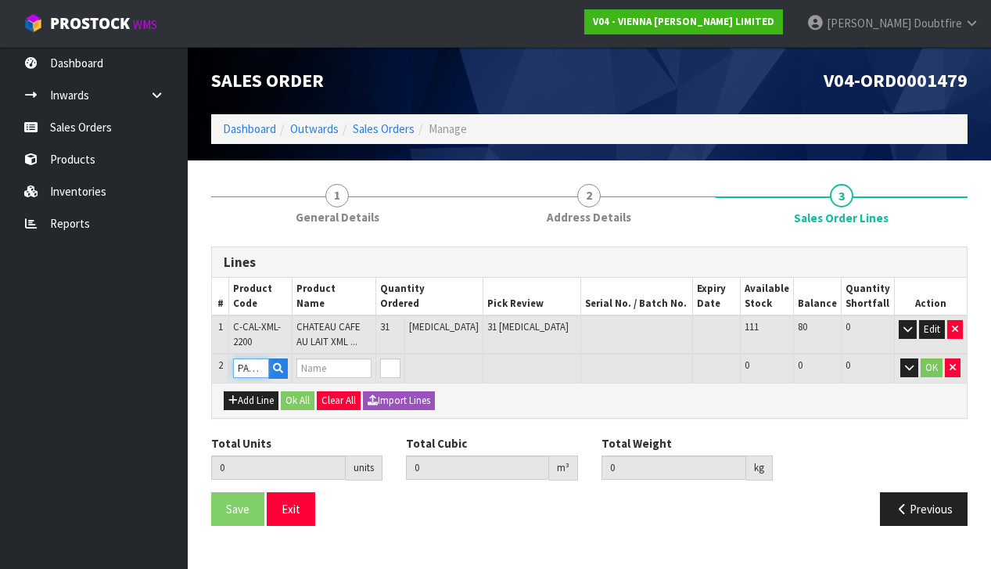
type input "31"
type input "1.71275"
type input "899"
type input "PARABOND 440"
type input "1"
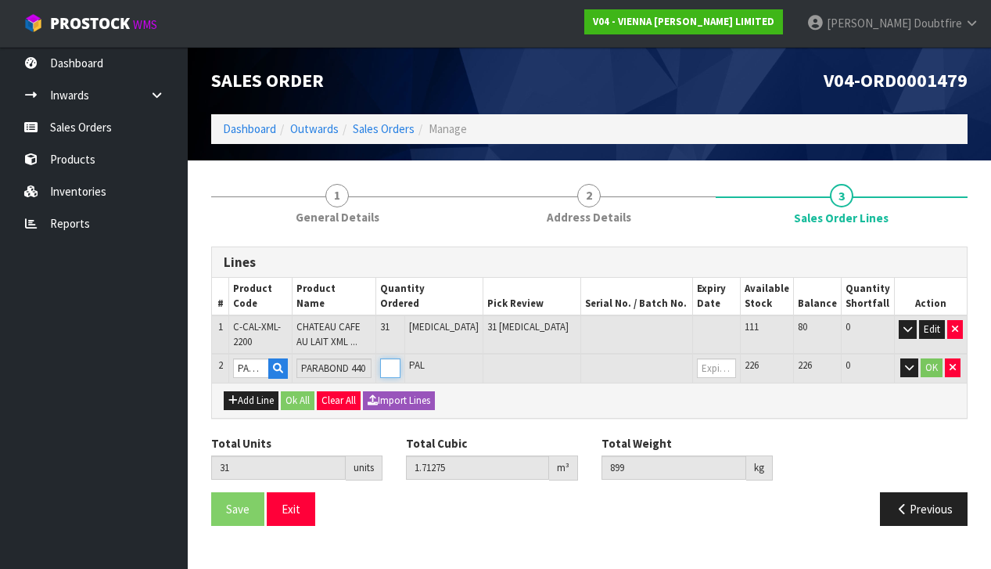
type input "32"
type input "1.73345"
type input "914.8"
click at [400, 361] on input "1" at bounding box center [390, 368] width 20 height 20
type input "0"
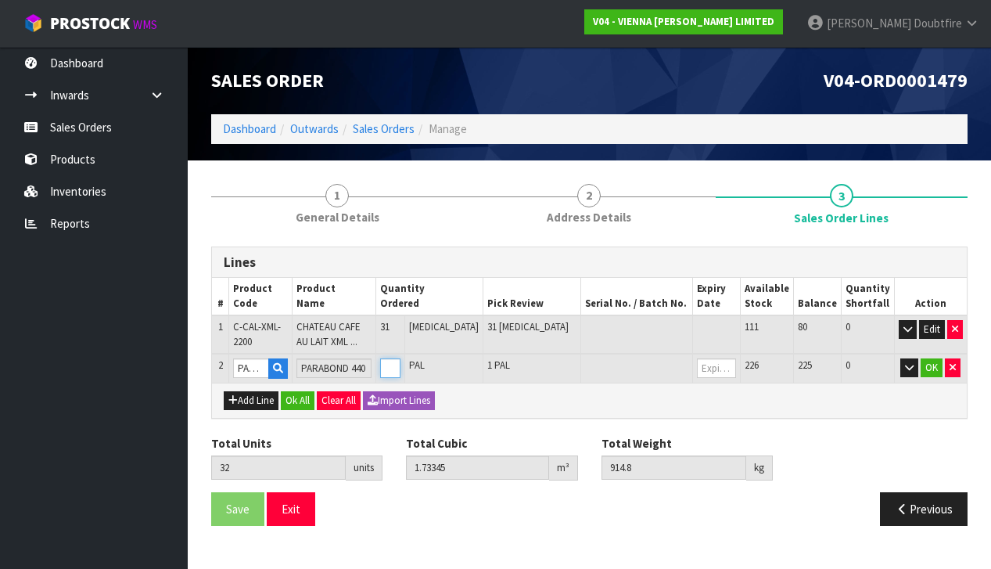
type input "0"
type input "39"
type input "1.87835"
type input "1025.4"
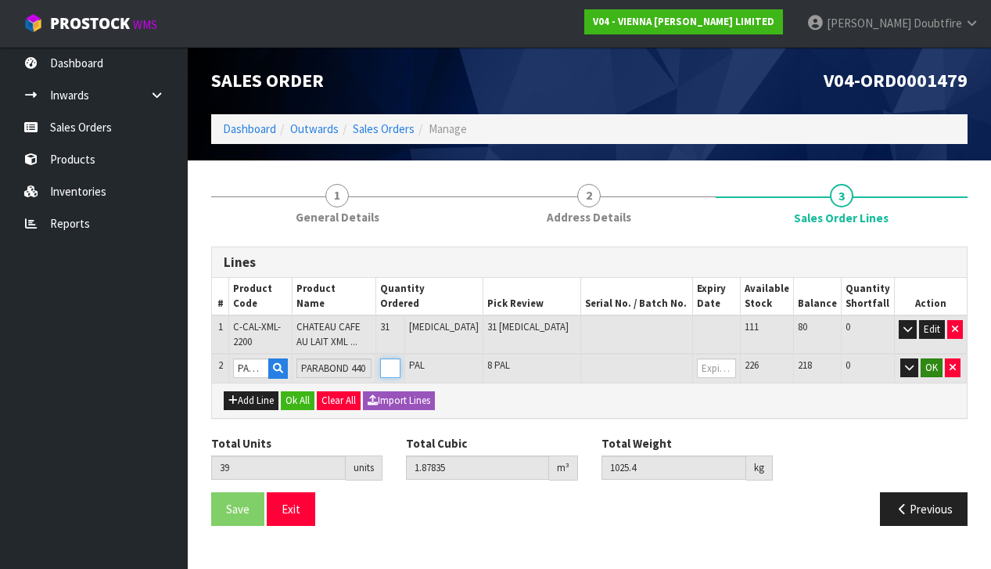
type input "8"
click at [930, 368] on button "OK" at bounding box center [931, 367] width 22 height 19
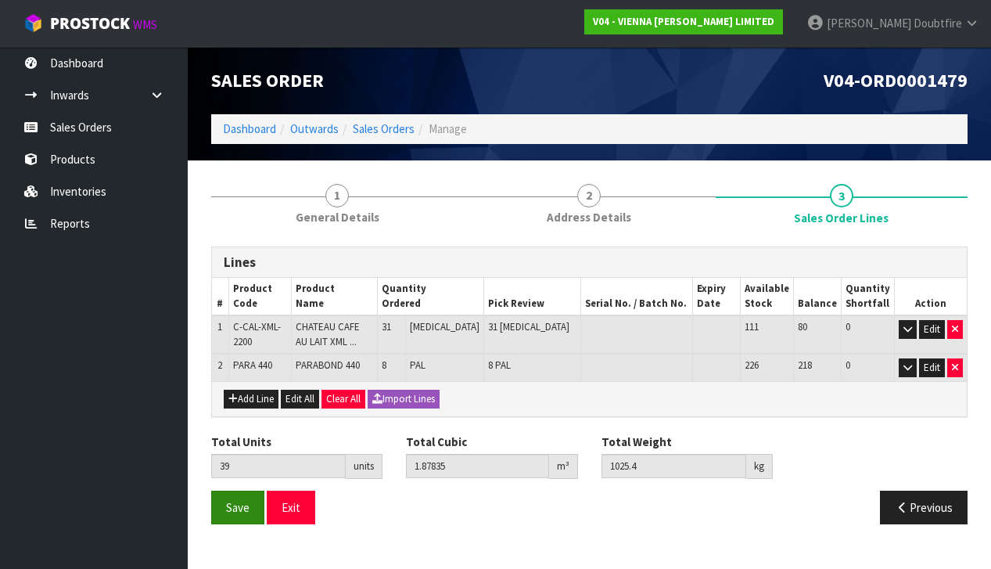
click at [233, 512] on button "Save" at bounding box center [237, 507] width 53 height 34
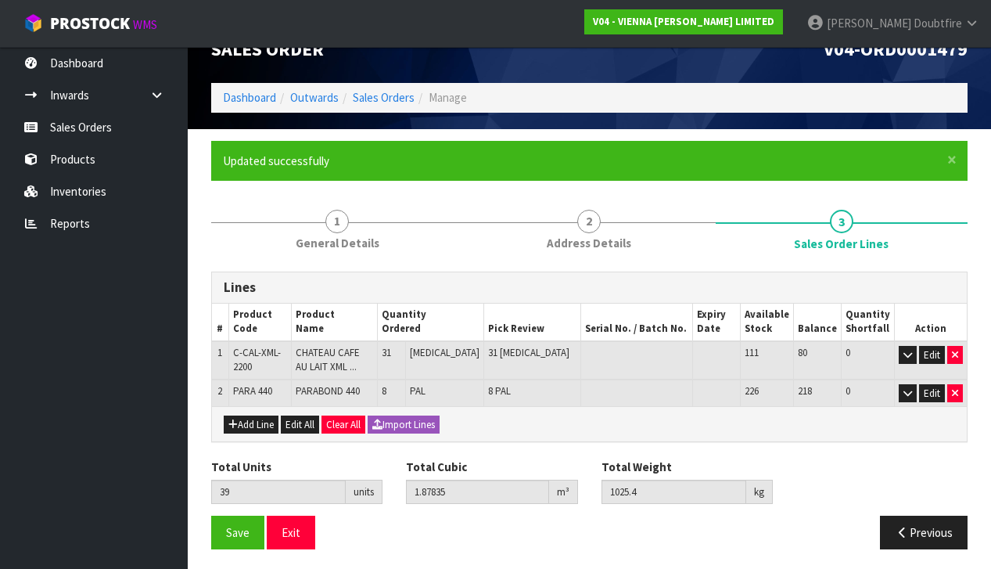
scroll to position [30, 0]
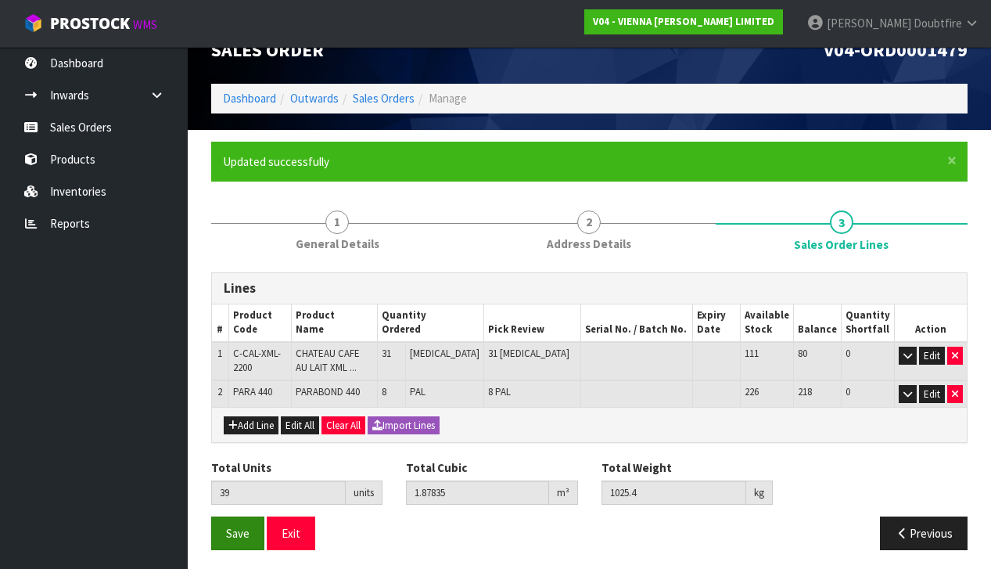
click at [238, 536] on button "Save" at bounding box center [237, 533] width 53 height 34
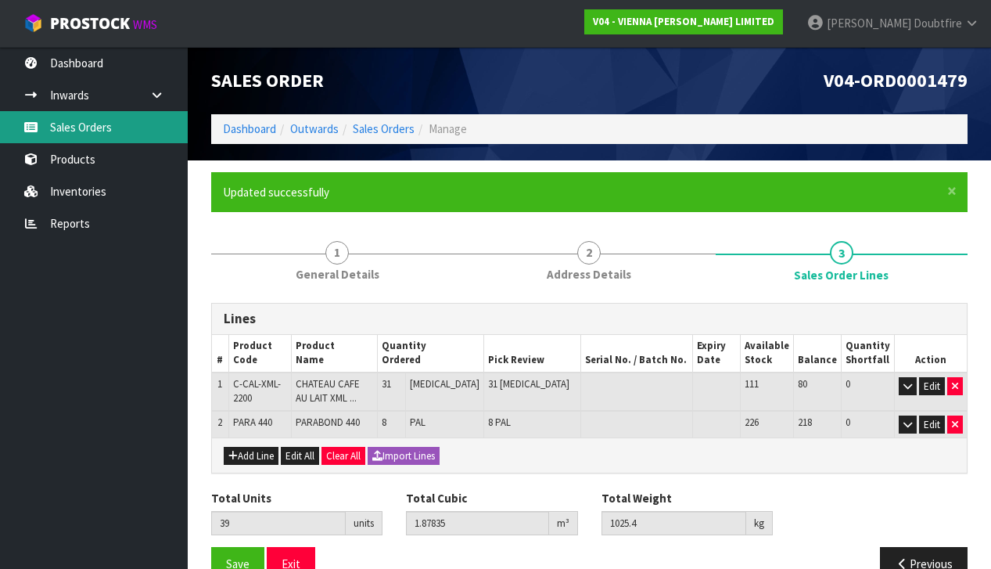
click at [70, 128] on link "Sales Orders" at bounding box center [94, 127] width 188 height 32
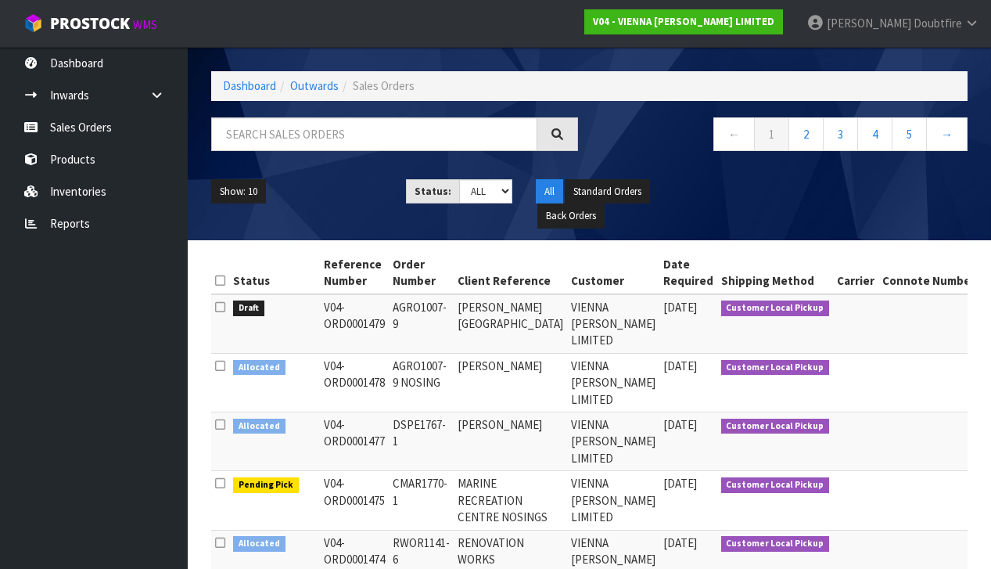
scroll to position [55, 0]
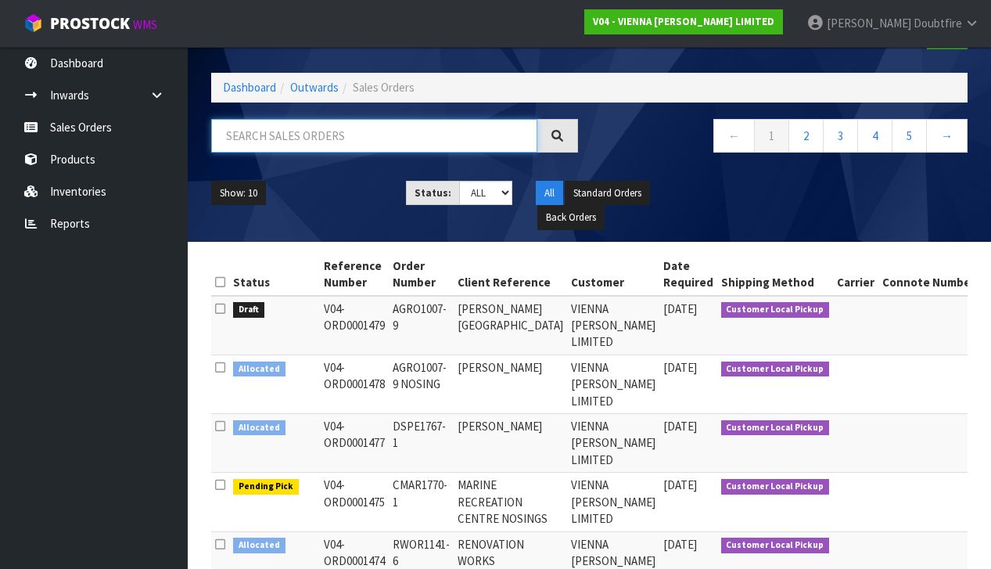
click at [239, 141] on input "text" at bounding box center [374, 136] width 326 height 34
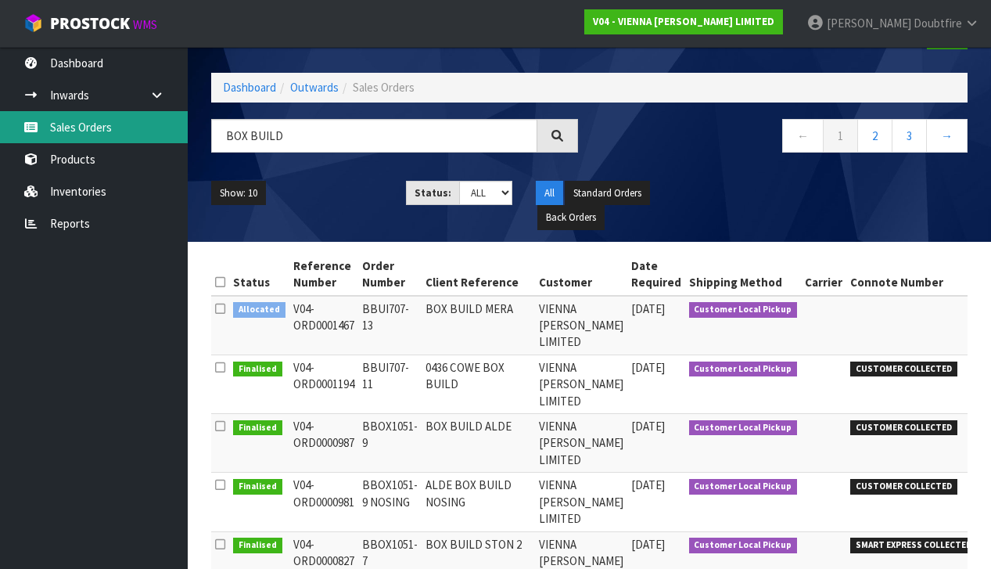
click at [75, 131] on link "Sales Orders" at bounding box center [94, 127] width 188 height 32
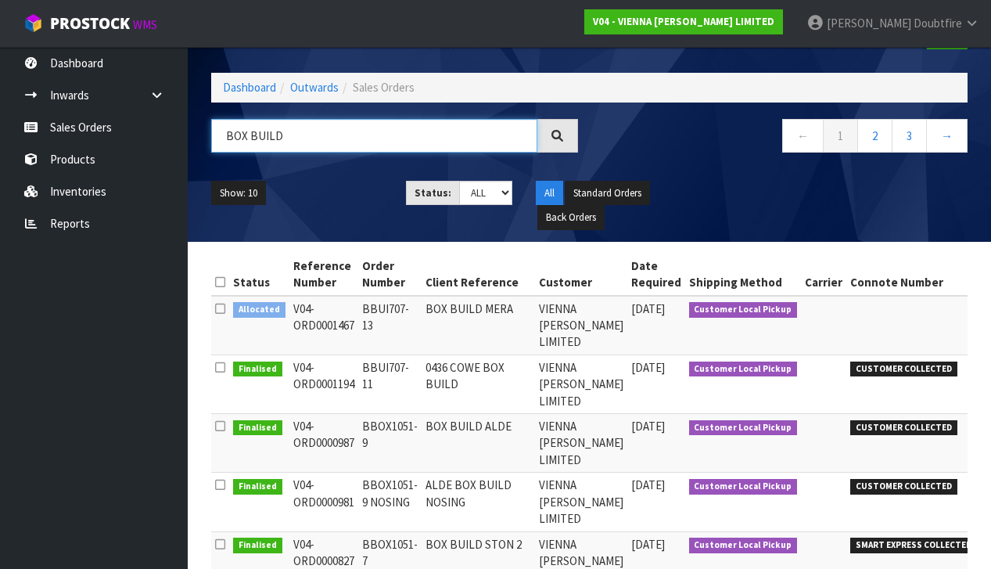
click at [309, 140] on input "BOX BUILD" at bounding box center [374, 136] width 326 height 34
type input "B"
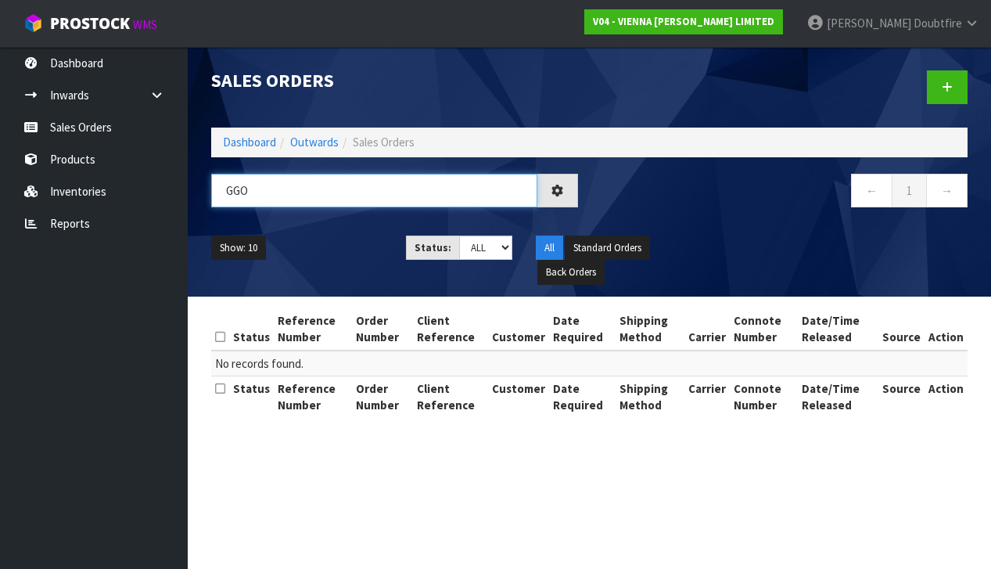
scroll to position [0, 0]
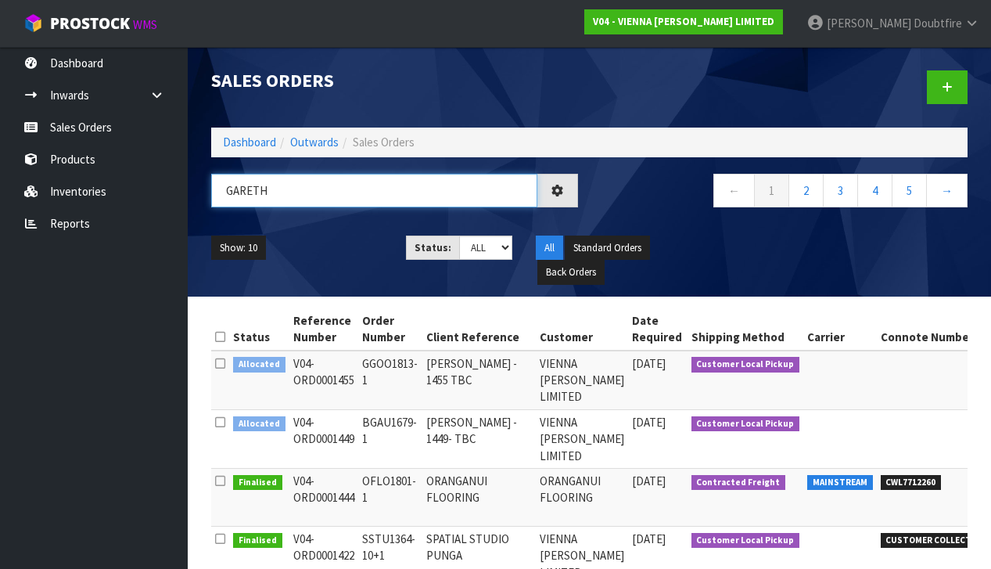
type input "[PERSON_NAME]"
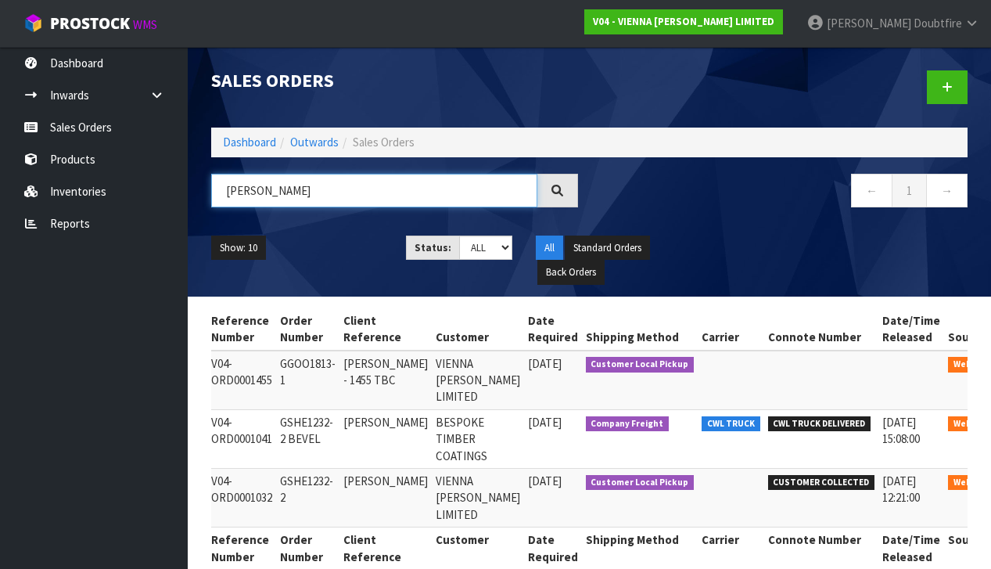
scroll to position [0, 81]
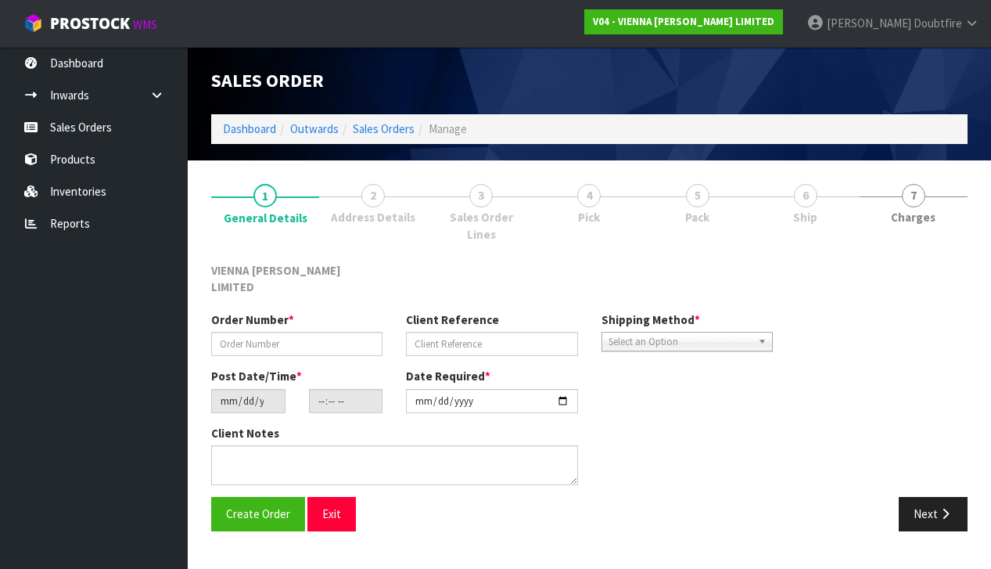
type input "GGOO1813-1"
type input "[PERSON_NAME] - 1455 TBC"
type input "[DATE]"
type input "11:14:00.000"
type input "[DATE]"
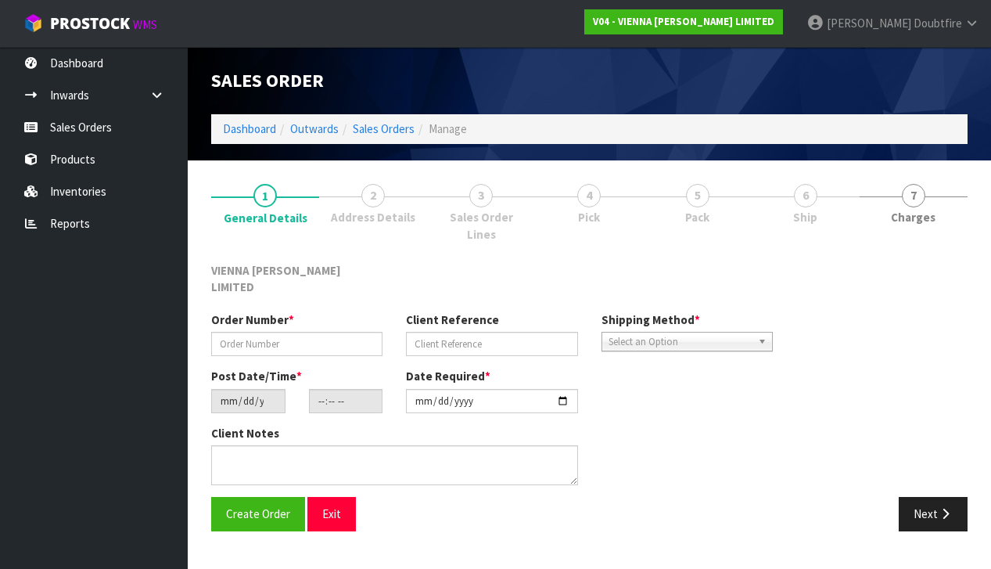
type textarea "[PERSON_NAME]"
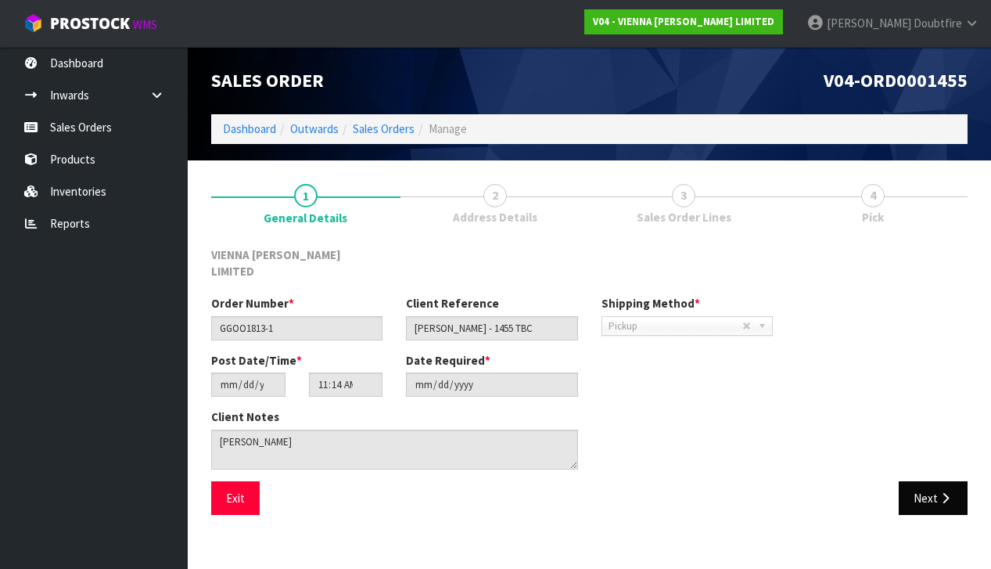
click at [939, 492] on icon "button" at bounding box center [945, 498] width 15 height 12
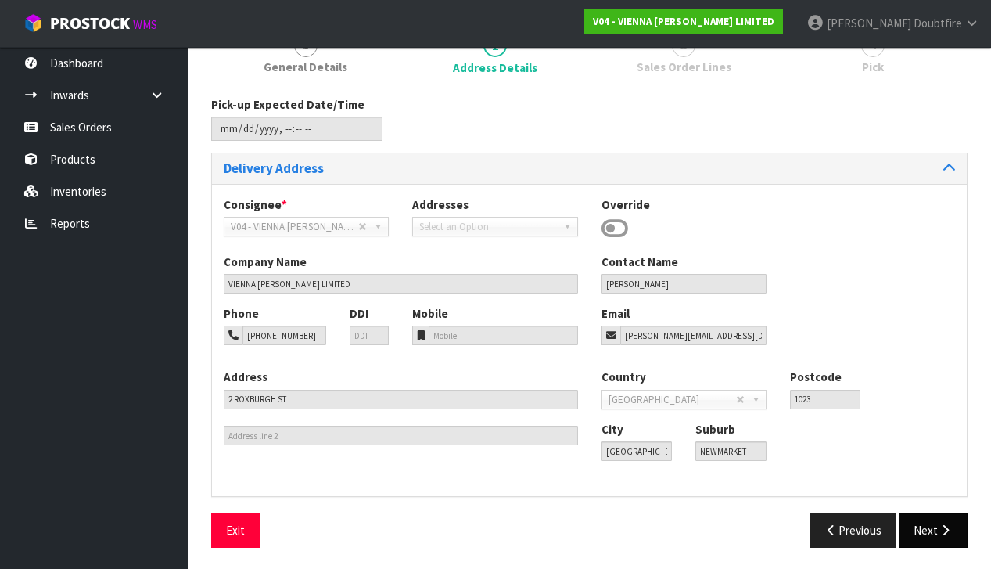
scroll to position [148, 0]
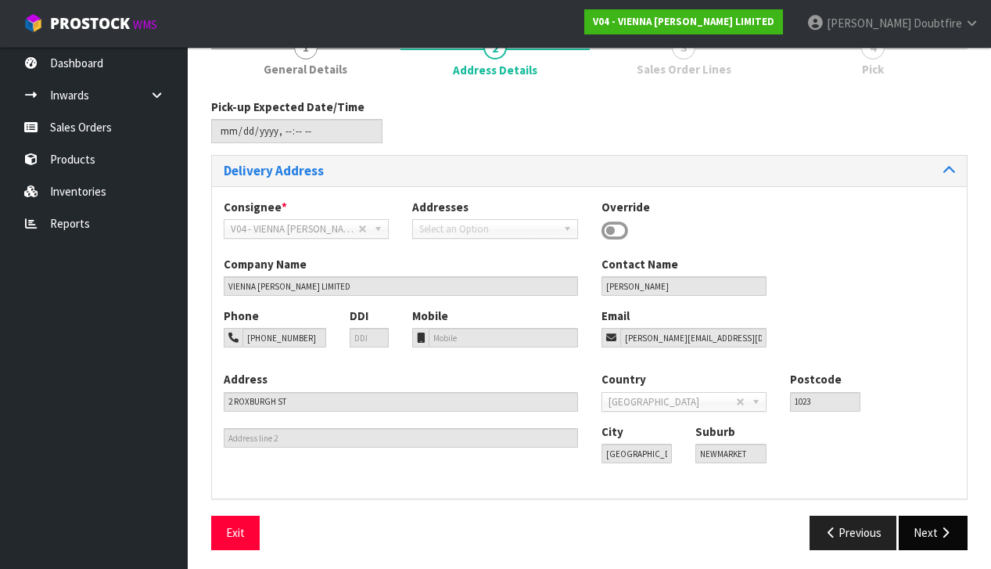
click at [940, 529] on icon "button" at bounding box center [945, 532] width 15 height 12
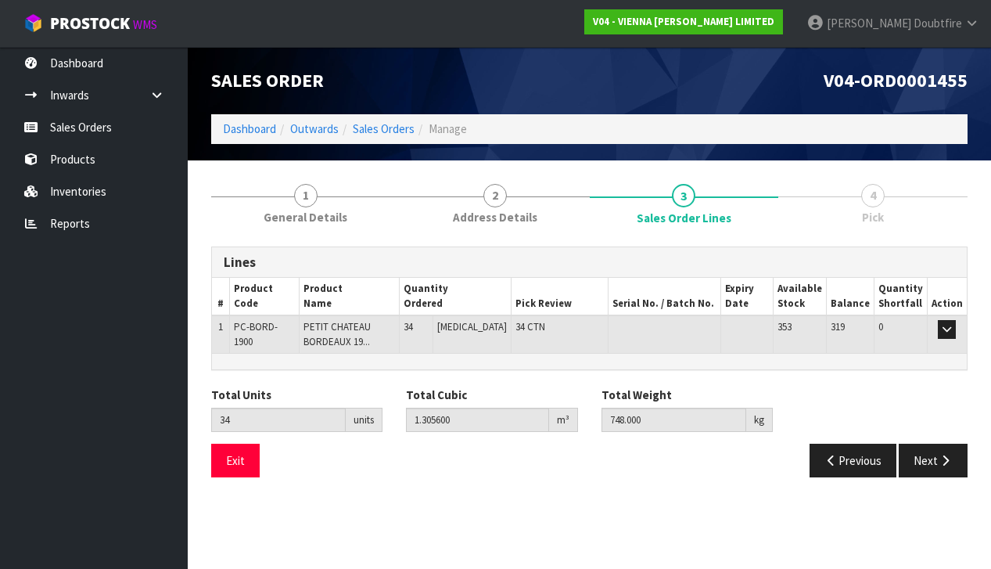
scroll to position [0, 0]
